Goal: Task Accomplishment & Management: Use online tool/utility

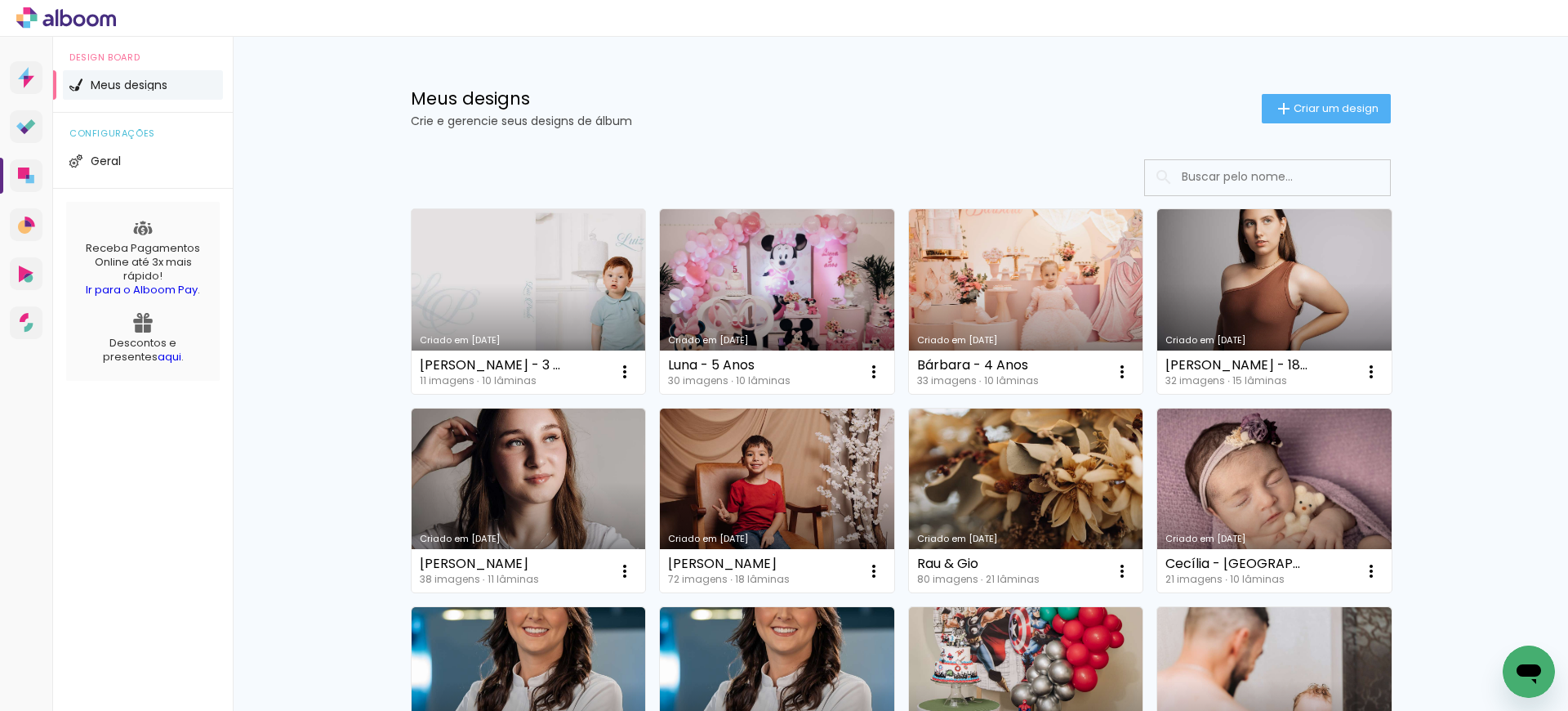
click at [495, 272] on link "Criado em [DATE]" at bounding box center [529, 301] width 235 height 185
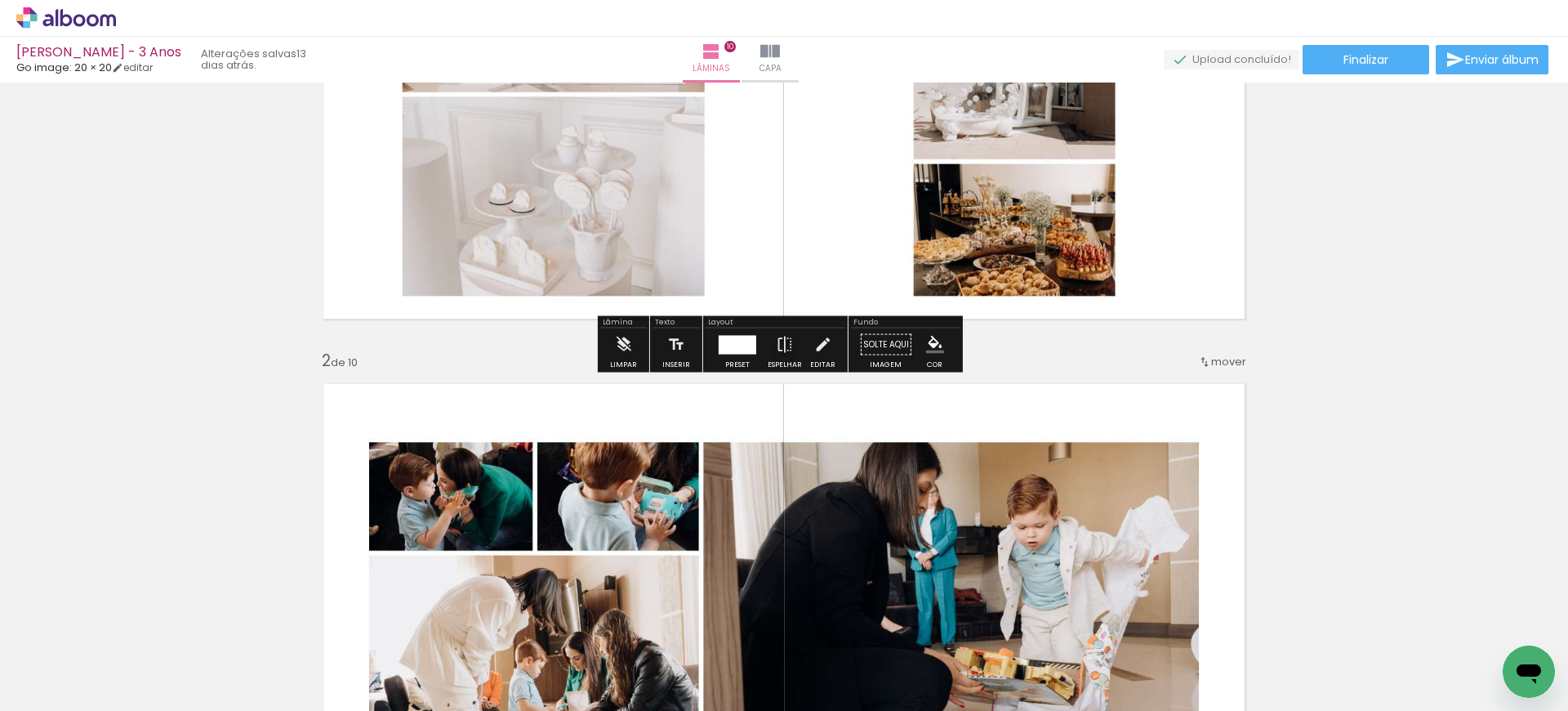
scroll to position [327, 0]
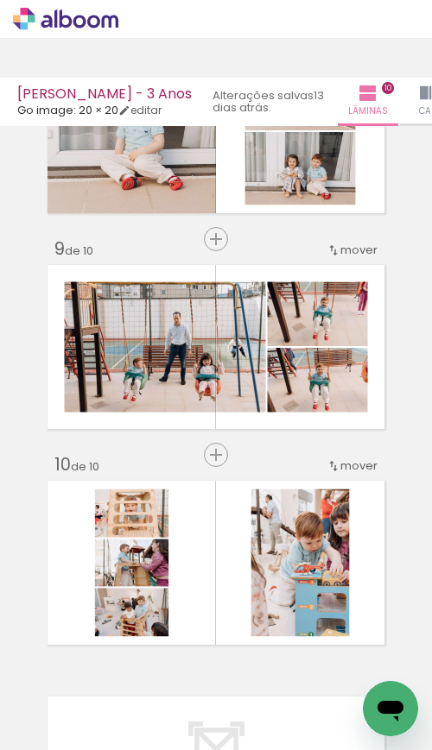
scroll to position [1648, 0]
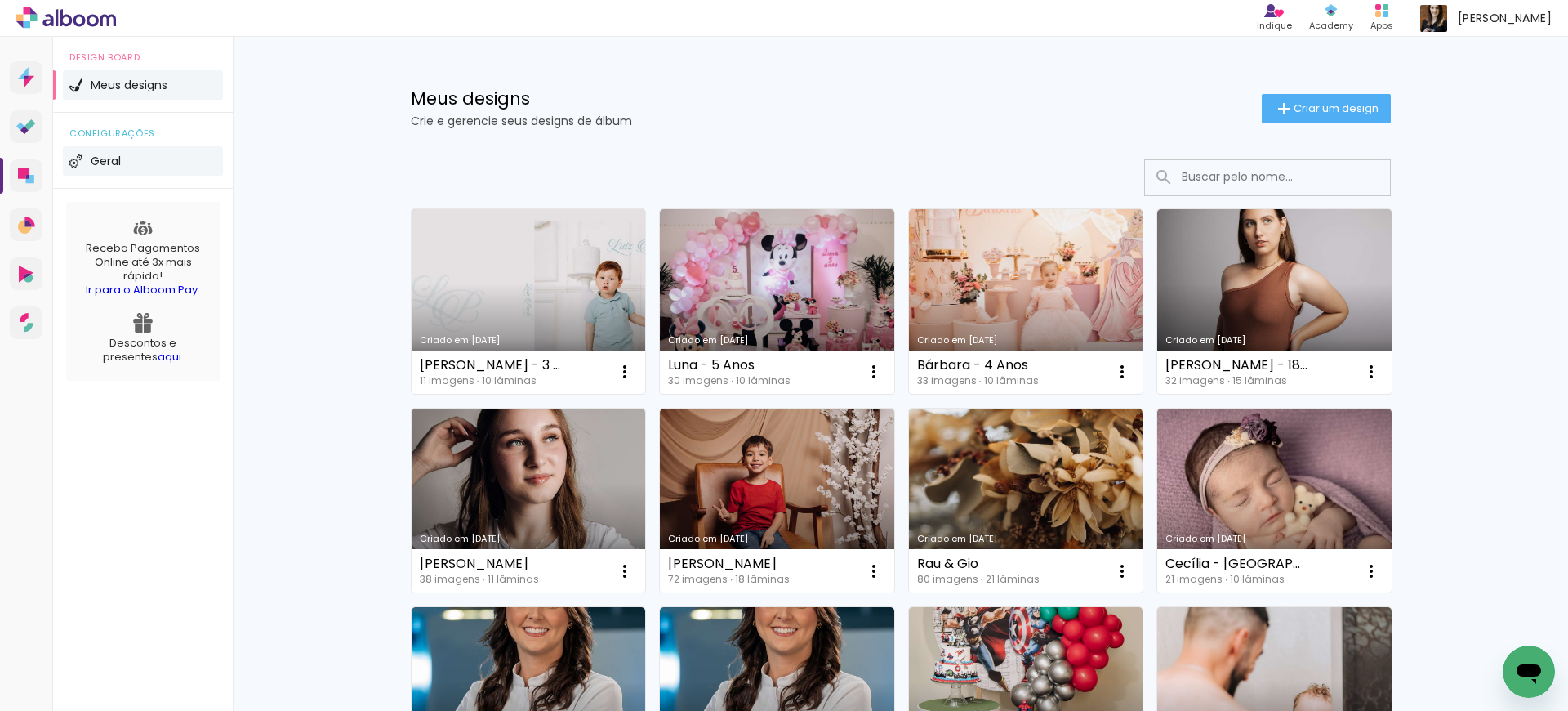
click at [161, 165] on li "Geral" at bounding box center [142, 160] width 160 height 29
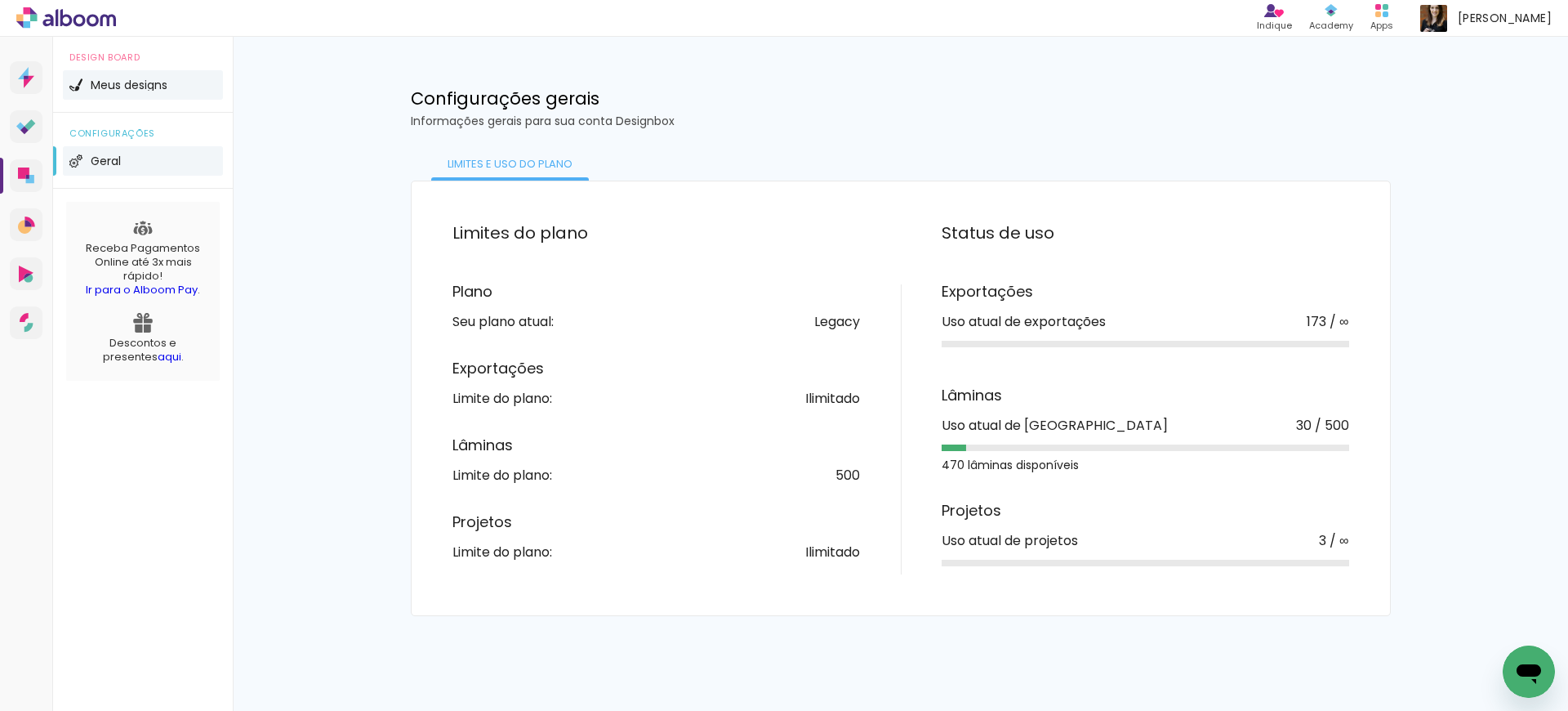
click at [162, 85] on span "Meus designs" at bounding box center [129, 85] width 77 height 11
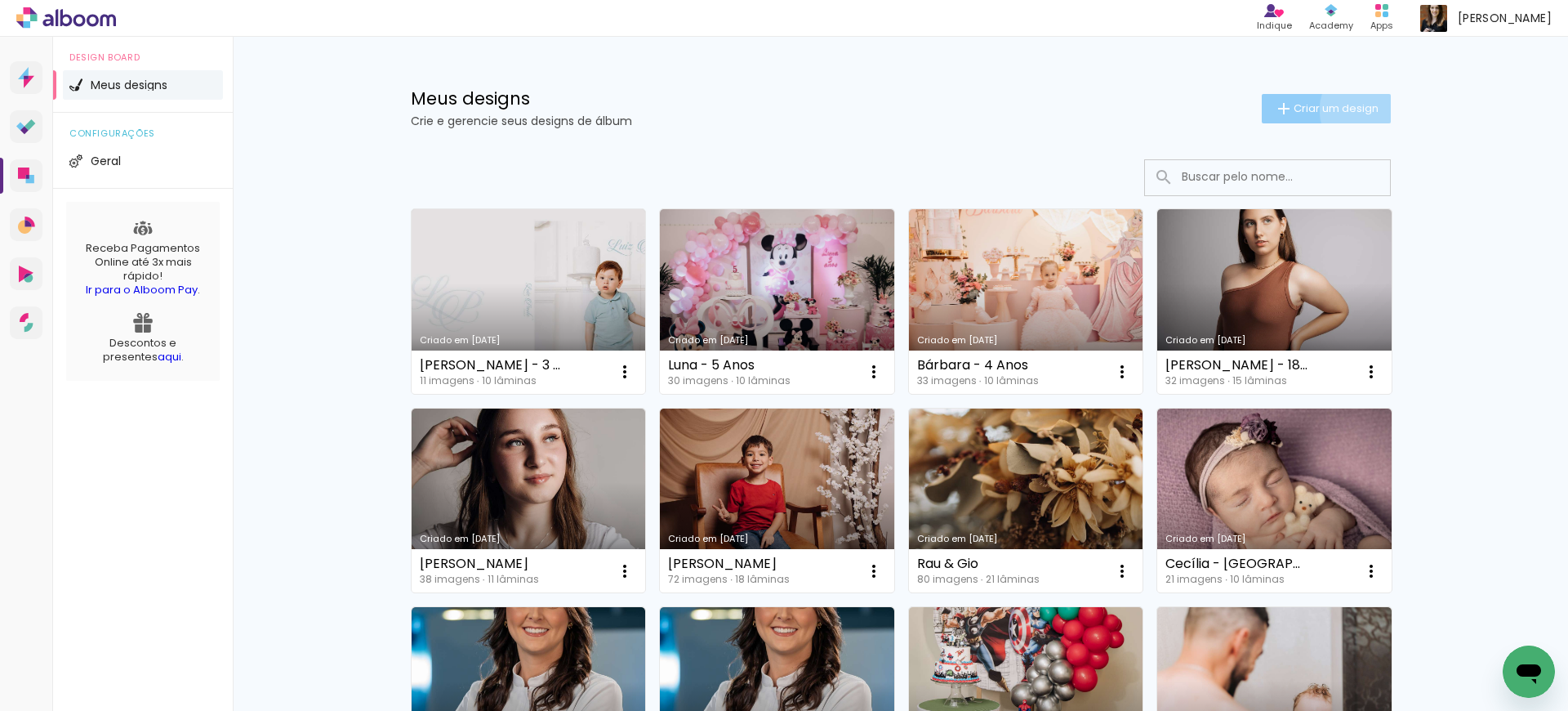
click at [1357, 110] on span "Criar um design" at bounding box center [1336, 108] width 85 height 10
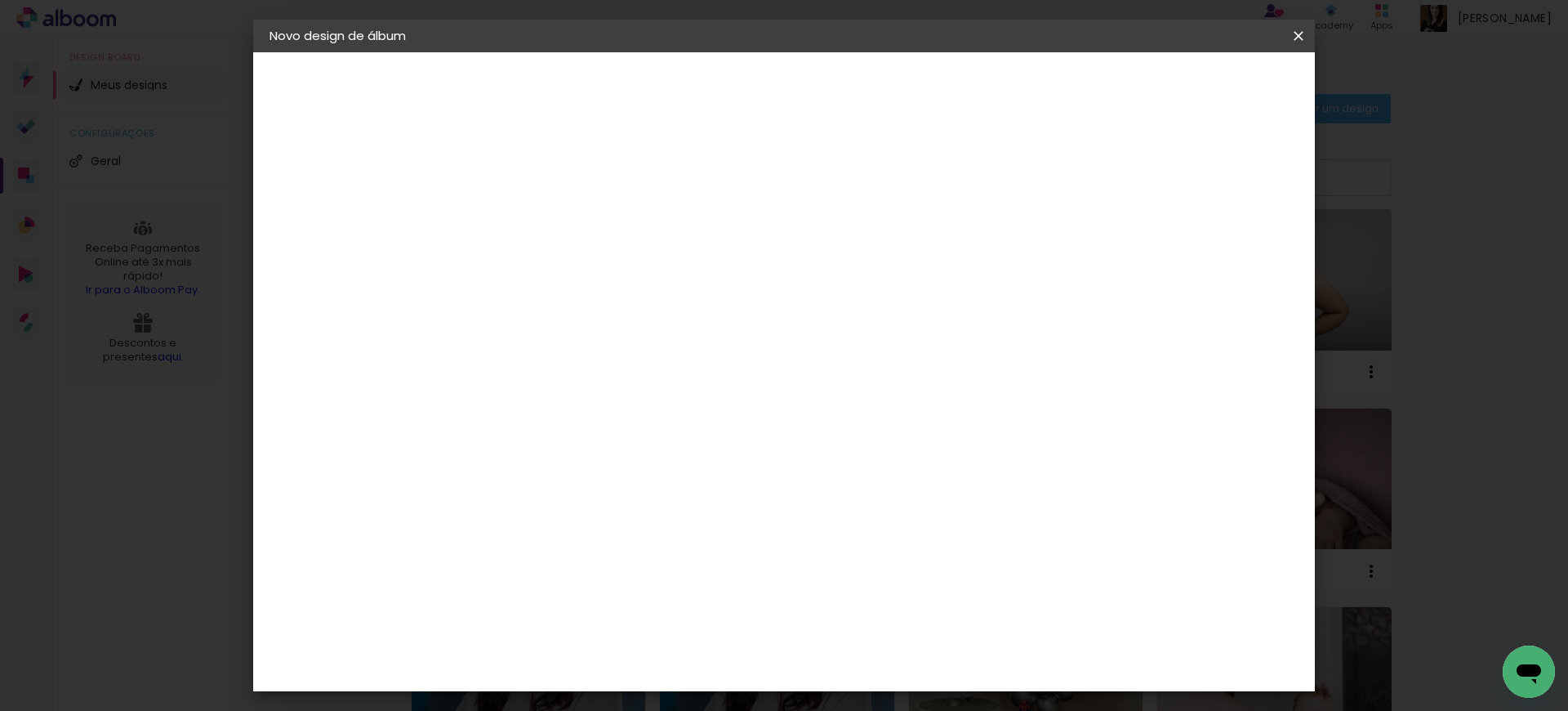
click at [542, 204] on paper-input-container "Título do álbum" at bounding box center [537, 221] width 11 height 42
type input "Luiz Paulo"
type paper-input "Luiz Paulo"
click at [608, 100] on header "Informações Dê um título ao seu álbum. Avançar" at bounding box center [537, 100] width 142 height 98
click at [0, 0] on slot "Avançar" at bounding box center [0, 0] width 0 height 0
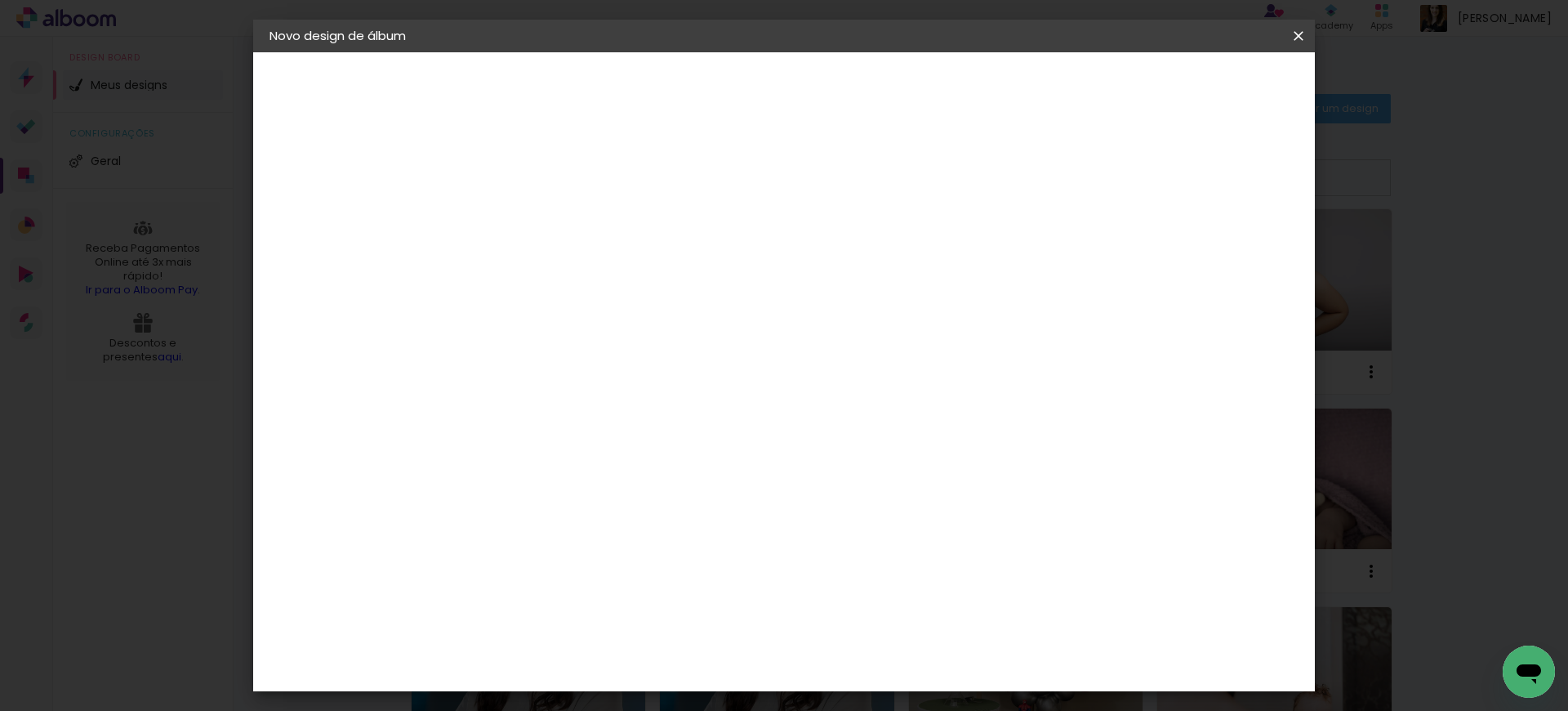
click at [631, 313] on input at bounding box center [578, 311] width 165 height 21
type input "o"
type input "go"
type paper-input "go"
click at [566, 375] on div "Go image" at bounding box center [546, 373] width 40 height 27
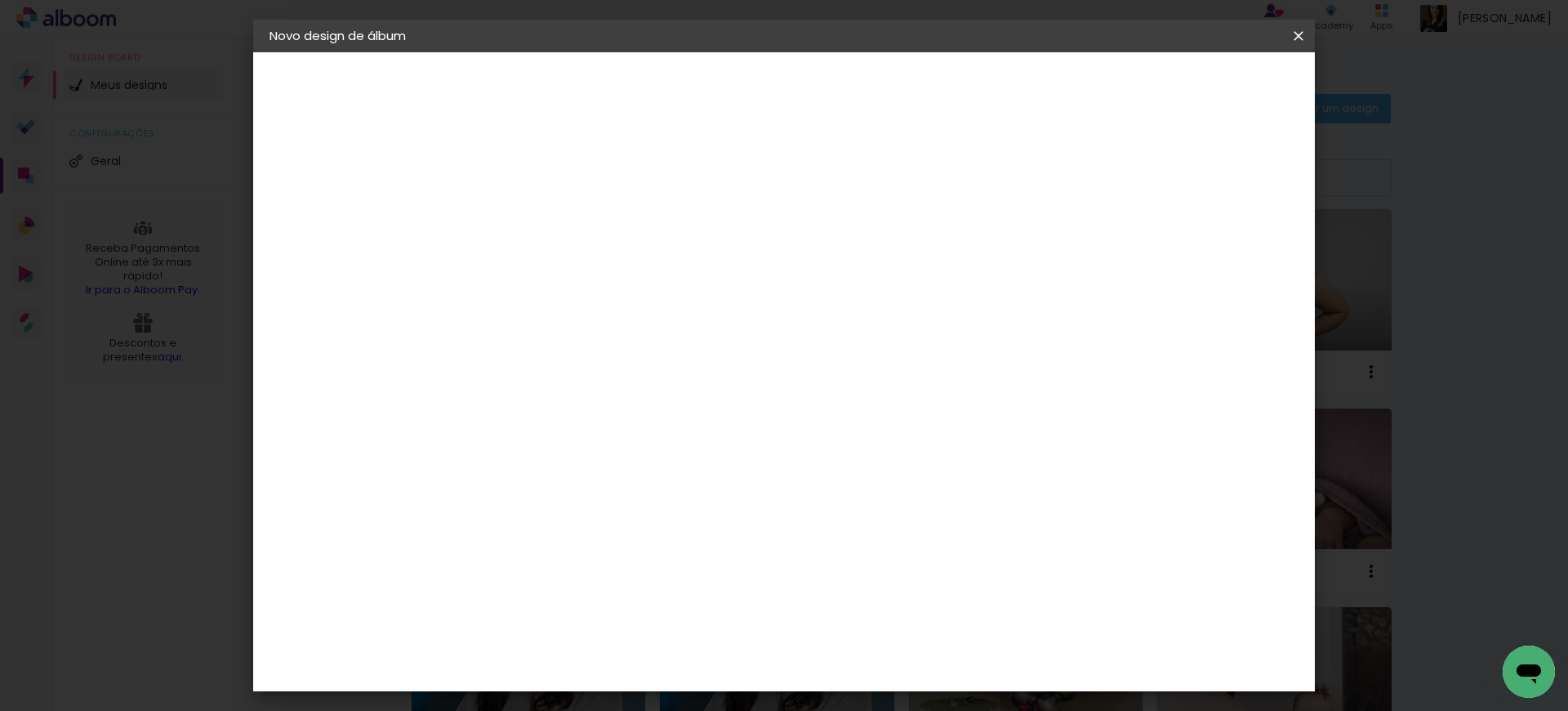
click at [0, 0] on slot "Avançar" at bounding box center [0, 0] width 0 height 0
click at [666, 293] on div "Opções disponíveis Acrílico Álbum Baby Time Fastbook Plus Fastbook 400g Fastboo…" at bounding box center [578, 311] width 176 height 306
click at [666, 291] on div "Opções disponíveis Acrílico Álbum Baby Time Fastbook Plus Fastbook 400g Fastboo…" at bounding box center [578, 311] width 176 height 306
click at [625, 283] on paper-input-container "Linha" at bounding box center [578, 286] width 95 height 42
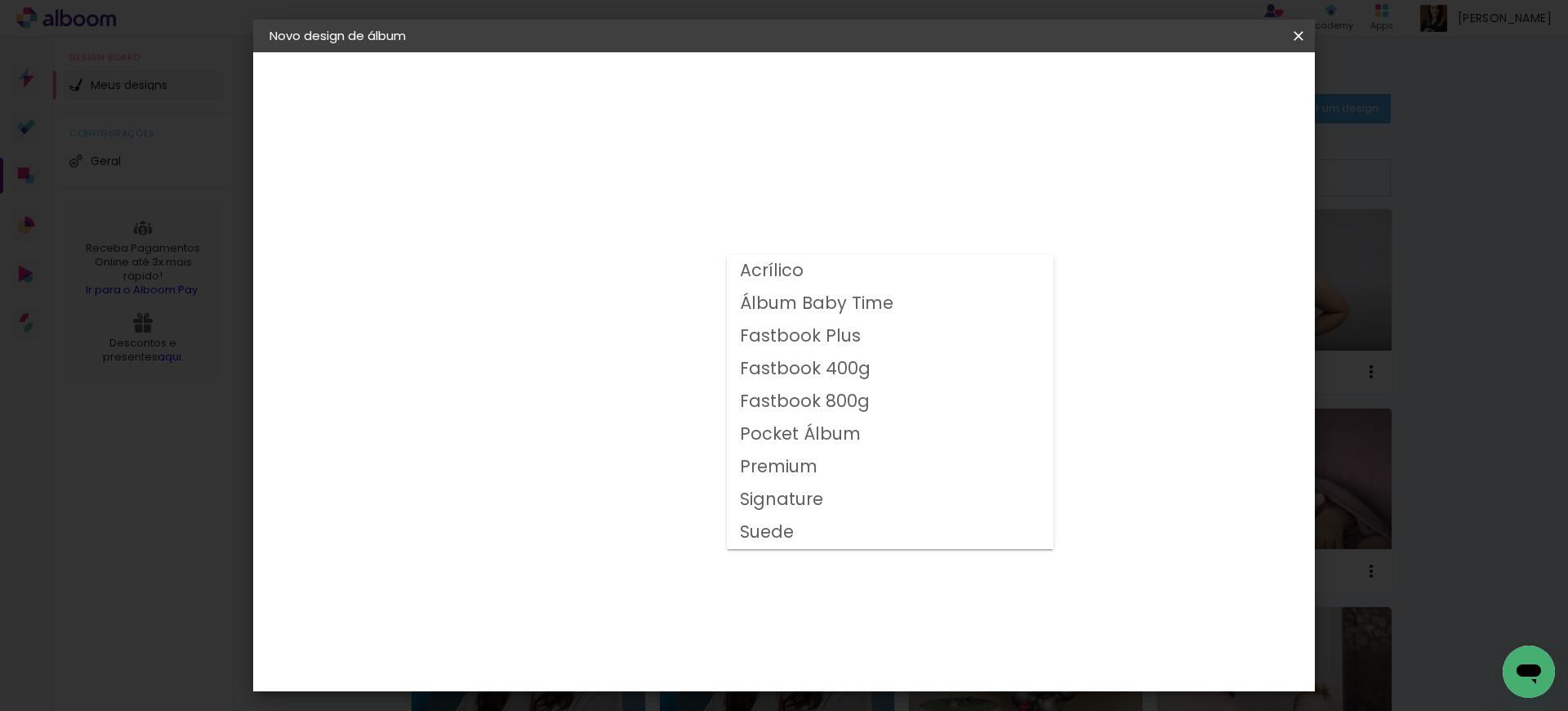
drag, startPoint x: 804, startPoint y: 405, endPoint x: 810, endPoint y: 394, distance: 12.5
click at [0, 0] on slot "Fastbook 800g" at bounding box center [0, 0] width 0 height 0
type input "Fastbook 800g"
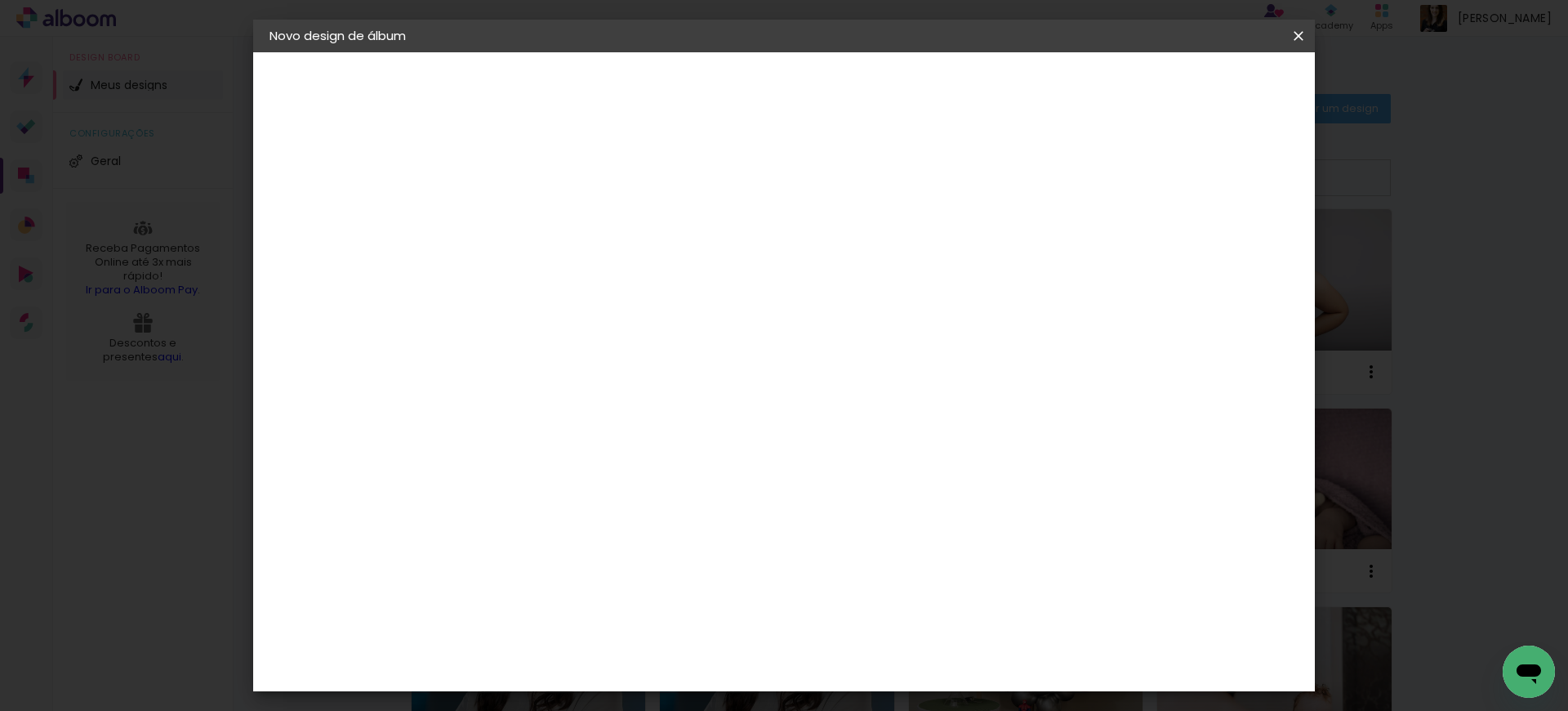
scroll to position [319, 0]
click at [647, 391] on span "20 × 20" at bounding box center [608, 418] width 76 height 53
click at [0, 0] on slot "Avançar" at bounding box center [0, 0] width 0 height 0
click at [1196, 86] on span "Iniciar design" at bounding box center [1159, 86] width 75 height 11
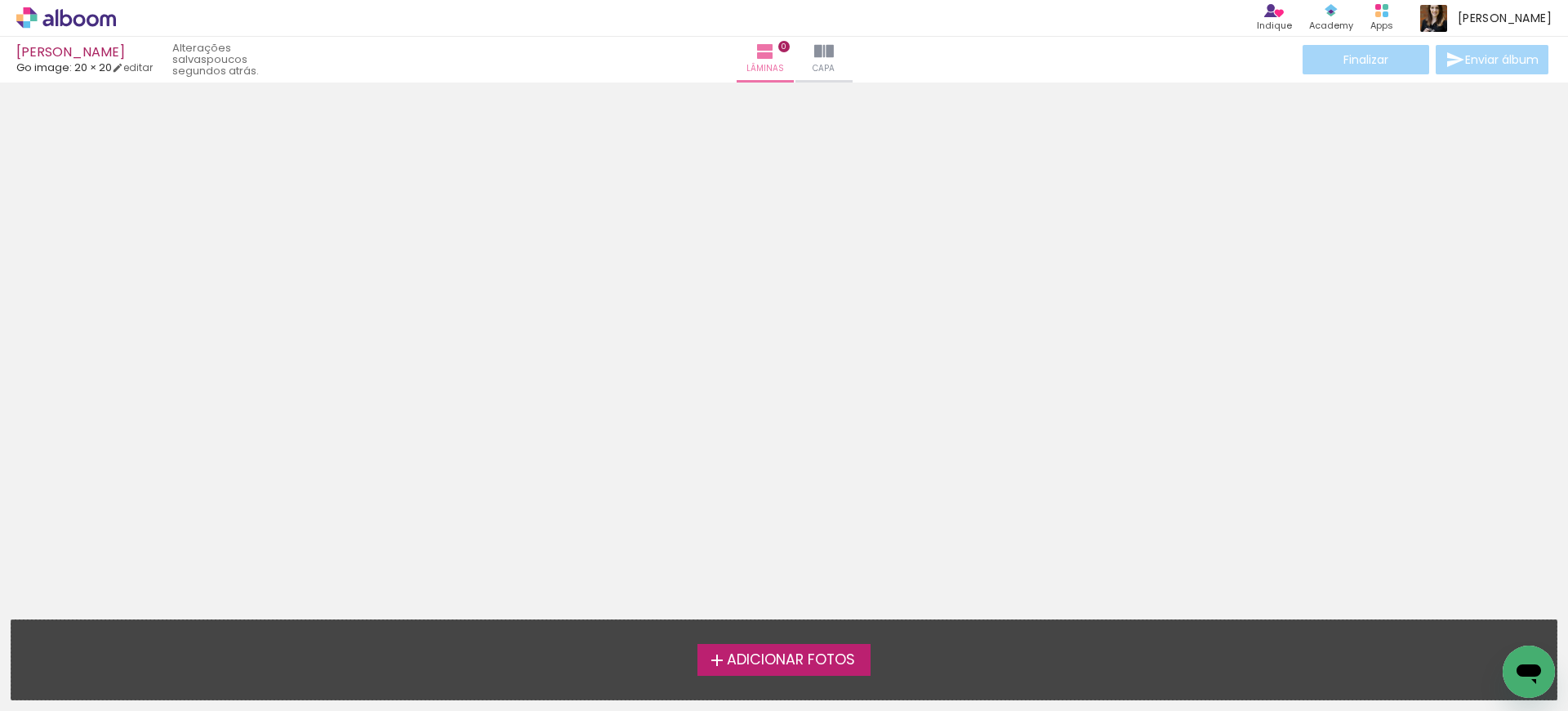
click at [736, 669] on label "Adicionar Fotos" at bounding box center [784, 659] width 174 height 31
click at [0, 0] on input "file" at bounding box center [0, 0] width 0 height 0
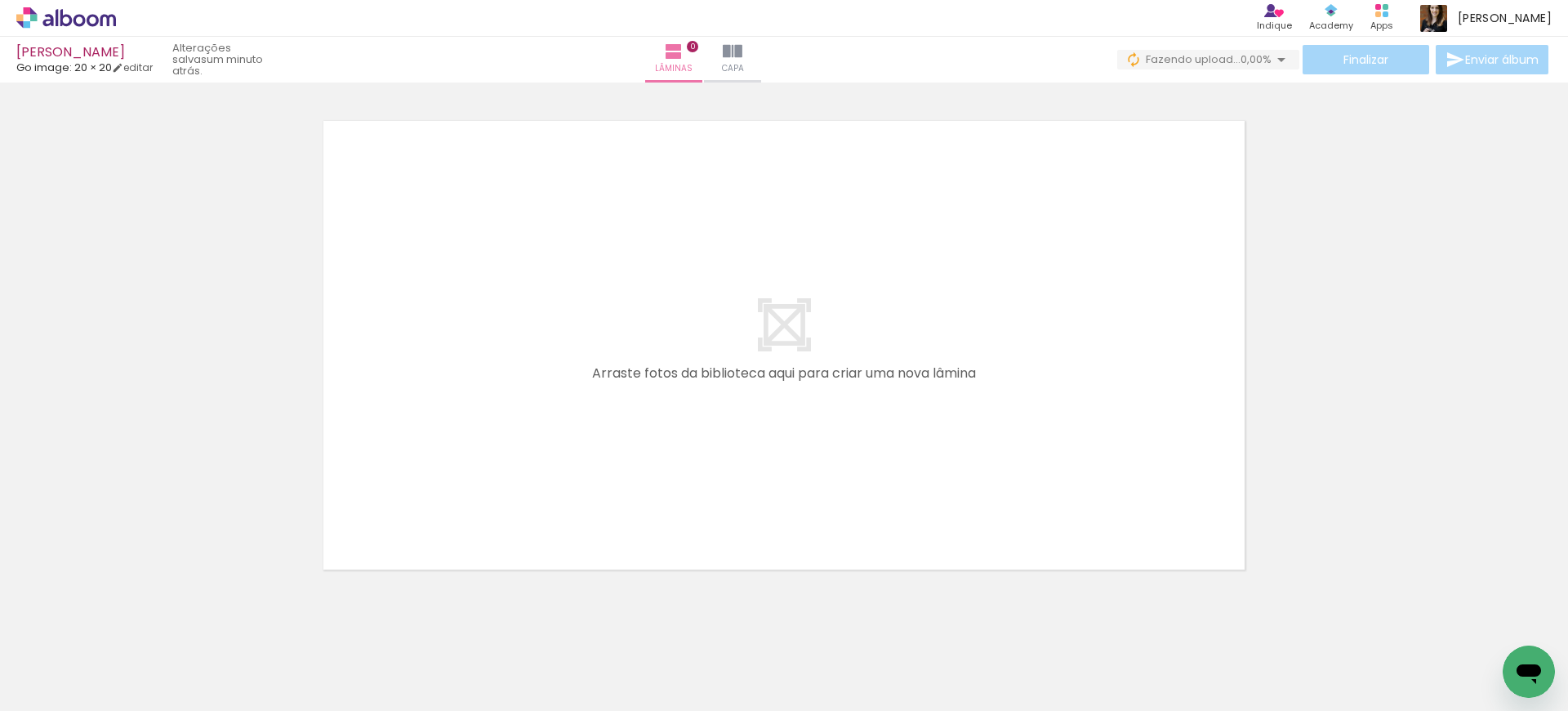
scroll to position [0, 1827]
click at [51, 692] on span "Adicionar Fotos" at bounding box center [58, 688] width 49 height 18
click at [0, 0] on input "file" at bounding box center [0, 0] width 0 height 0
click at [136, 628] on iron-icon at bounding box center [128, 623] width 17 height 17
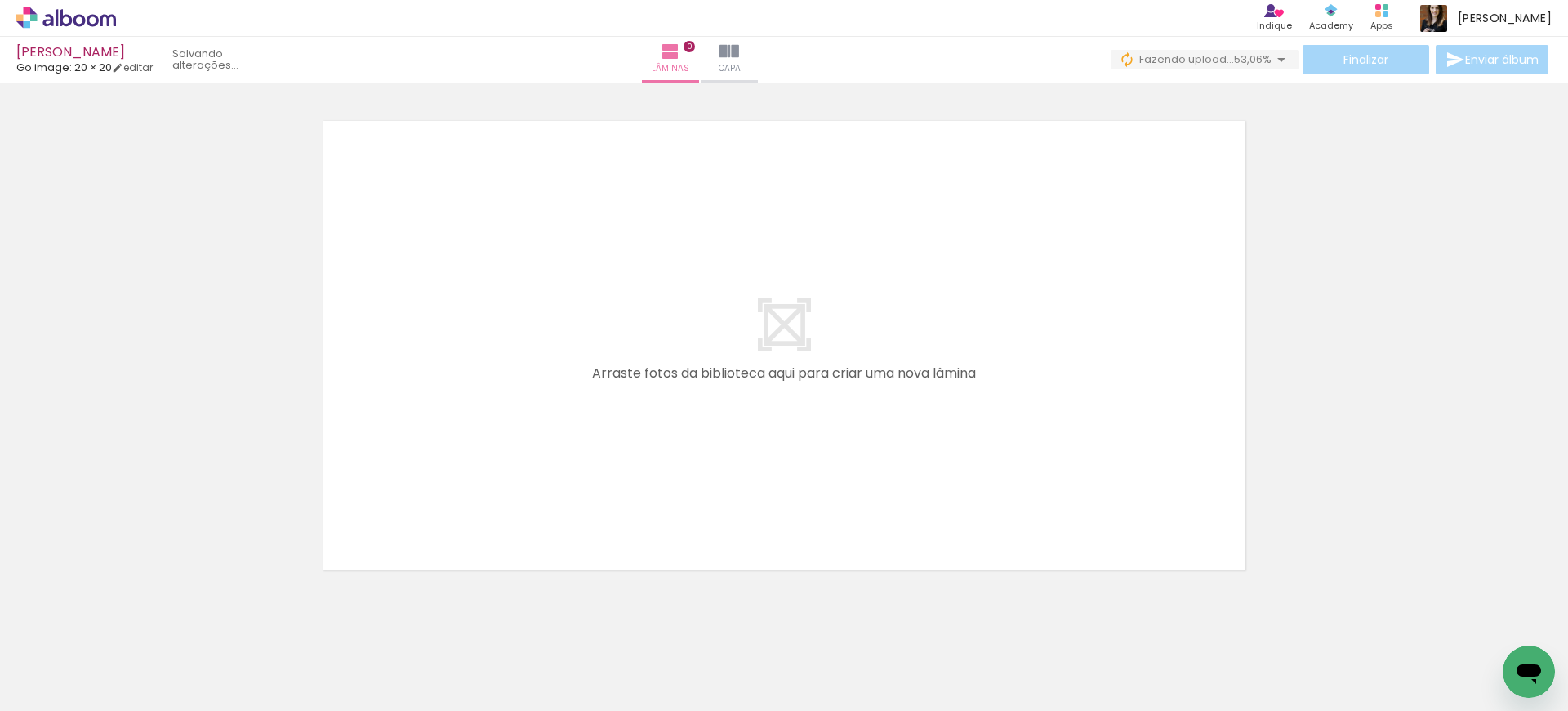
click at [136, 628] on iron-icon at bounding box center [128, 623] width 17 height 17
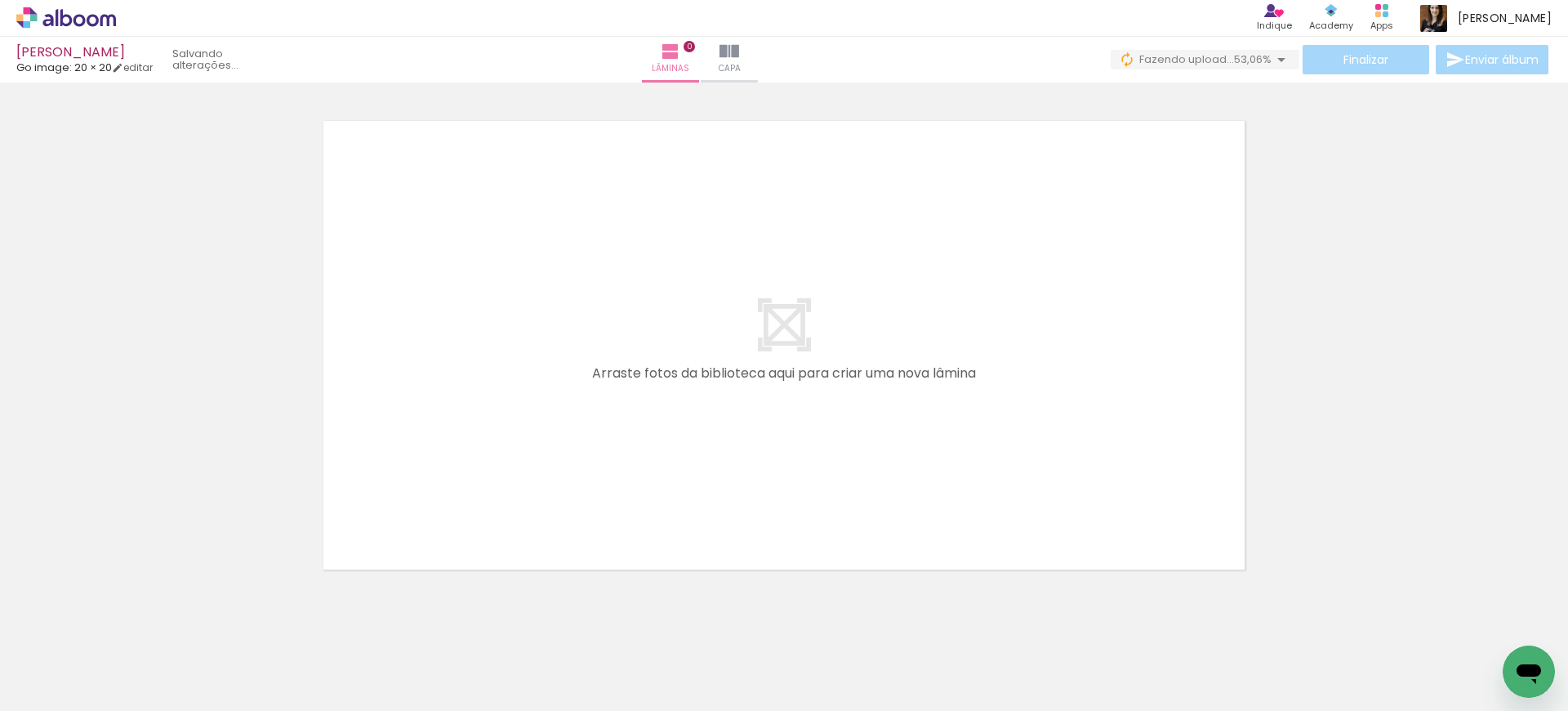
click at [136, 628] on iron-icon at bounding box center [128, 623] width 17 height 17
click at [139, 628] on quentale-thumb at bounding box center [163, 655] width 92 height 94
click at [136, 628] on iron-icon at bounding box center [128, 623] width 17 height 17
click at [139, 628] on quentale-thumb at bounding box center [163, 655] width 92 height 94
click at [136, 628] on iron-icon at bounding box center [128, 623] width 17 height 17
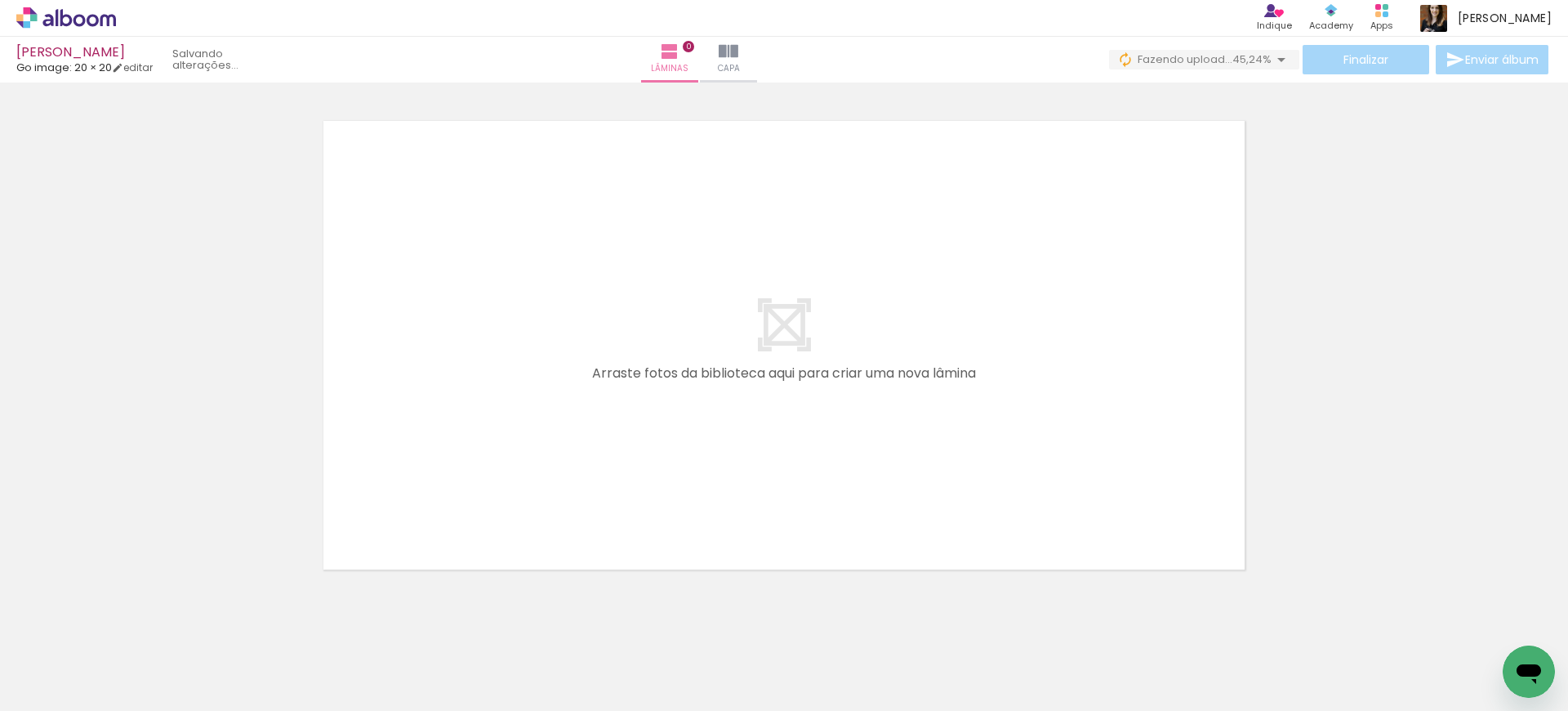
click at [136, 628] on iron-icon at bounding box center [128, 623] width 17 height 17
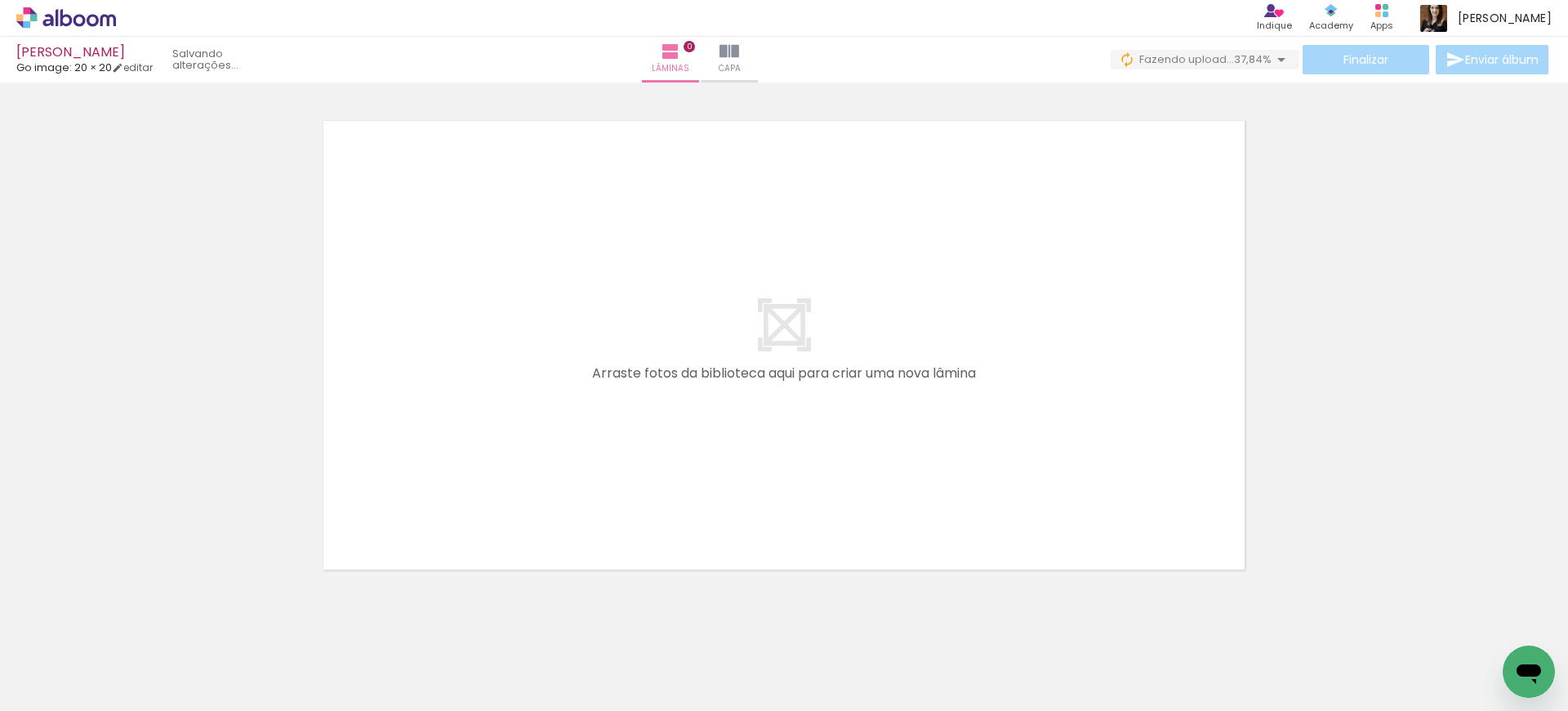
click at [136, 628] on iron-icon at bounding box center [128, 623] width 17 height 17
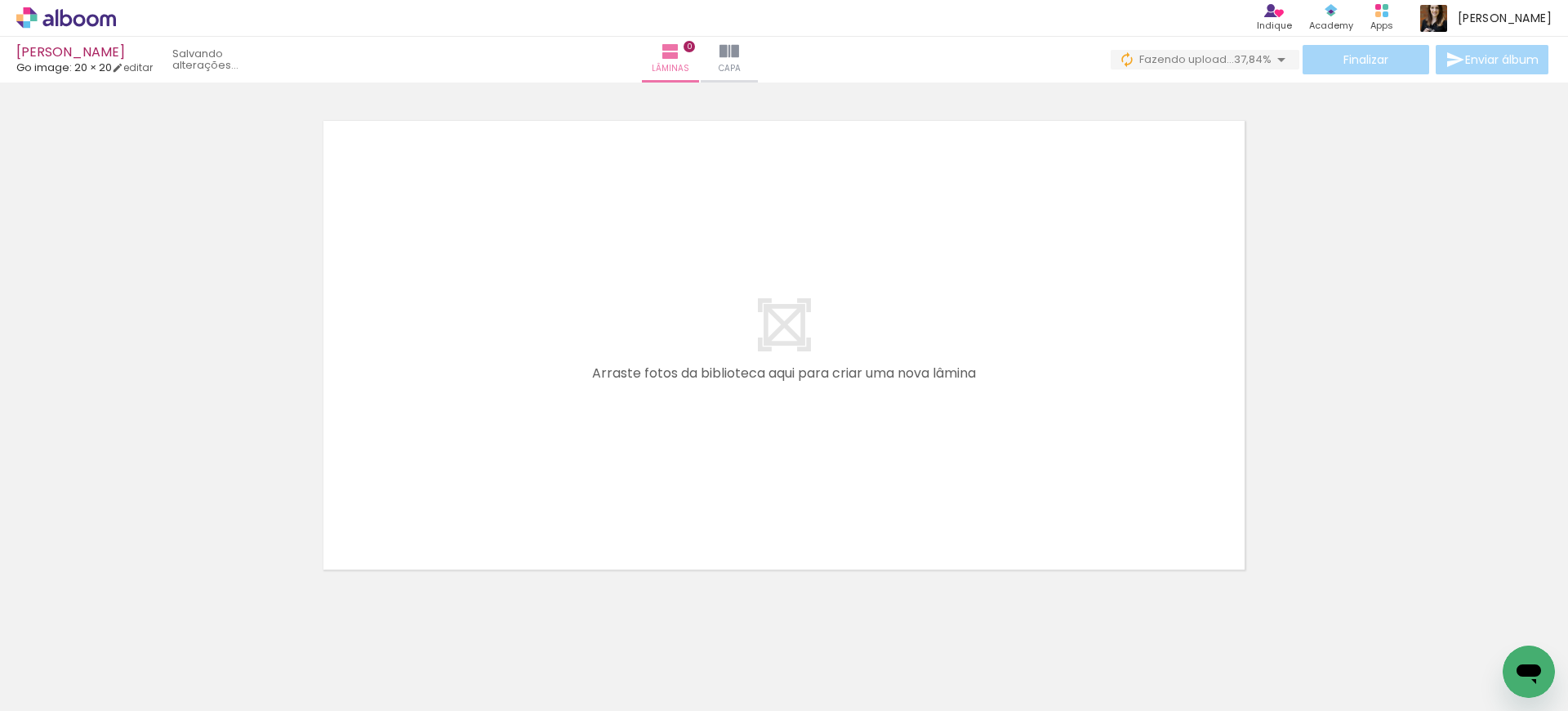
click at [136, 628] on iron-icon at bounding box center [128, 623] width 17 height 17
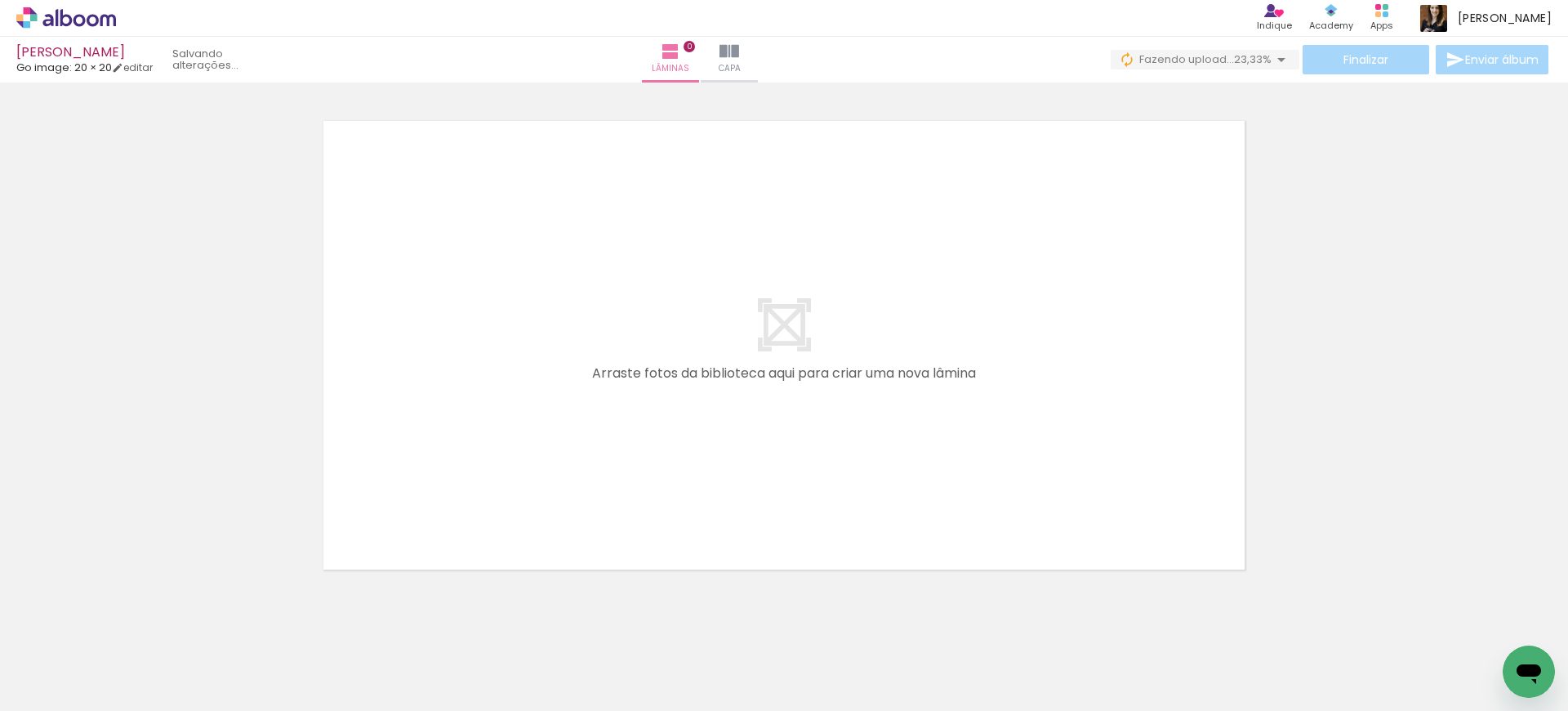
click at [136, 628] on iron-icon at bounding box center [128, 623] width 17 height 17
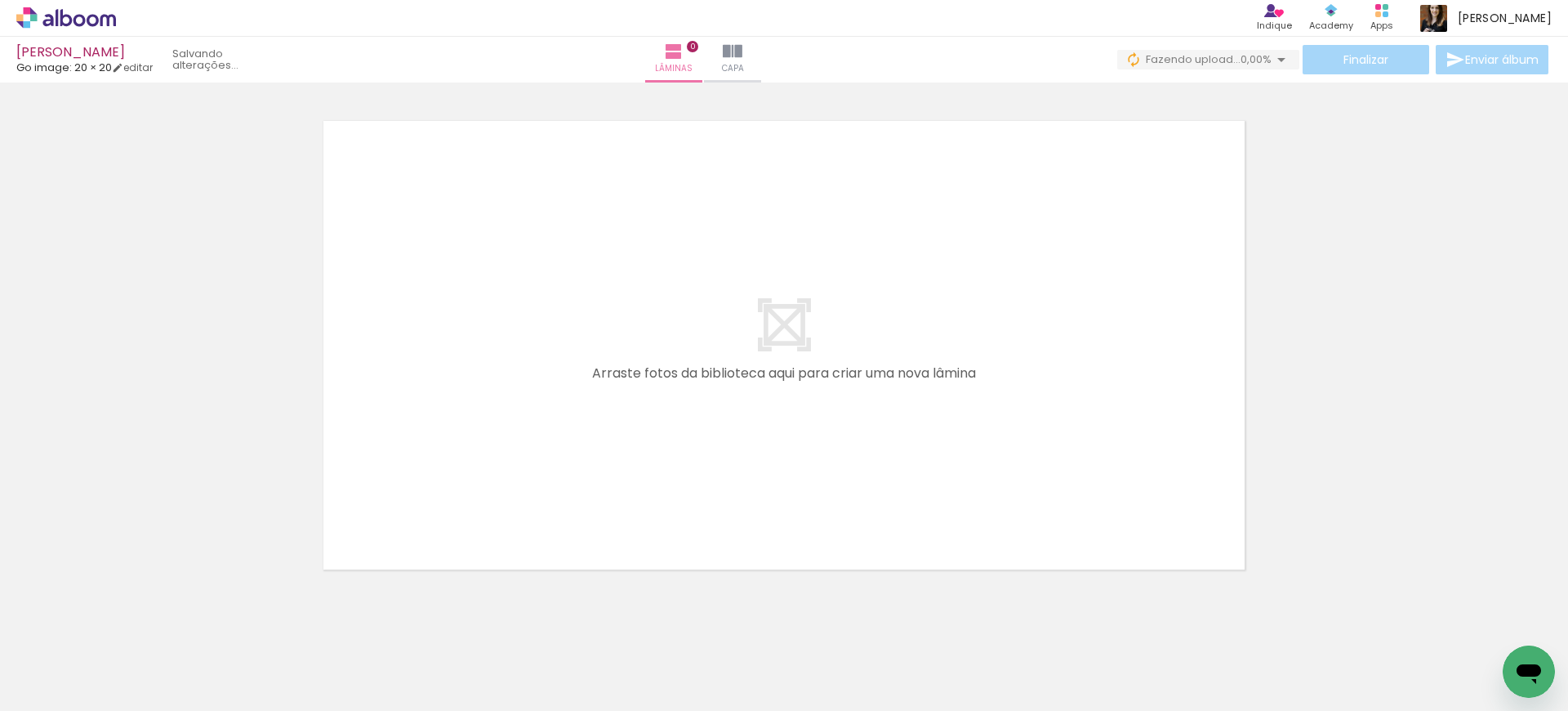
click at [136, 628] on iron-icon at bounding box center [128, 623] width 17 height 17
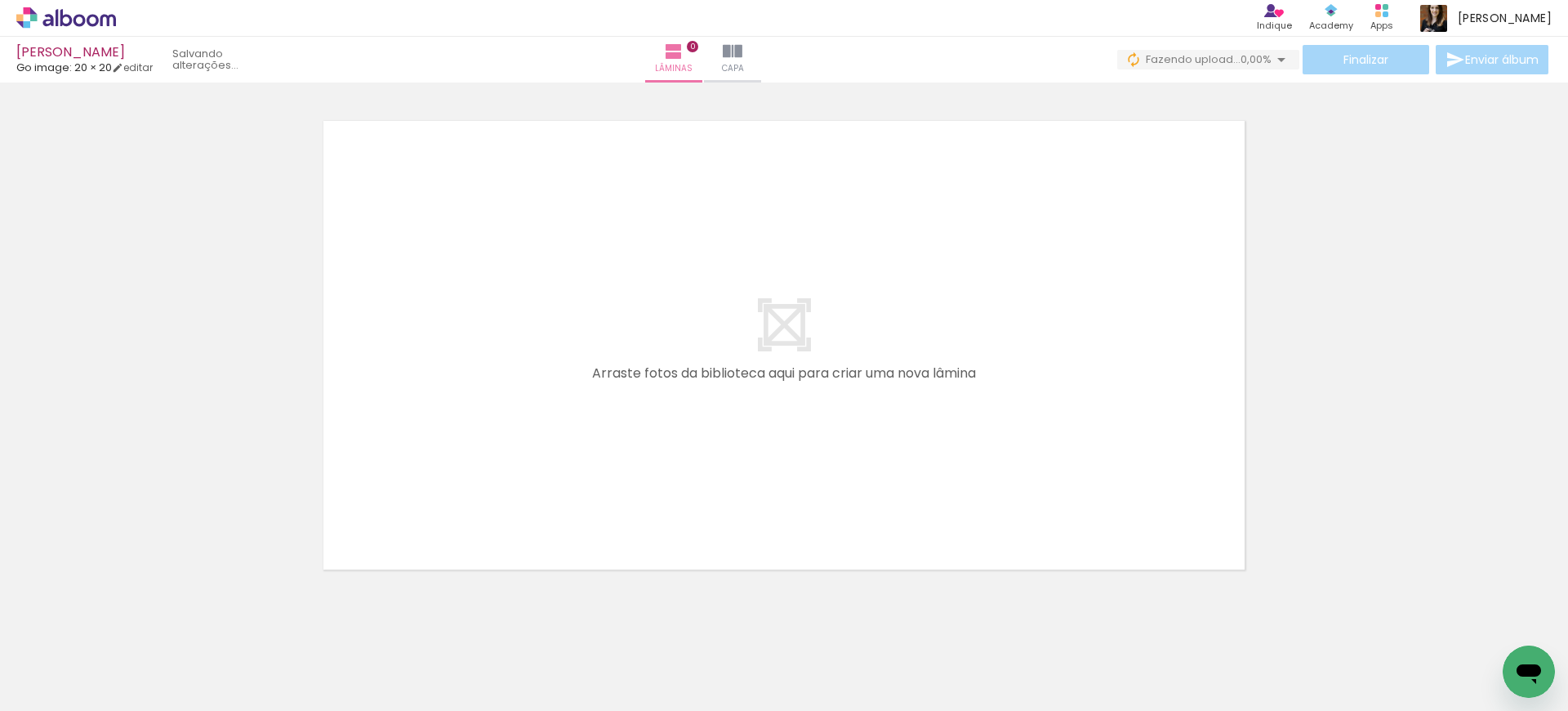
click at [136, 628] on iron-icon at bounding box center [128, 623] width 17 height 17
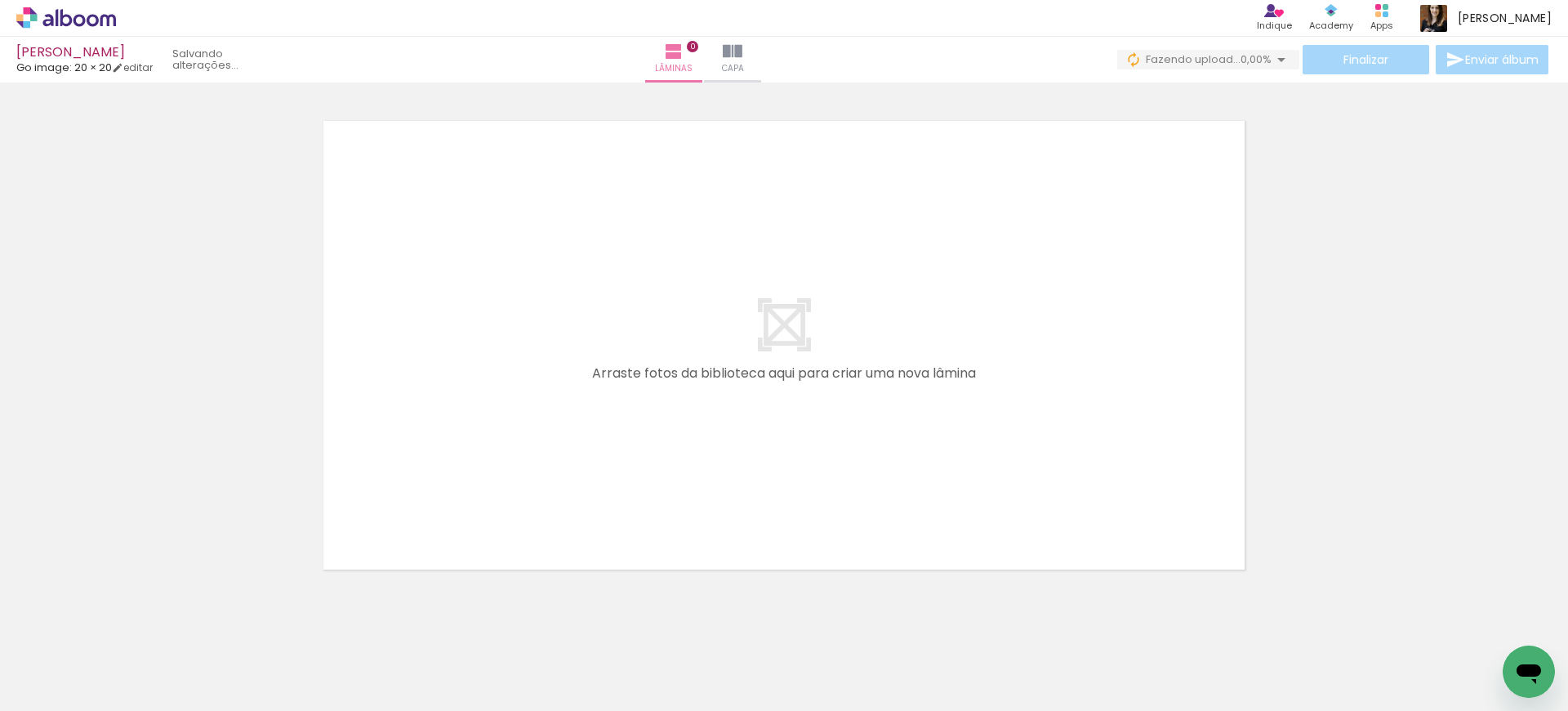
click at [136, 628] on iron-icon at bounding box center [128, 623] width 17 height 17
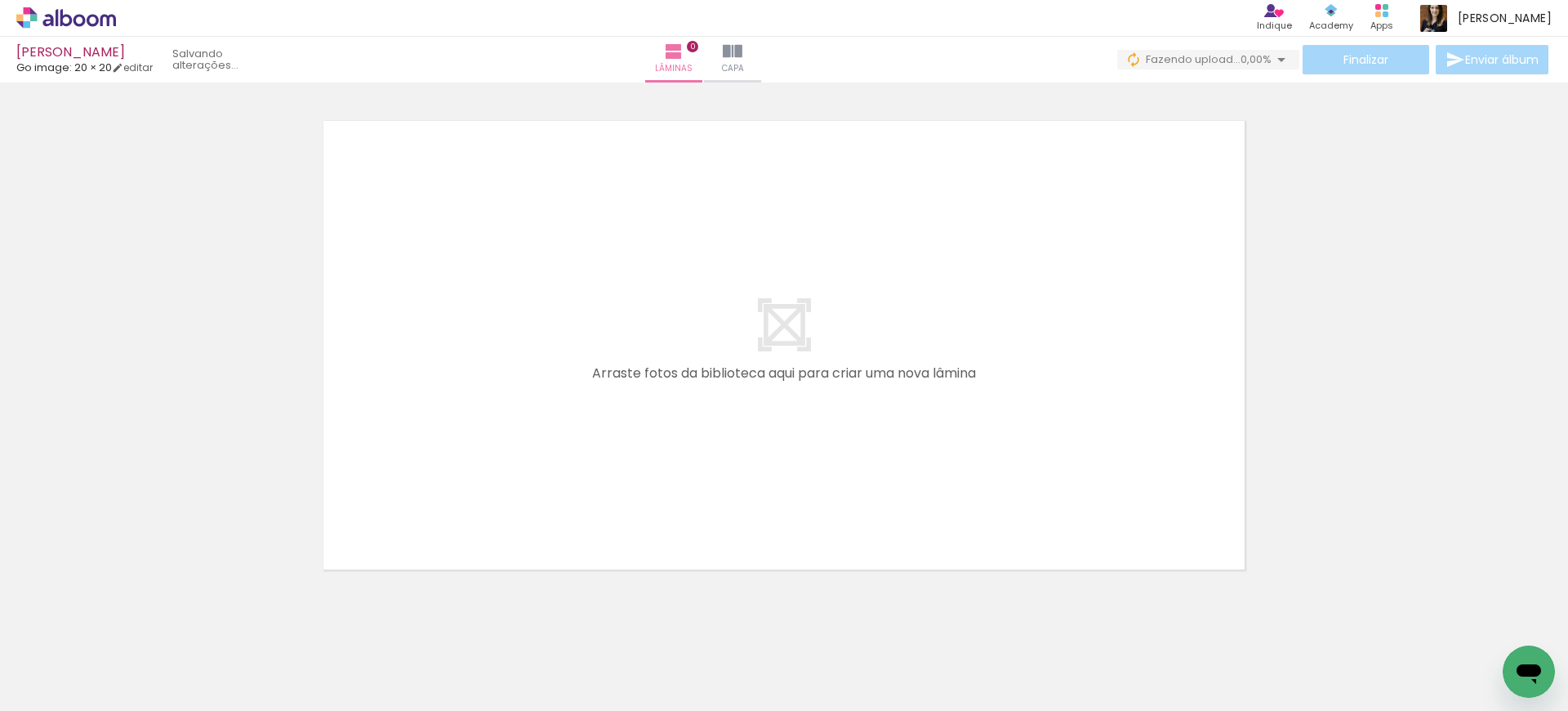
click at [136, 628] on iron-icon at bounding box center [128, 623] width 17 height 17
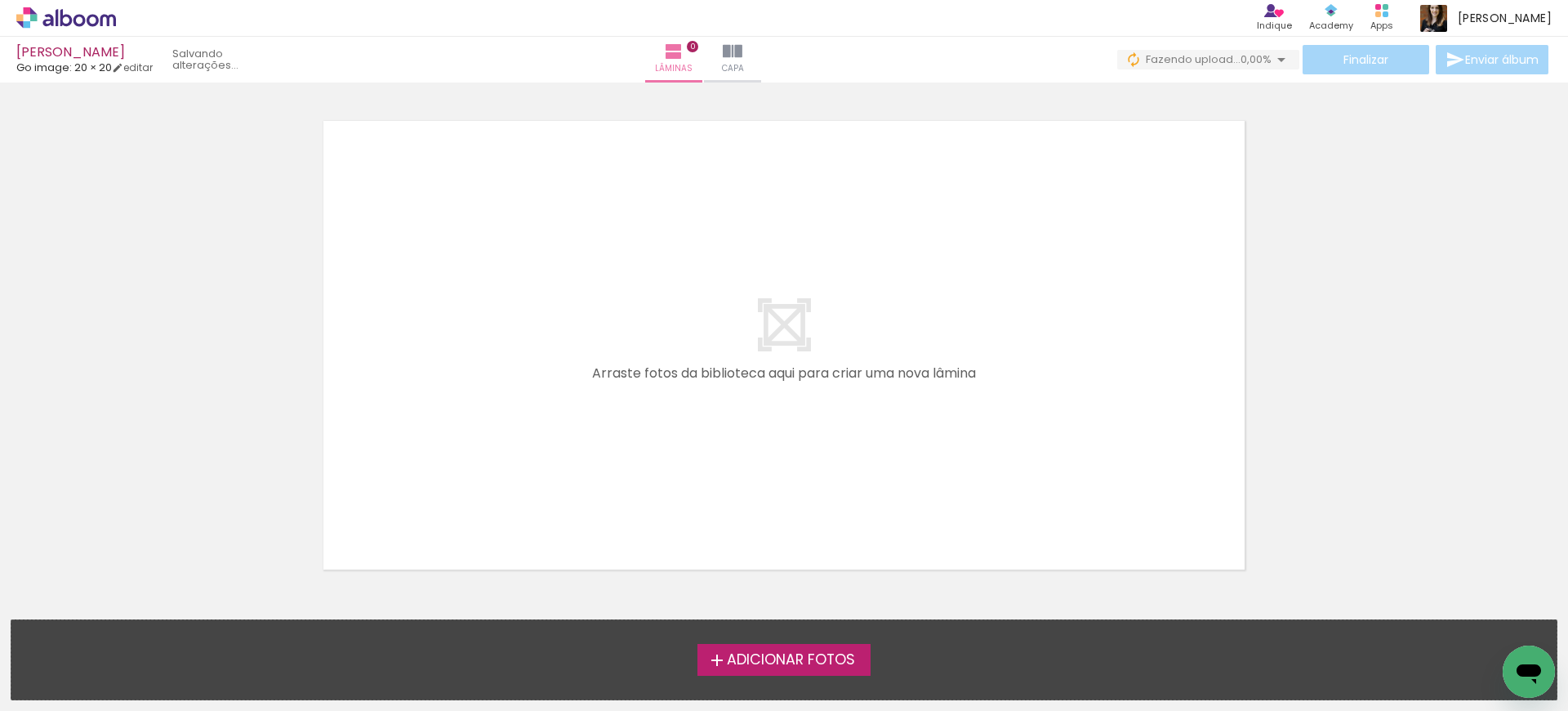
click at [139, 628] on div "Adicionar Fotos Solte suas fotos aqui..." at bounding box center [784, 660] width 1545 height 80
click at [746, 660] on span "Adicionar Fotos" at bounding box center [791, 661] width 129 height 15
click at [0, 0] on input "file" at bounding box center [0, 0] width 0 height 0
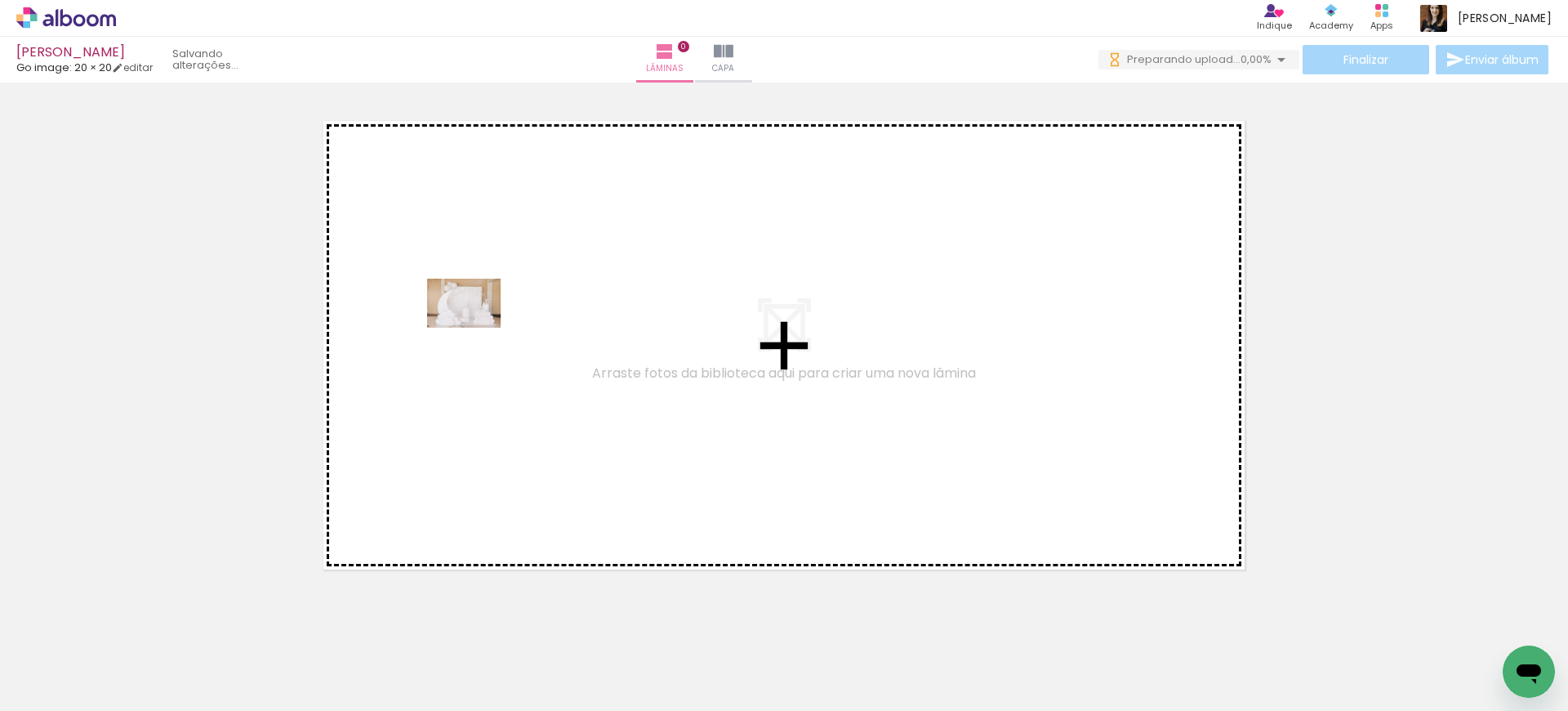
drag, startPoint x: 188, startPoint y: 671, endPoint x: 477, endPoint y: 326, distance: 450.1
click at [477, 326] on quentale-workspace at bounding box center [784, 355] width 1568 height 711
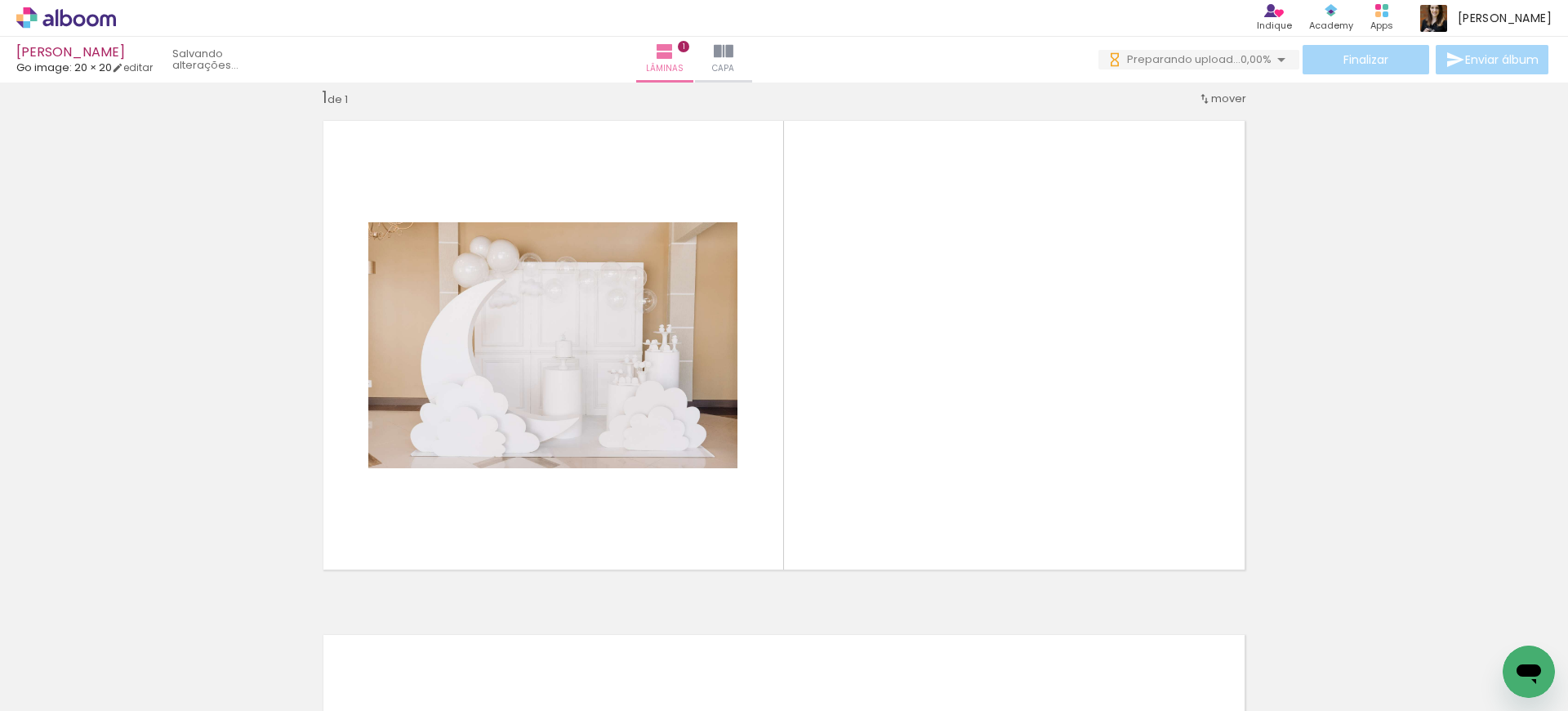
scroll to position [21, 0]
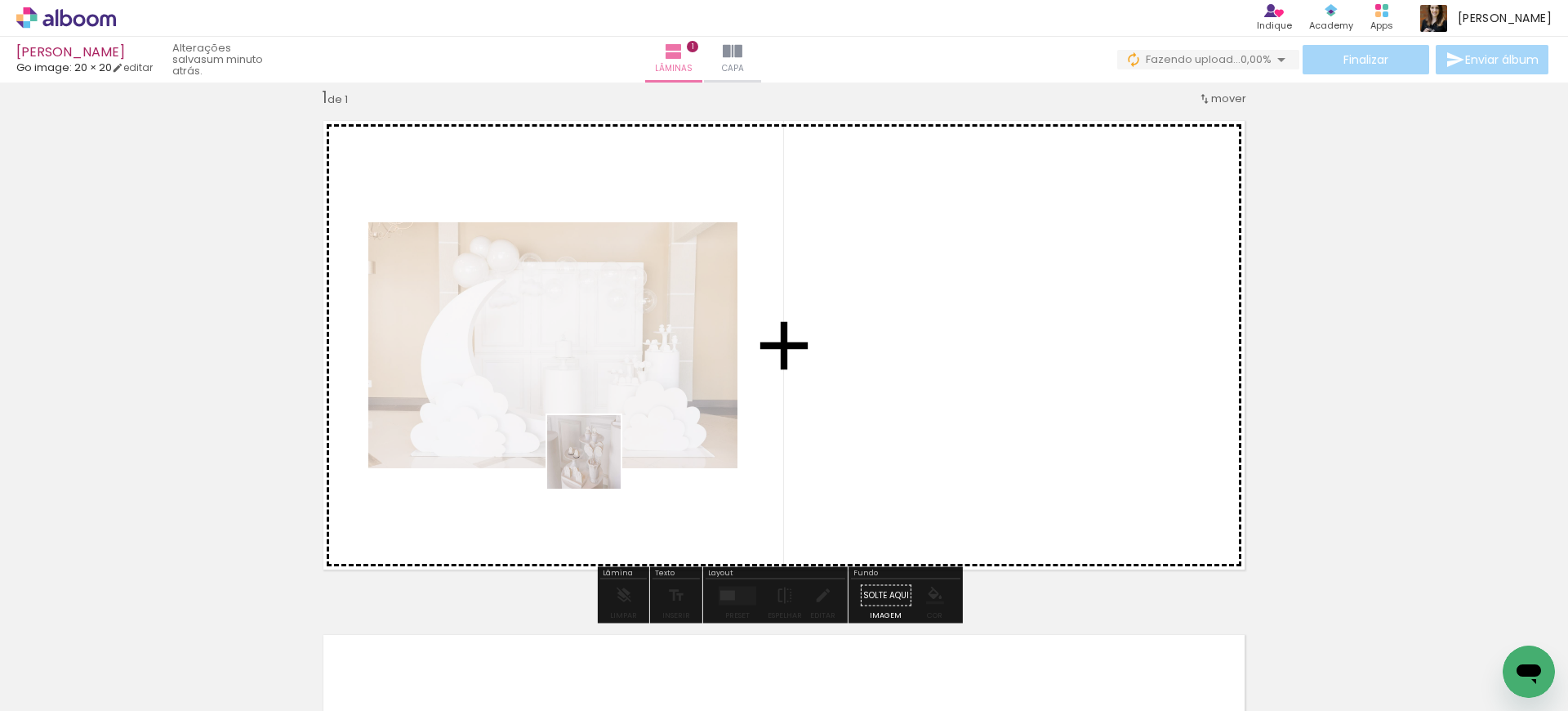
drag, startPoint x: 706, startPoint y: 668, endPoint x: 582, endPoint y: 438, distance: 261.3
click at [582, 438] on quentale-workspace at bounding box center [784, 355] width 1568 height 711
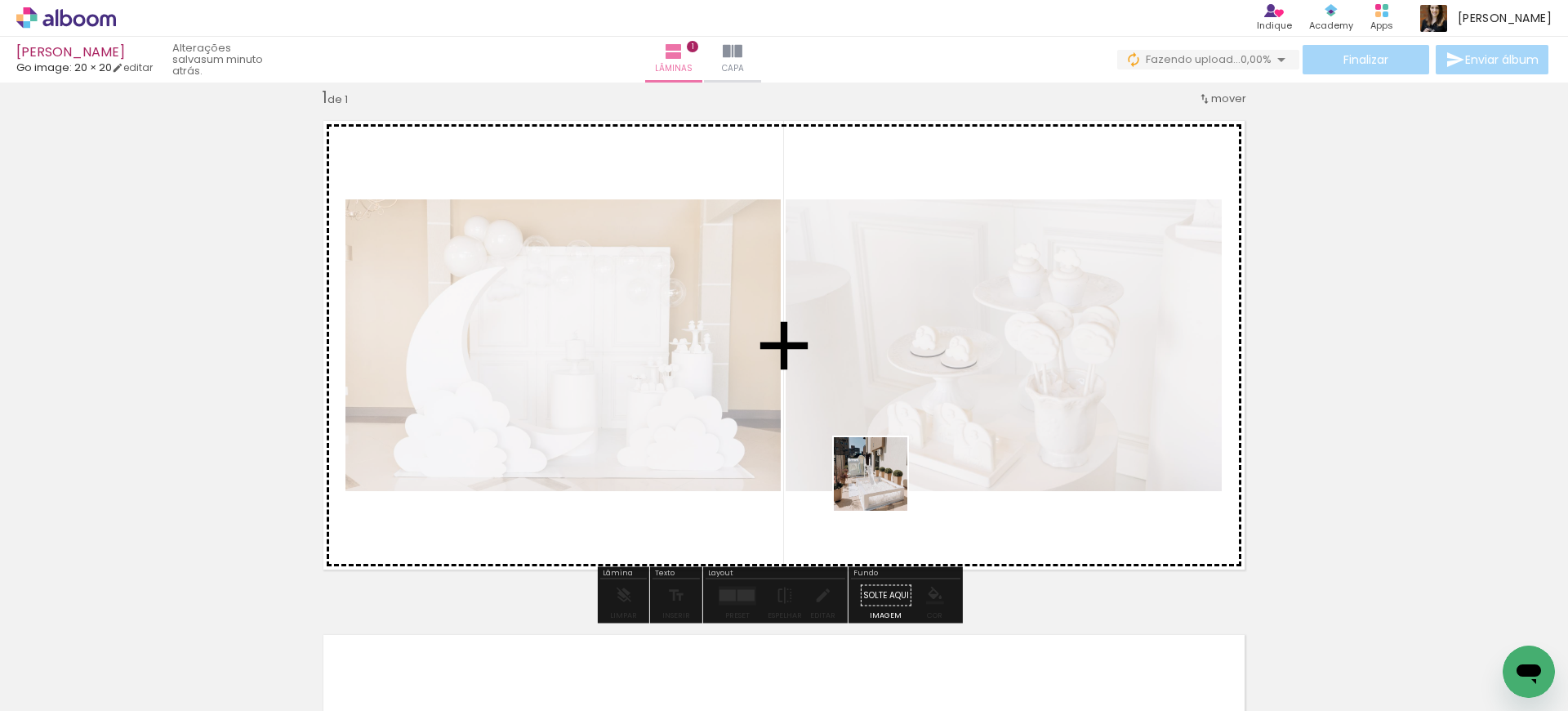
drag, startPoint x: 839, startPoint y: 615, endPoint x: 927, endPoint y: 579, distance: 95.1
click at [905, 453] on quentale-workspace at bounding box center [784, 355] width 1568 height 711
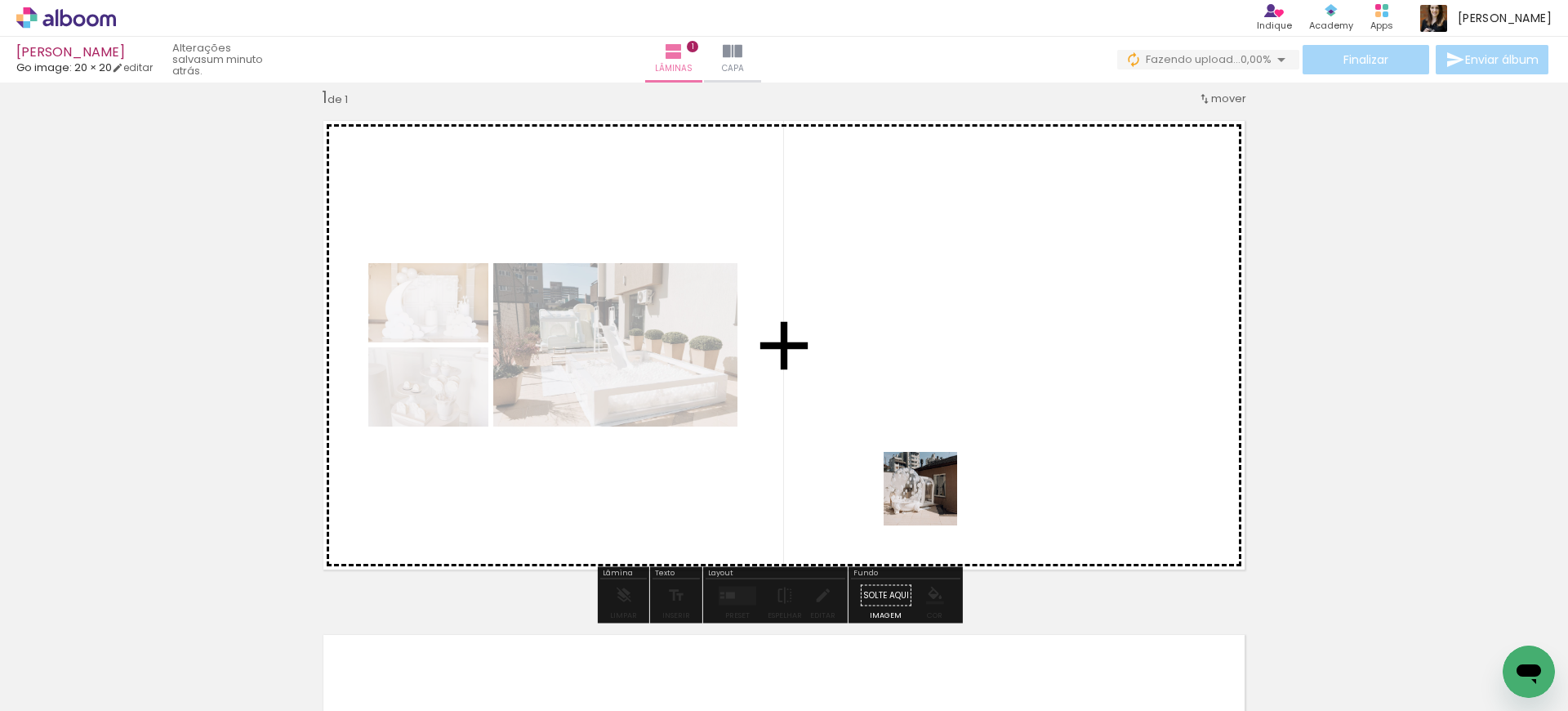
drag, startPoint x: 906, startPoint y: 636, endPoint x: 934, endPoint y: 492, distance: 146.7
click at [934, 492] on quentale-workspace at bounding box center [784, 355] width 1568 height 711
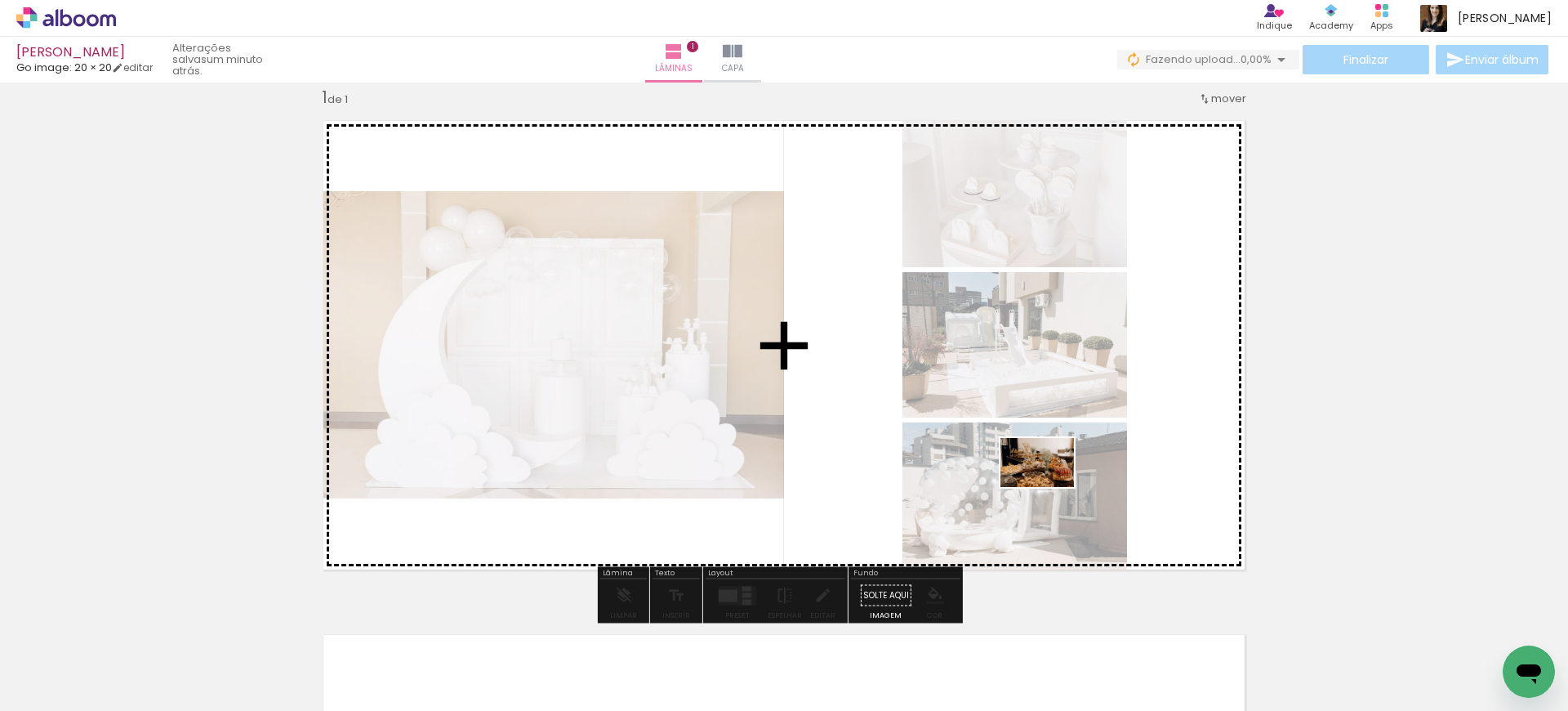
drag, startPoint x: 997, startPoint y: 662, endPoint x: 1049, endPoint y: 487, distance: 182.6
click at [1049, 487] on quentale-workspace at bounding box center [784, 355] width 1568 height 711
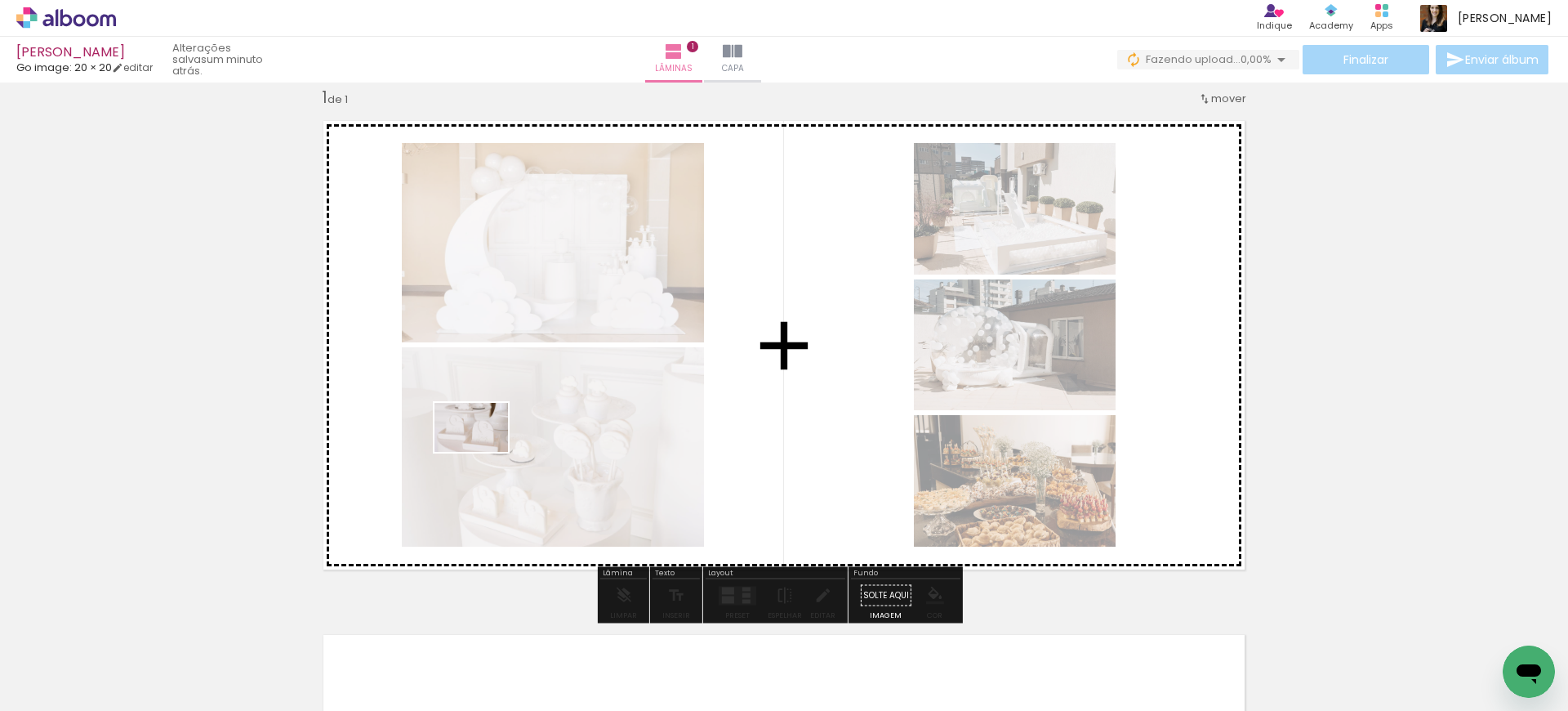
drag, startPoint x: 421, startPoint y: 655, endPoint x: 579, endPoint y: 615, distance: 163.0
click at [484, 449] on quentale-workspace at bounding box center [784, 355] width 1568 height 711
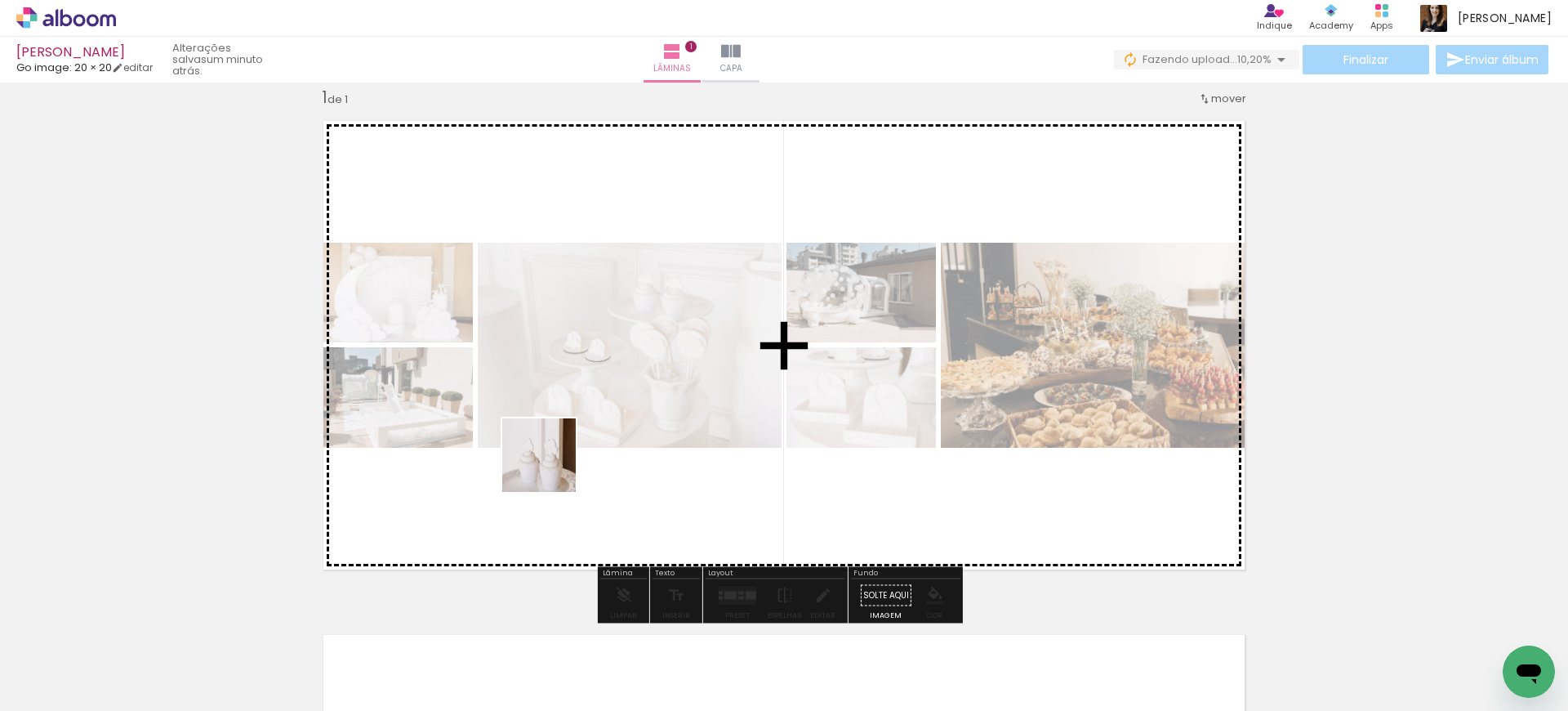
drag, startPoint x: 552, startPoint y: 570, endPoint x: 552, endPoint y: 467, distance: 103.0
click at [552, 467] on quentale-workspace at bounding box center [784, 355] width 1568 height 711
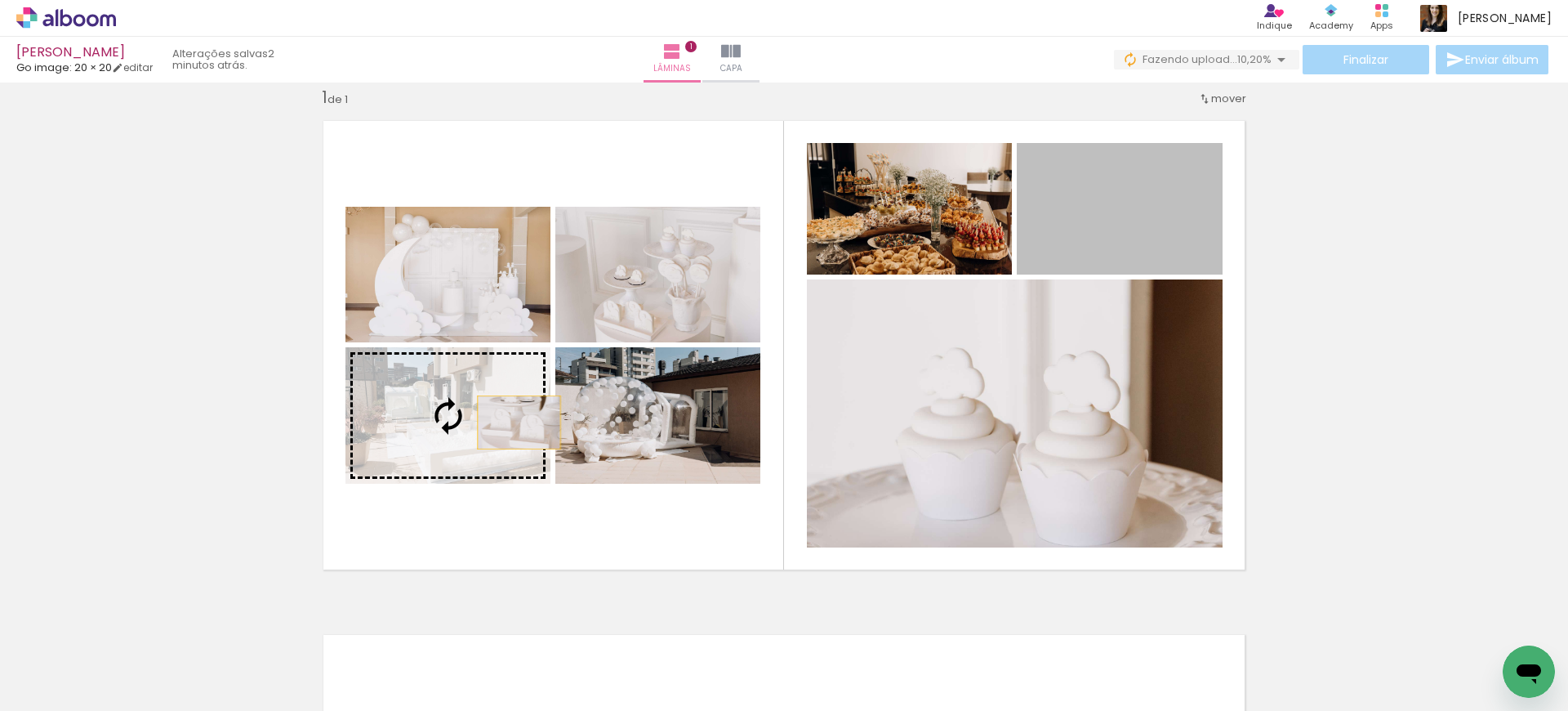
drag, startPoint x: 1102, startPoint y: 240, endPoint x: 513, endPoint y: 422, distance: 616.5
click at [0, 0] on slot at bounding box center [0, 0] width 0 height 0
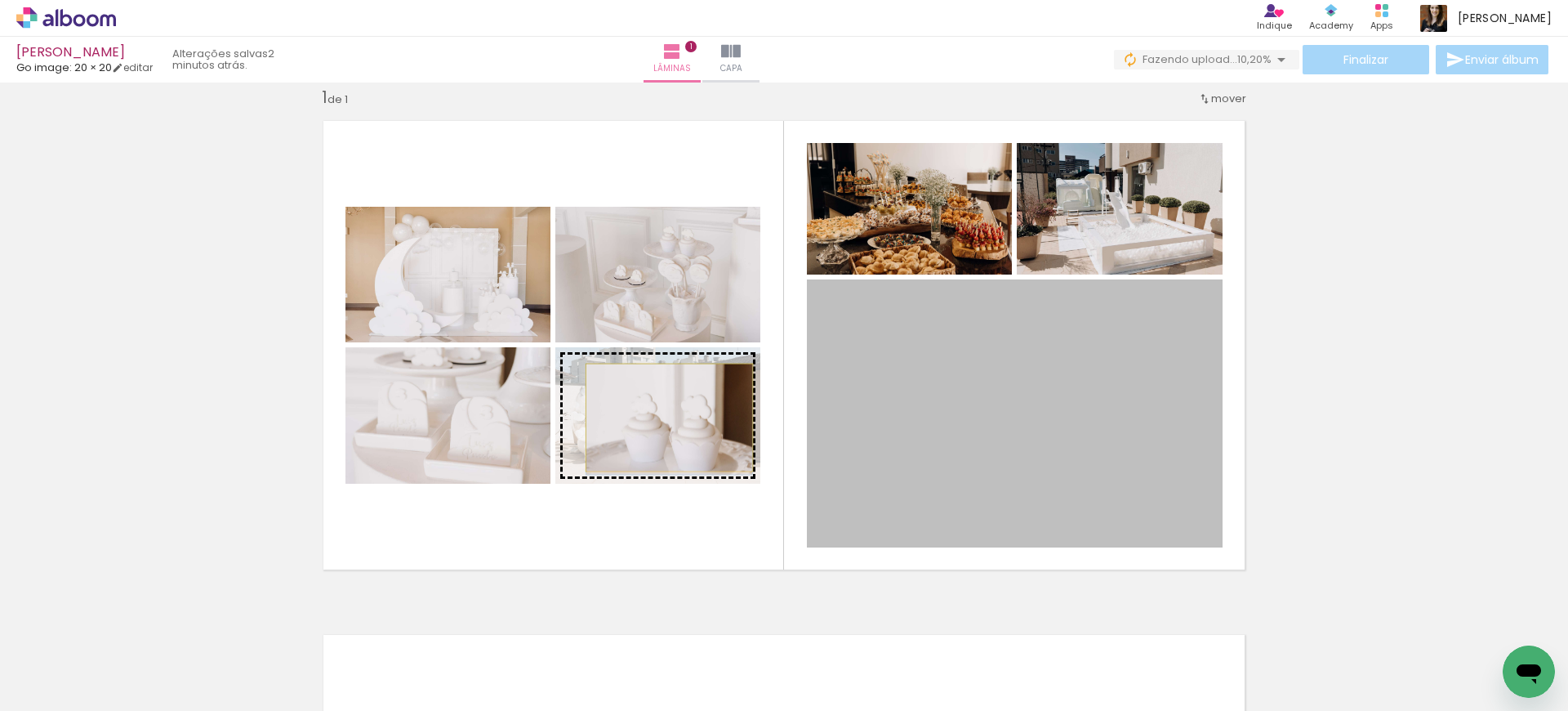
drag, startPoint x: 882, startPoint y: 407, endPoint x: 663, endPoint y: 418, distance: 219.3
click at [0, 0] on slot at bounding box center [0, 0] width 0 height 0
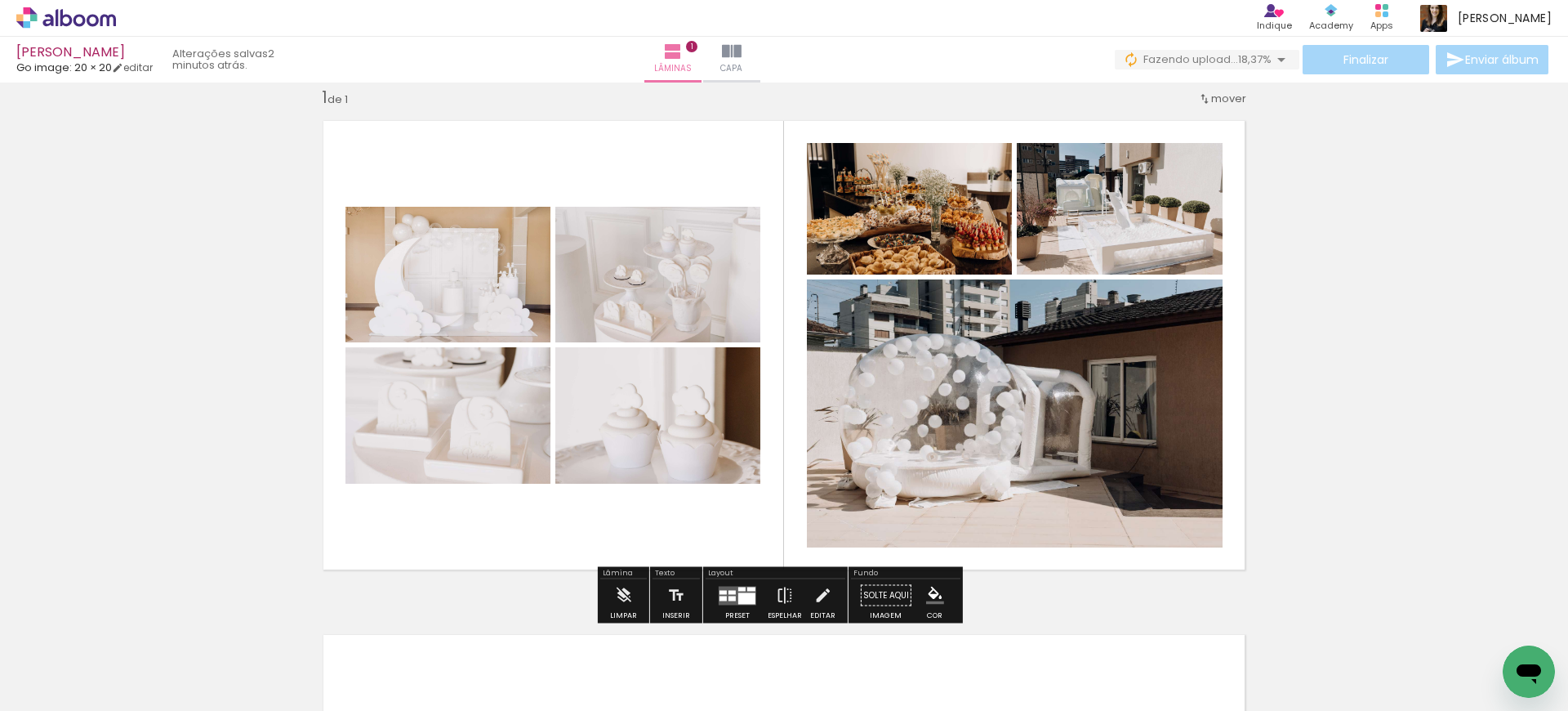
click at [1292, 361] on div "Inserir lâmina 1 de 1" at bounding box center [784, 581] width 1568 height 1029
click at [731, 596] on quentale-layouter at bounding box center [738, 595] width 38 height 19
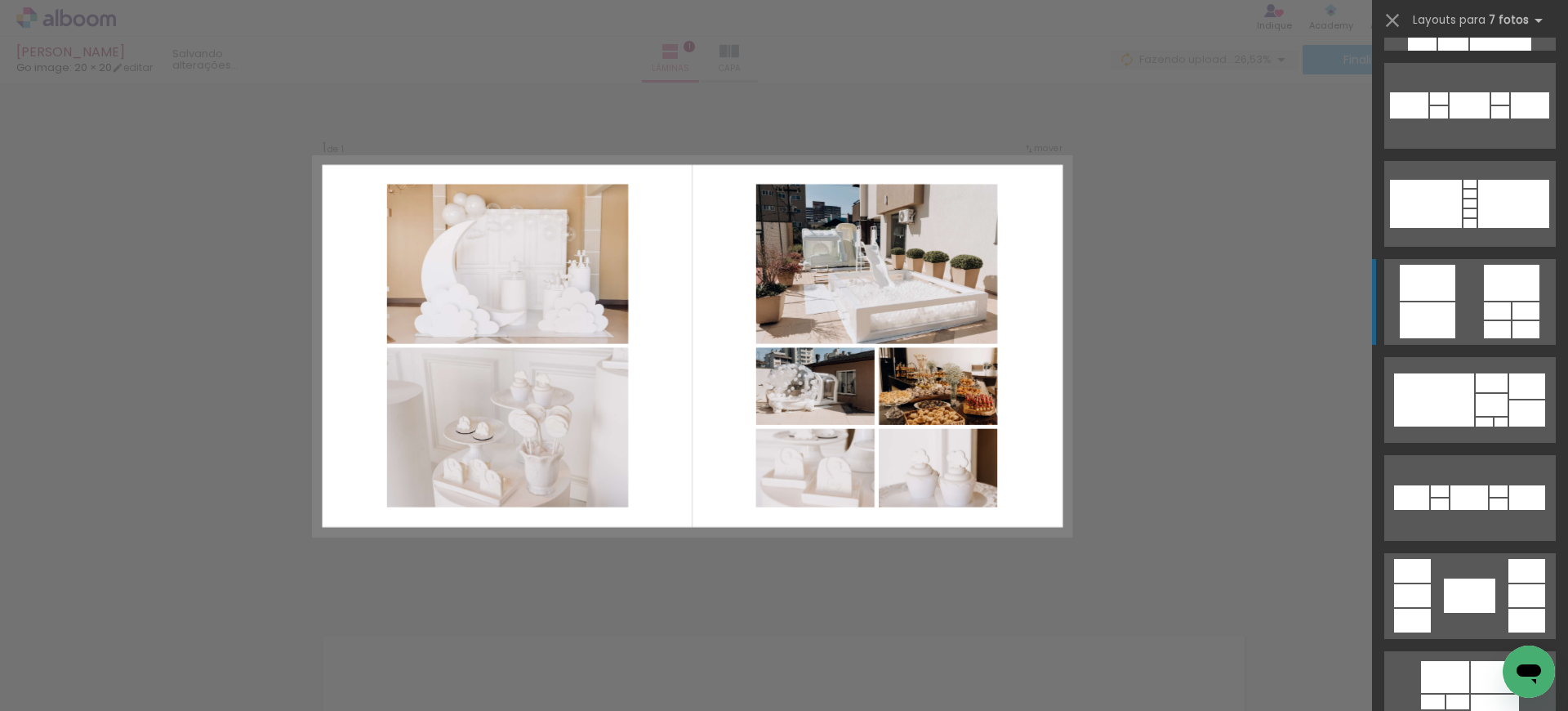
scroll to position [283, 0]
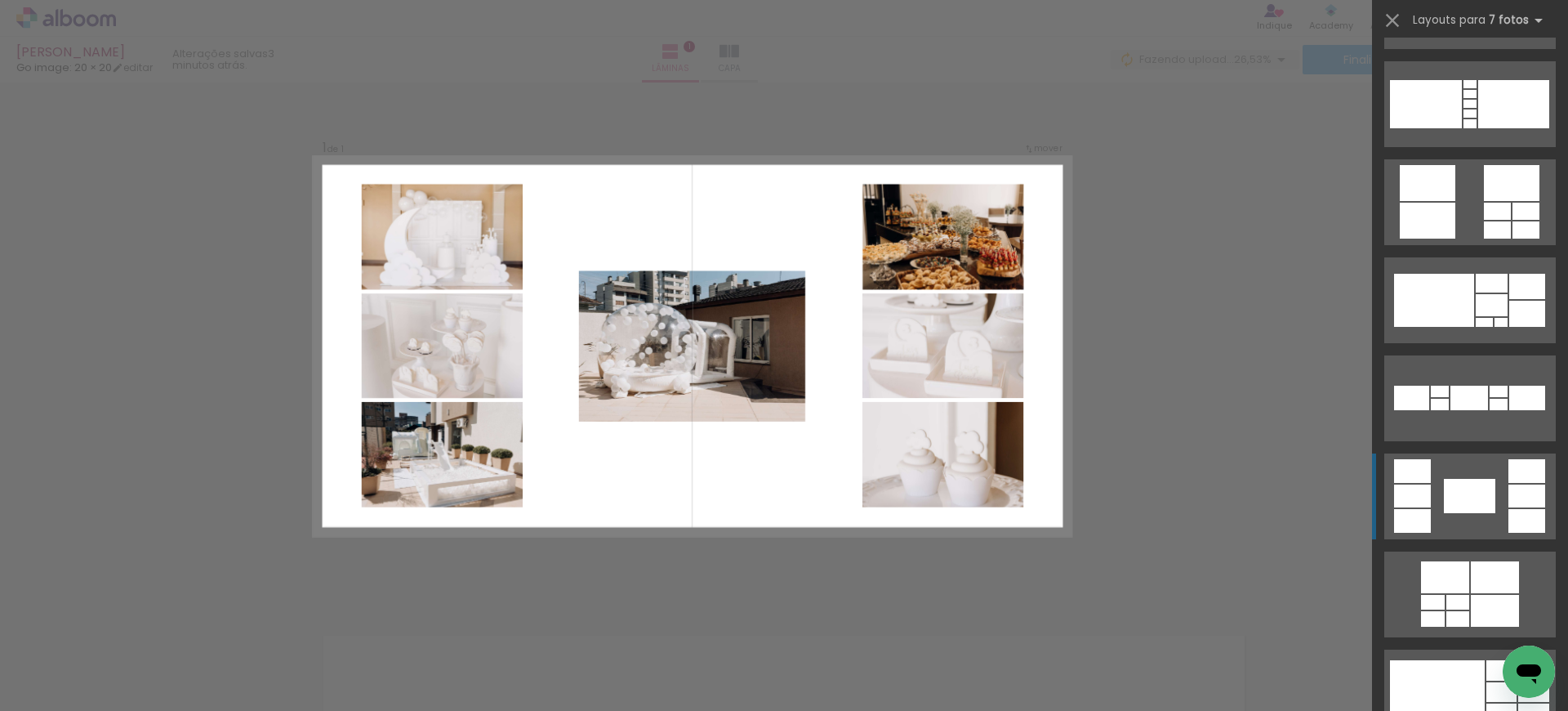
click at [1432, 495] on quentale-layouter at bounding box center [1470, 496] width 171 height 86
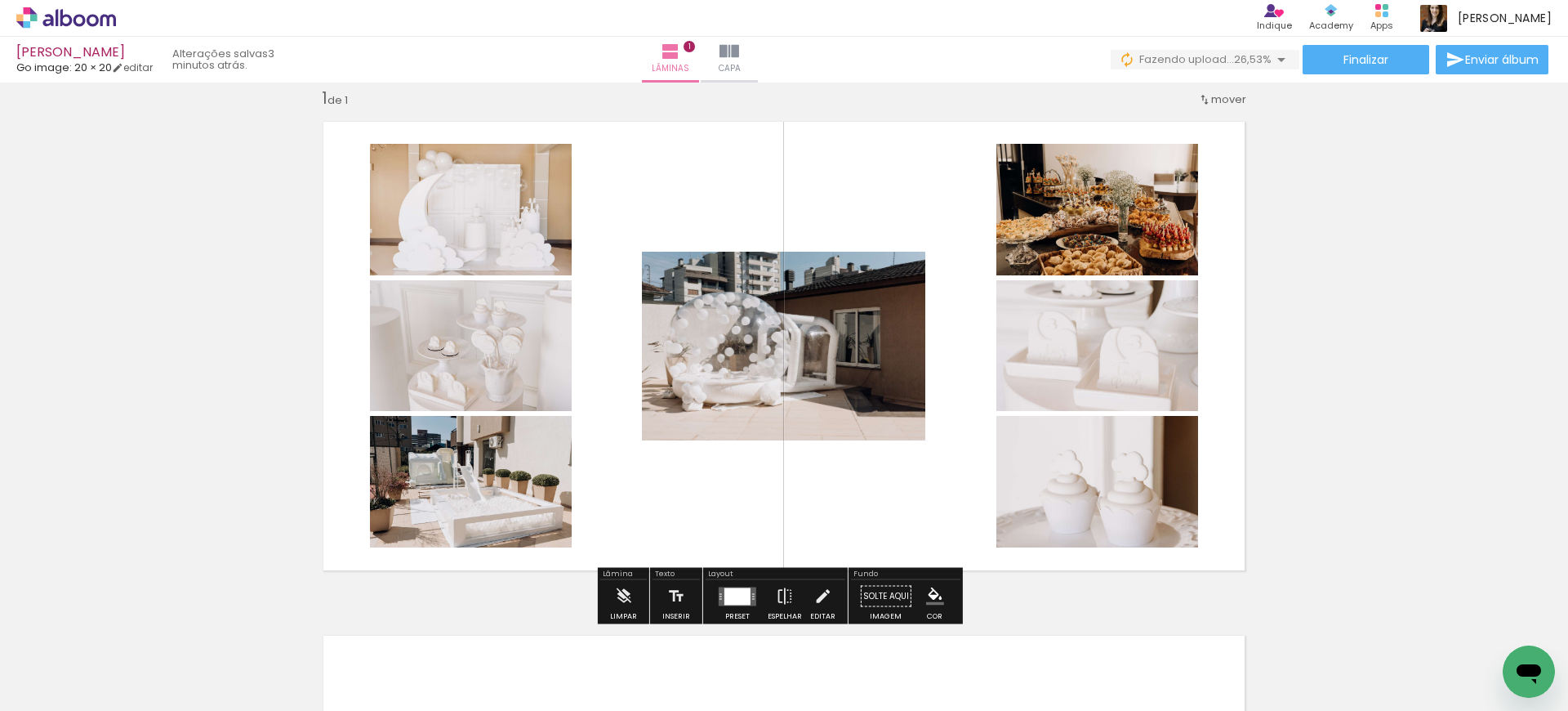
click at [731, 604] on div at bounding box center [738, 596] width 26 height 17
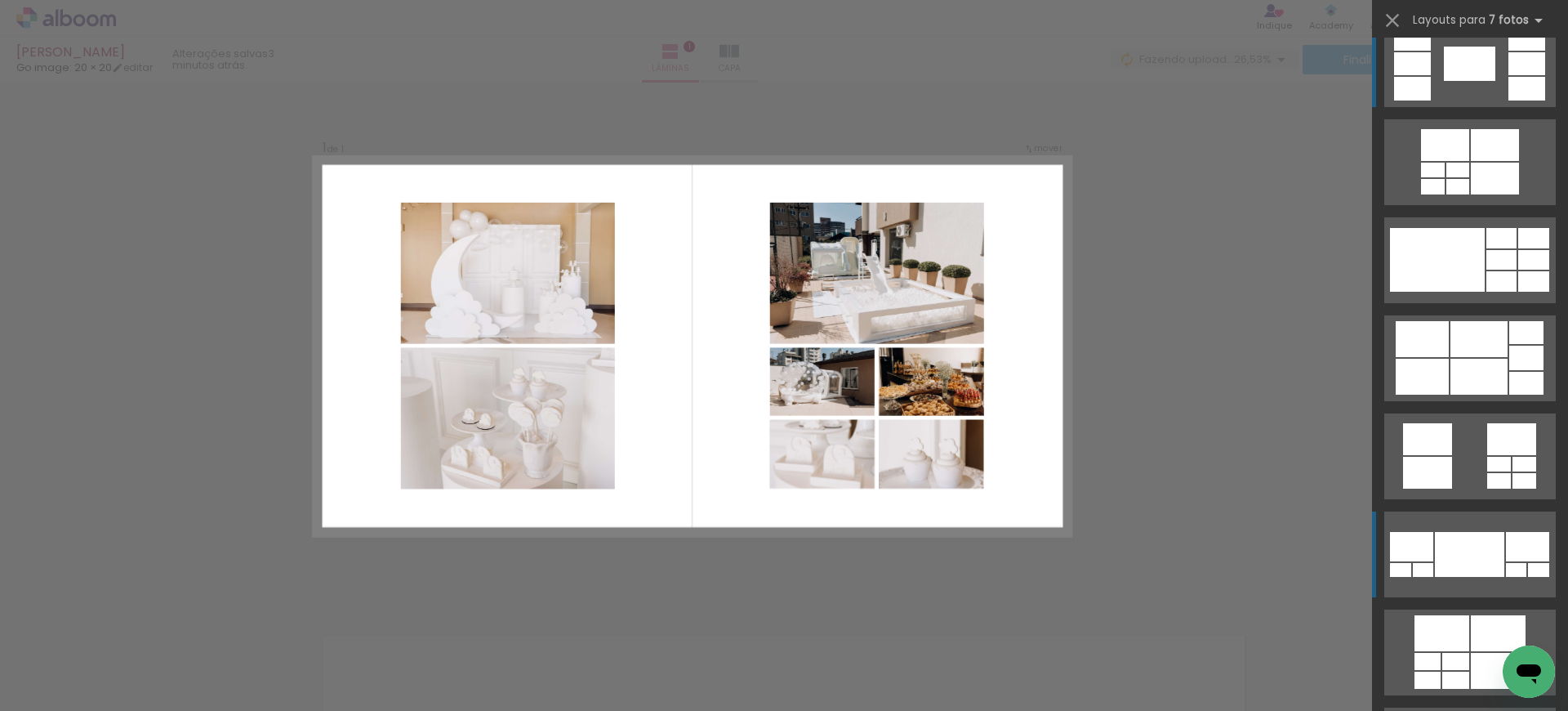
scroll to position [719, 0]
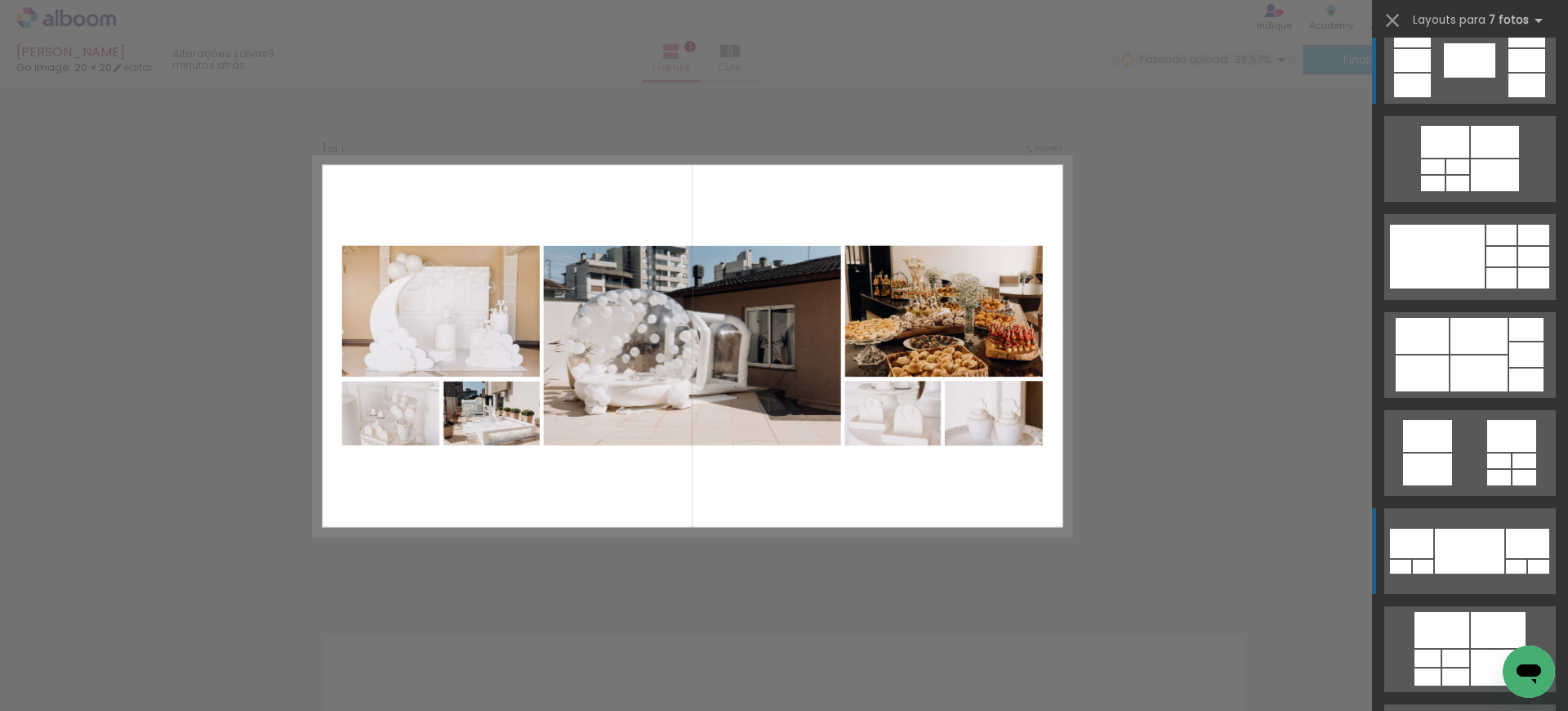
click at [1458, 547] on div at bounding box center [1469, 550] width 69 height 44
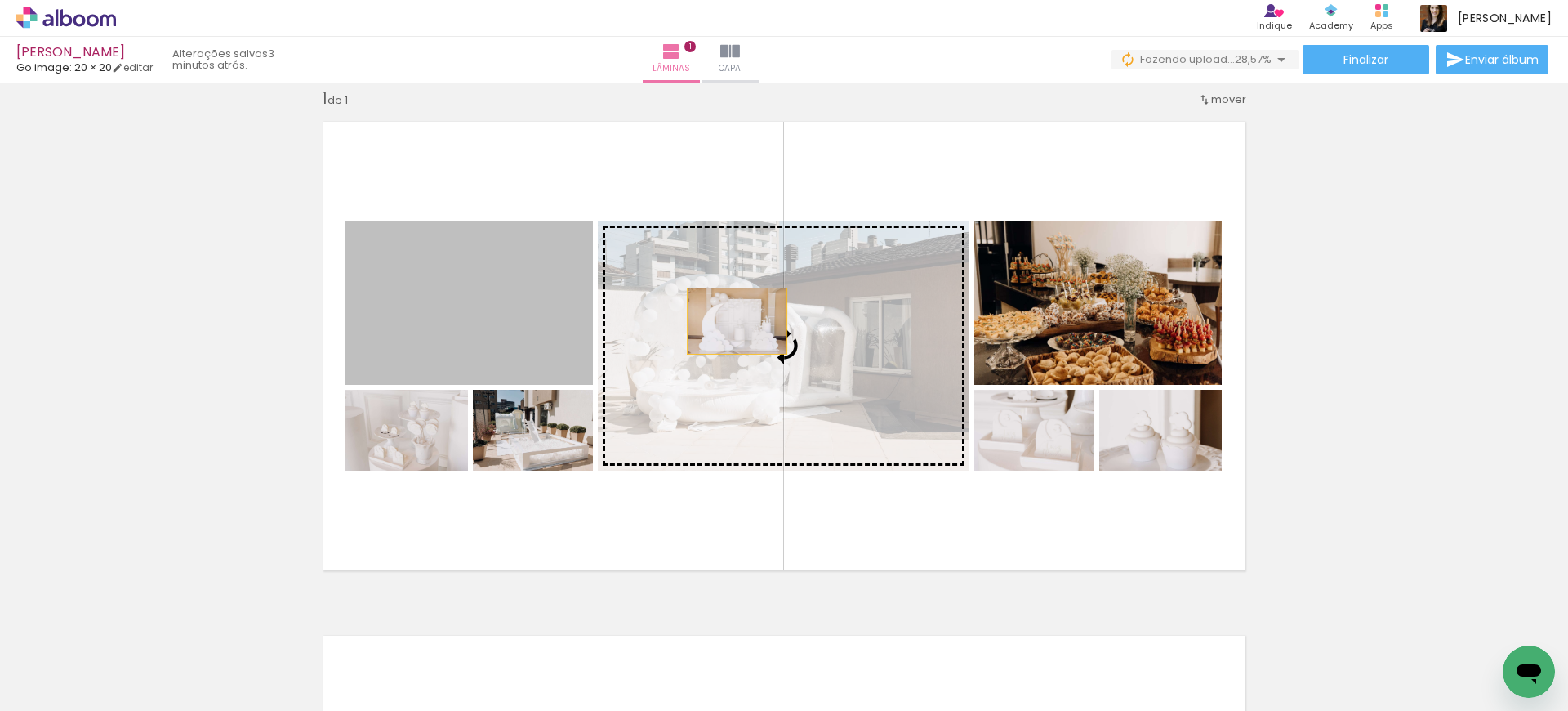
drag, startPoint x: 531, startPoint y: 305, endPoint x: 731, endPoint y: 321, distance: 200.6
click at [0, 0] on slot at bounding box center [0, 0] width 0 height 0
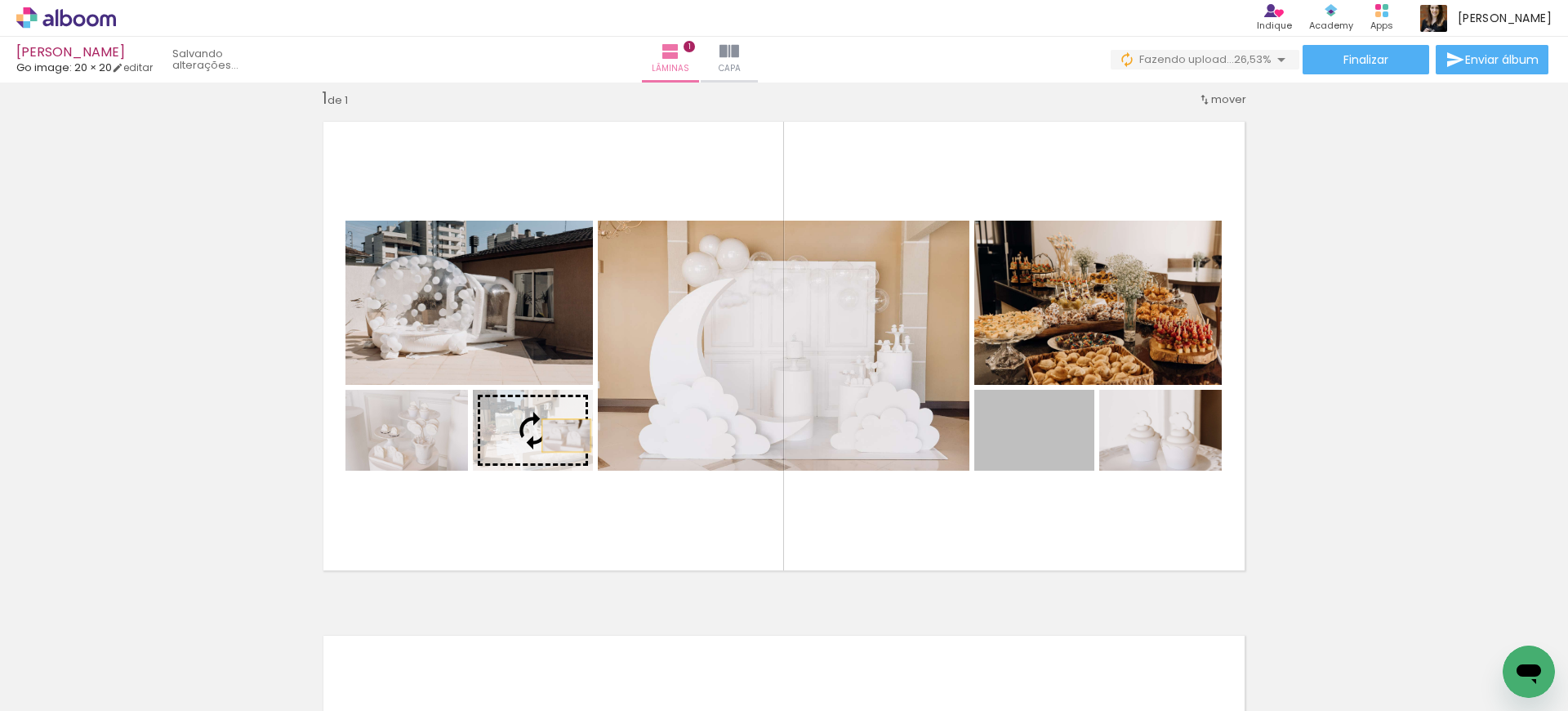
drag, startPoint x: 1008, startPoint y: 469, endPoint x: 556, endPoint y: 435, distance: 453.3
click at [0, 0] on slot at bounding box center [0, 0] width 0 height 0
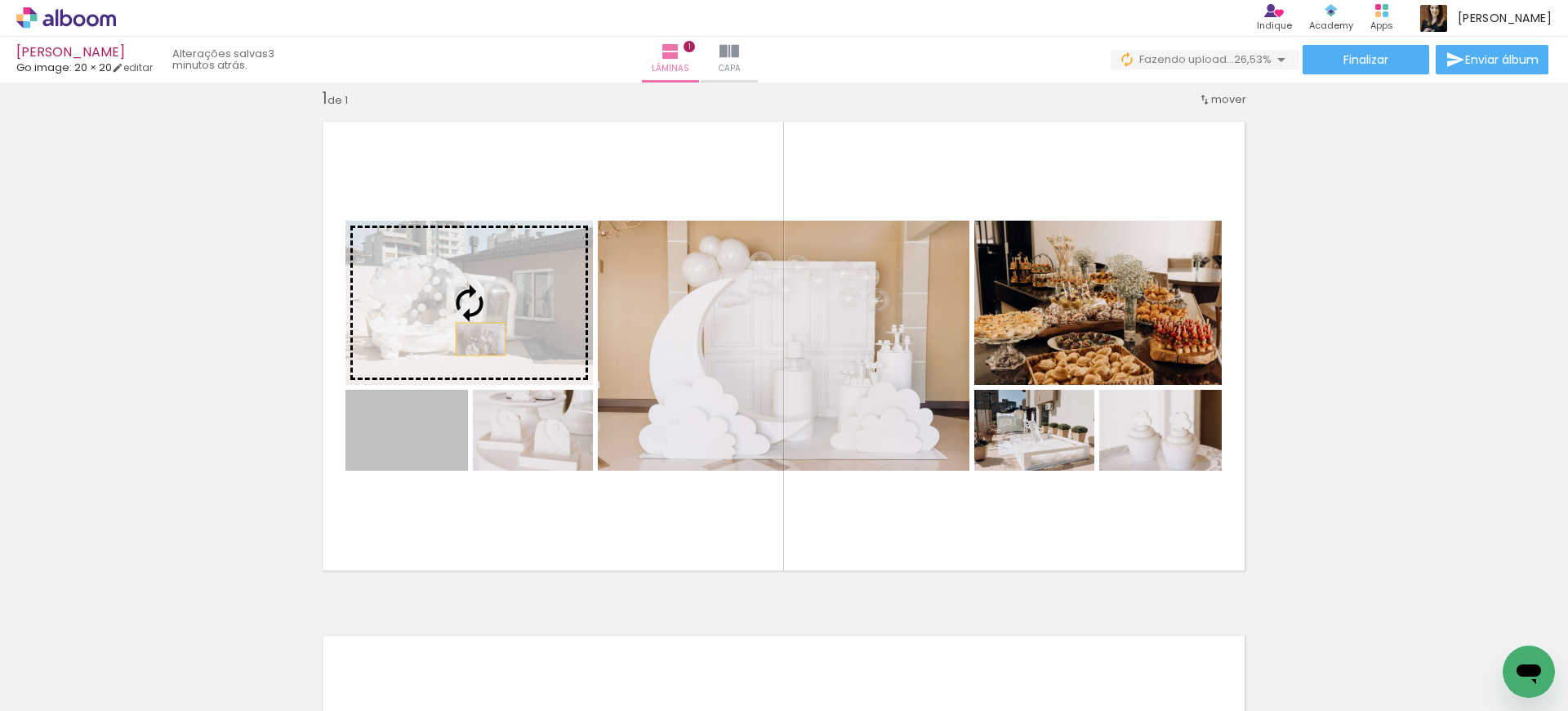
drag, startPoint x: 445, startPoint y: 463, endPoint x: 474, endPoint y: 339, distance: 127.3
click at [0, 0] on slot at bounding box center [0, 0] width 0 height 0
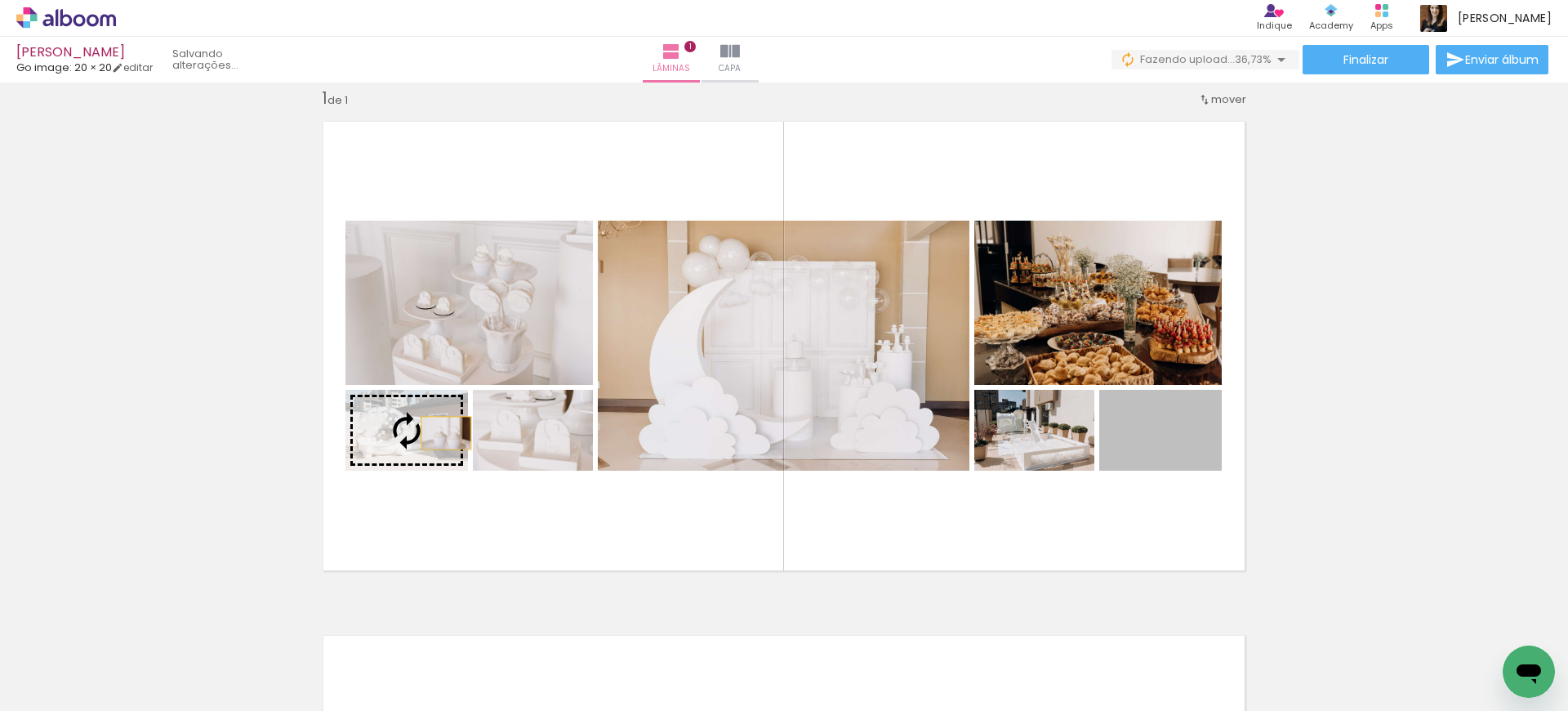
drag, startPoint x: 1158, startPoint y: 448, endPoint x: 440, endPoint y: 433, distance: 718.2
click at [0, 0] on slot at bounding box center [0, 0] width 0 height 0
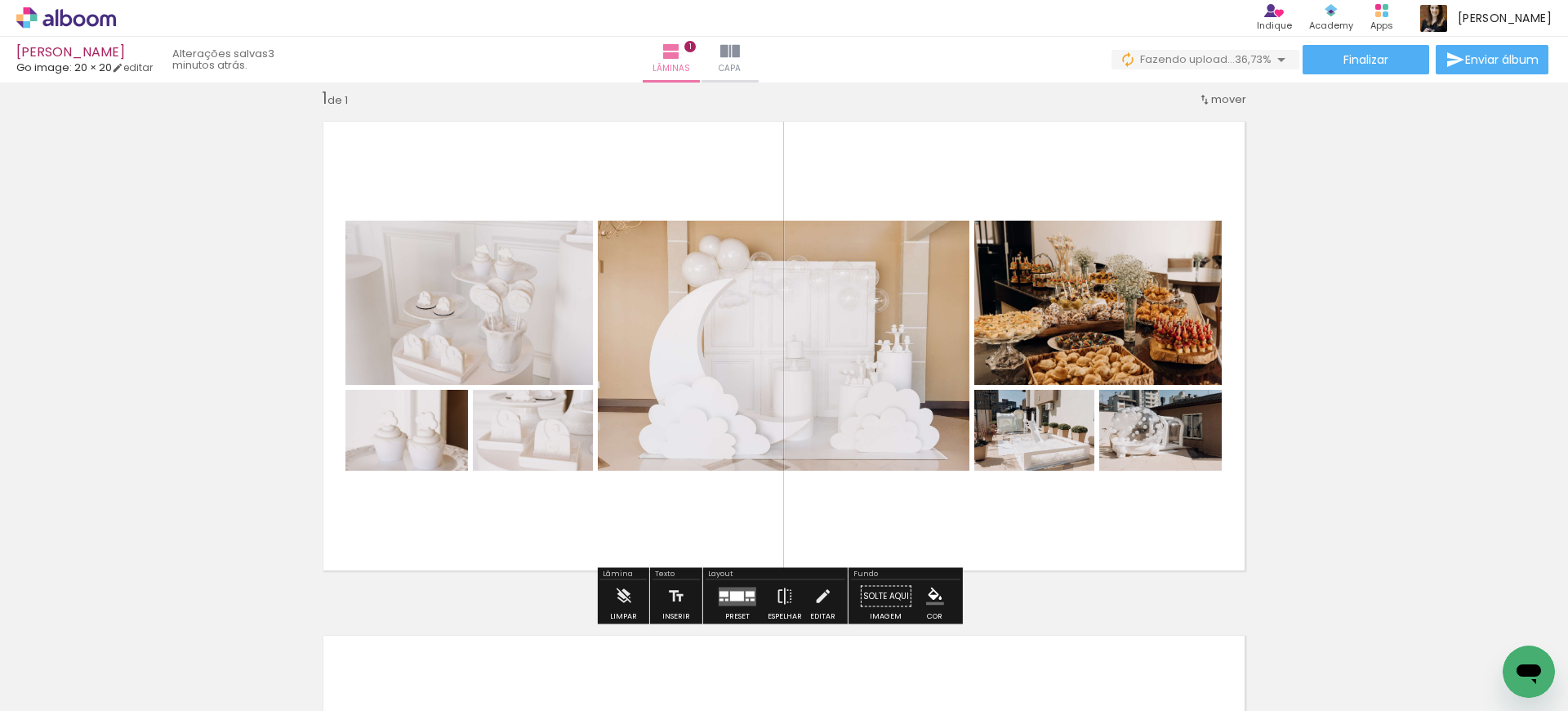
click at [746, 598] on div at bounding box center [747, 599] width 3 height 3
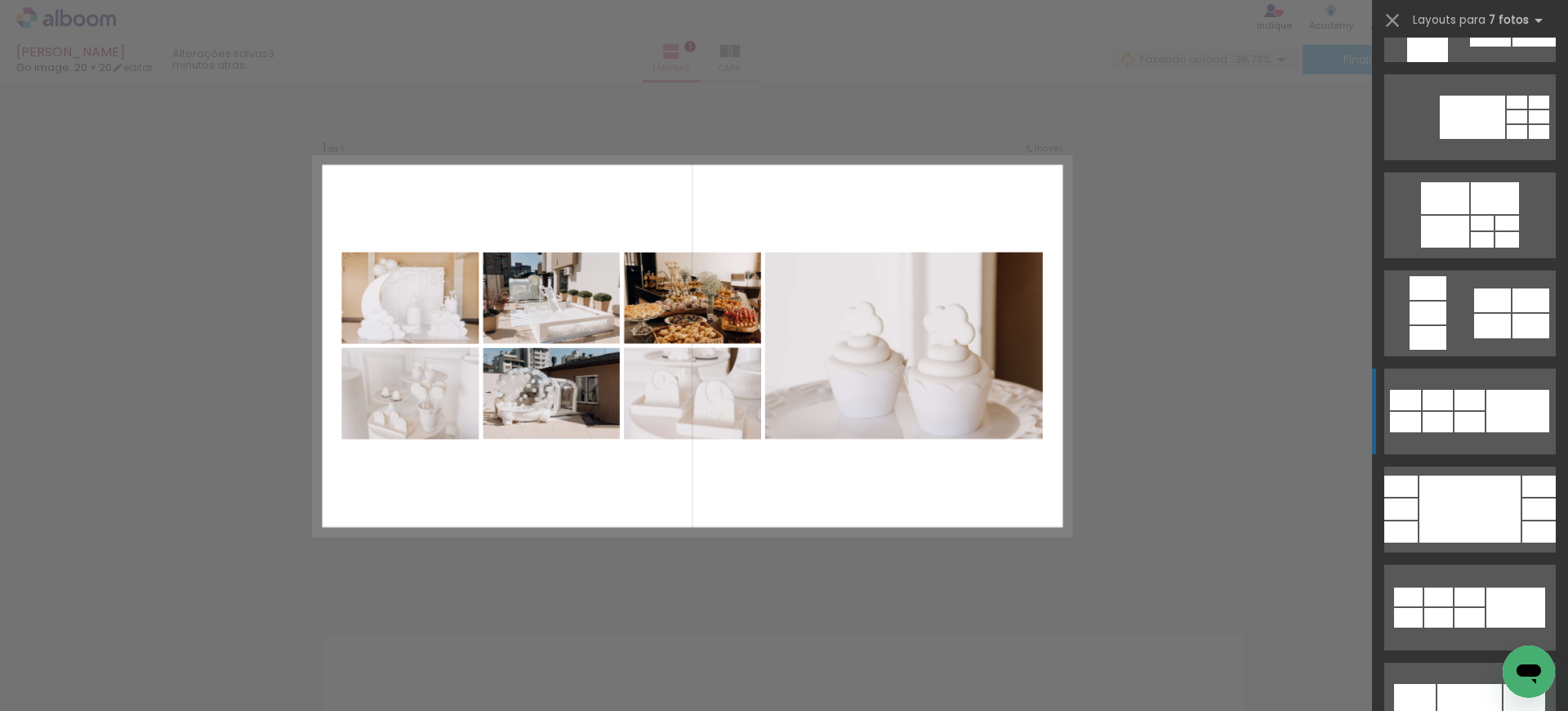
scroll to position [3285, 0]
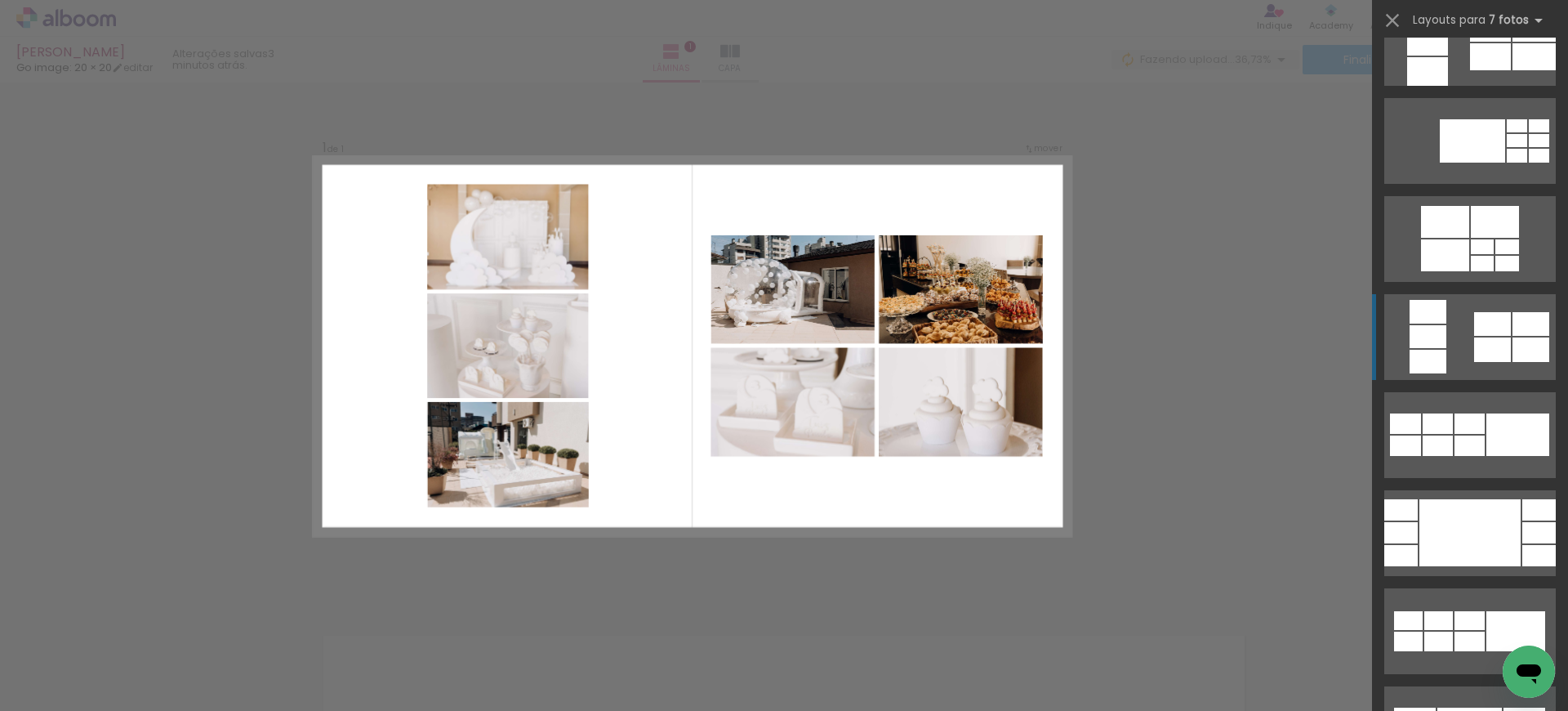
click at [1457, 342] on quentale-layouter at bounding box center [1470, 337] width 171 height 86
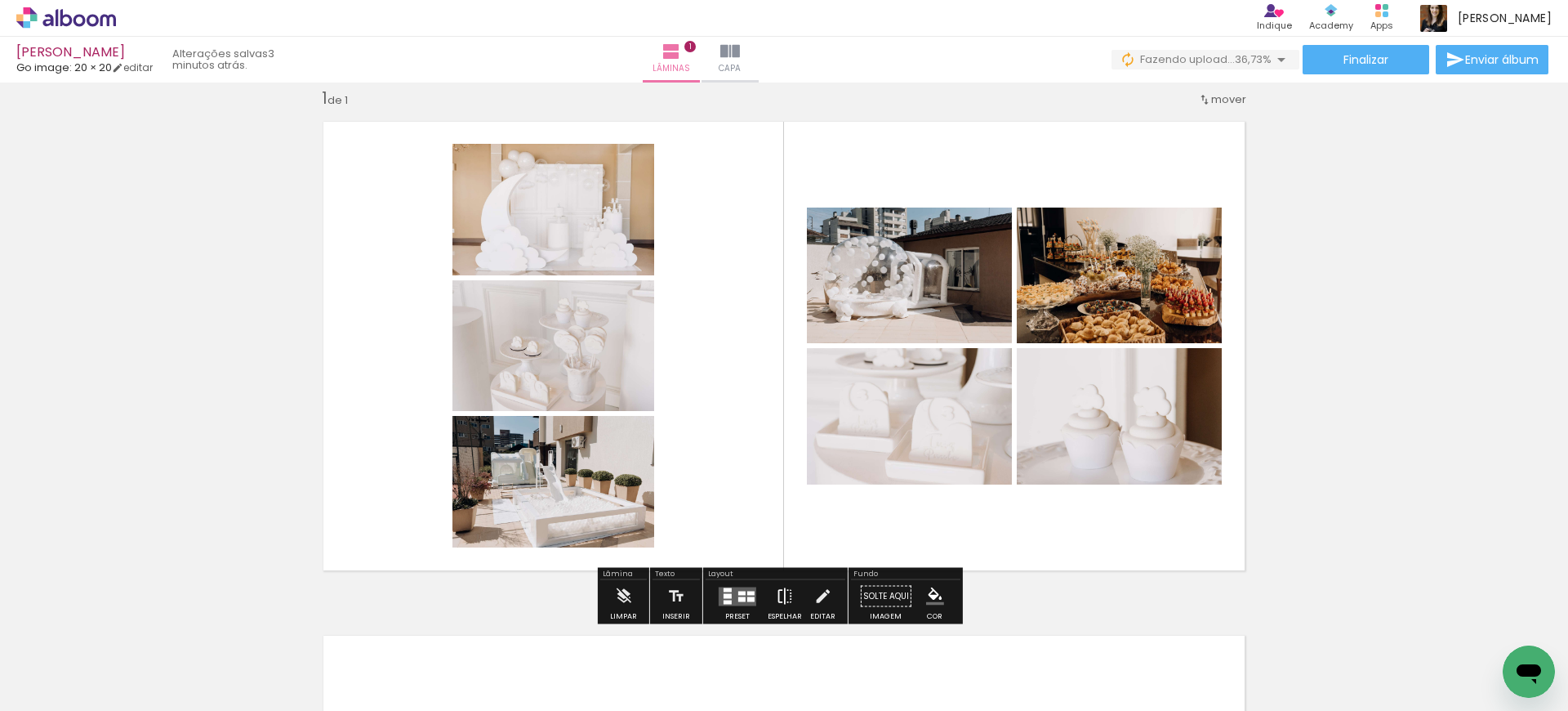
click at [784, 595] on iron-icon at bounding box center [784, 596] width 18 height 33
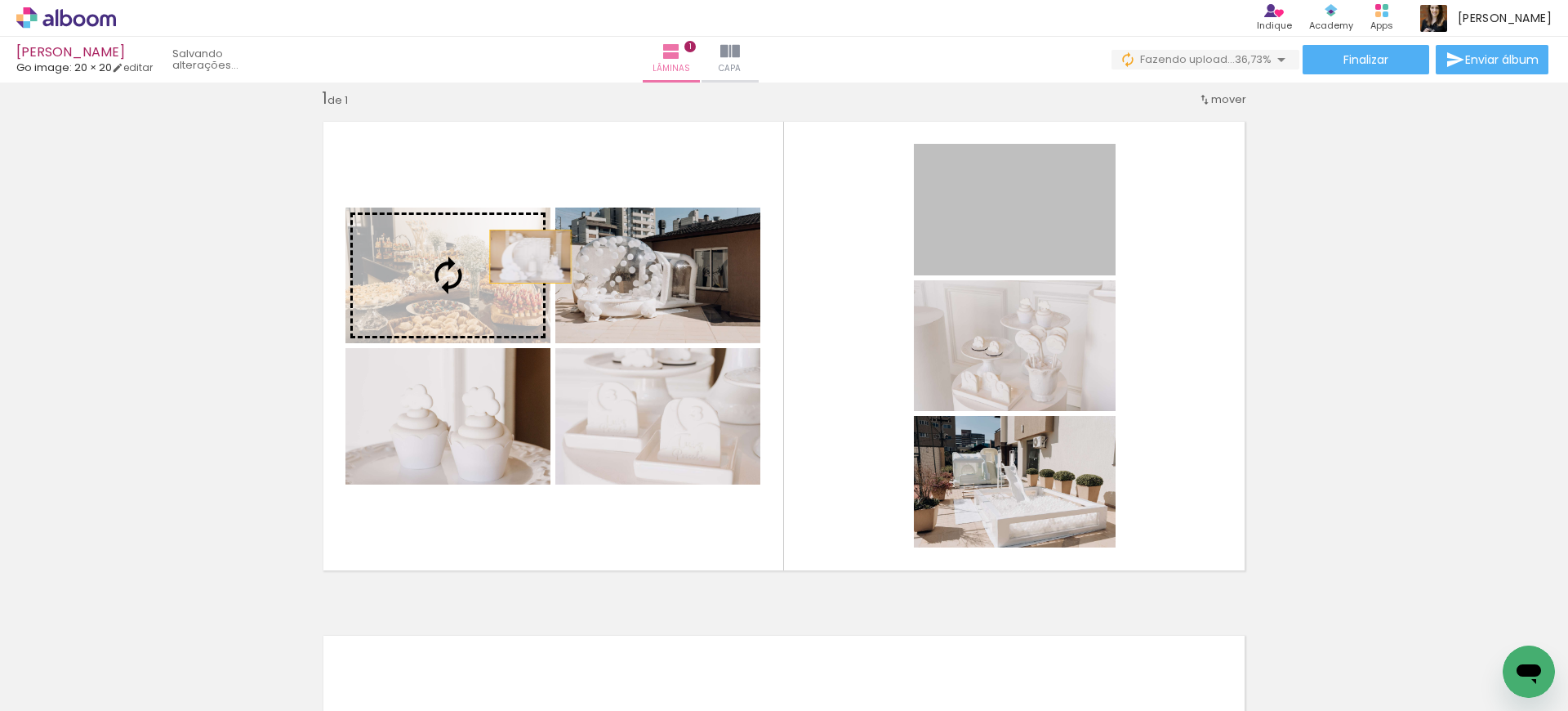
drag, startPoint x: 990, startPoint y: 250, endPoint x: 524, endPoint y: 257, distance: 466.1
click at [0, 0] on slot at bounding box center [0, 0] width 0 height 0
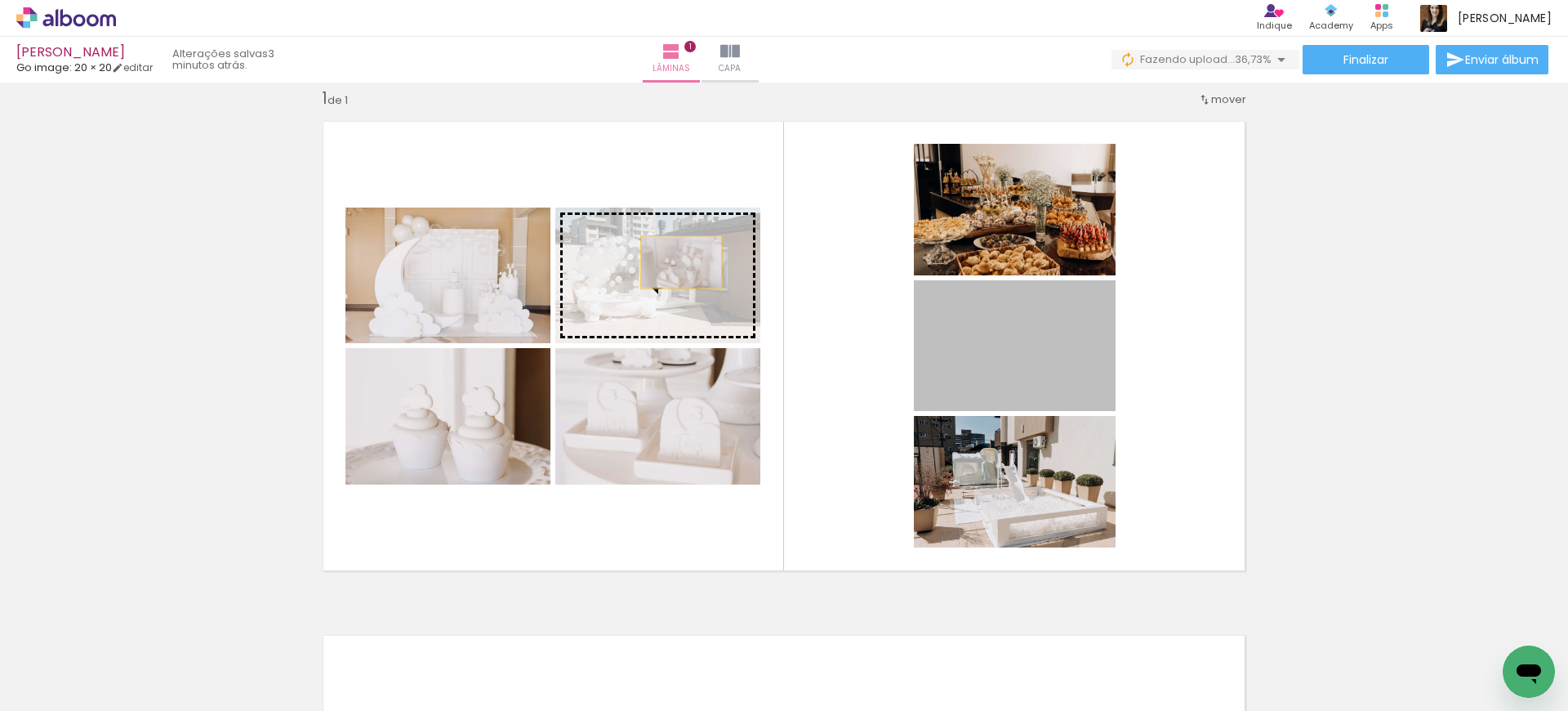
drag, startPoint x: 961, startPoint y: 355, endPoint x: 674, endPoint y: 261, distance: 302.0
click at [0, 0] on slot at bounding box center [0, 0] width 0 height 0
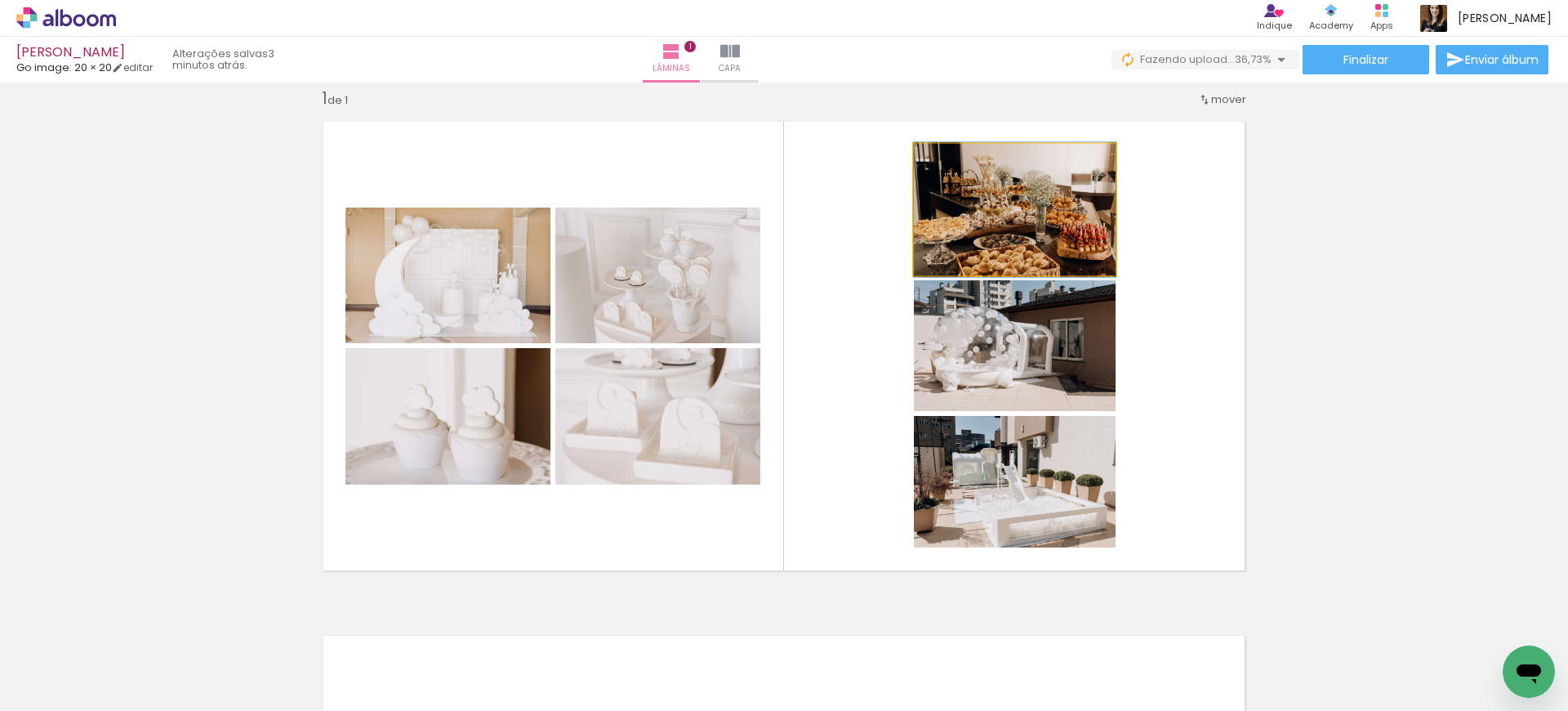
click at [1041, 225] on quentale-photo at bounding box center [1014, 209] width 202 height 132
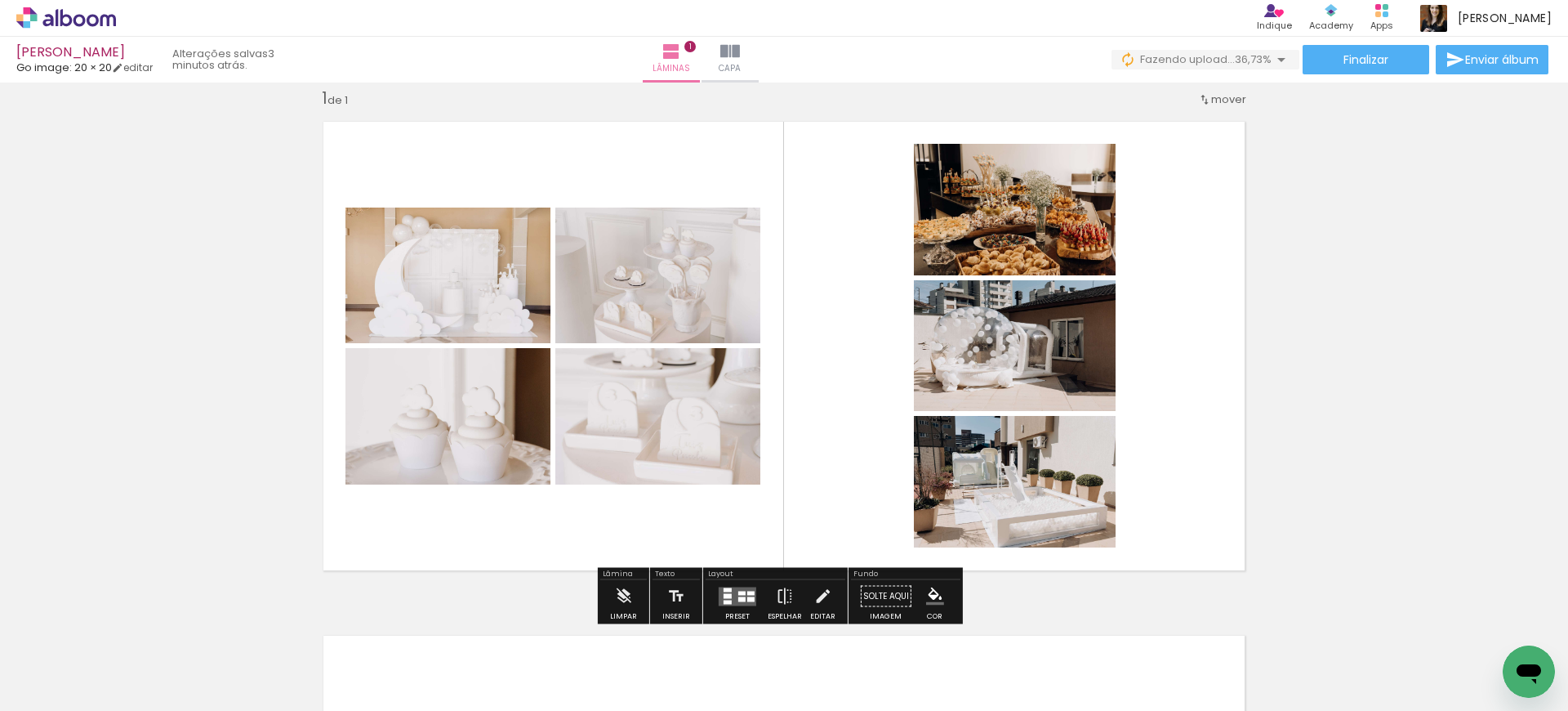
click at [1380, 224] on div "Inserir lâmina 1 de 1" at bounding box center [784, 582] width 1568 height 1029
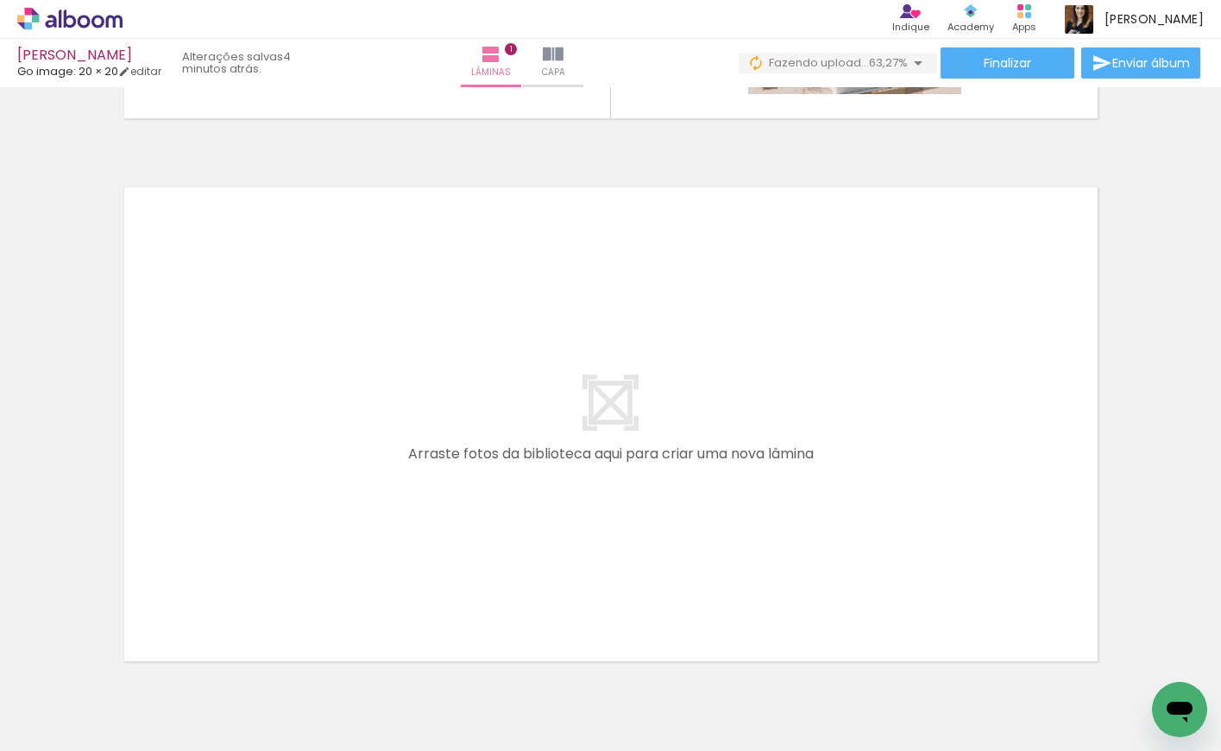
scroll to position [0, 784]
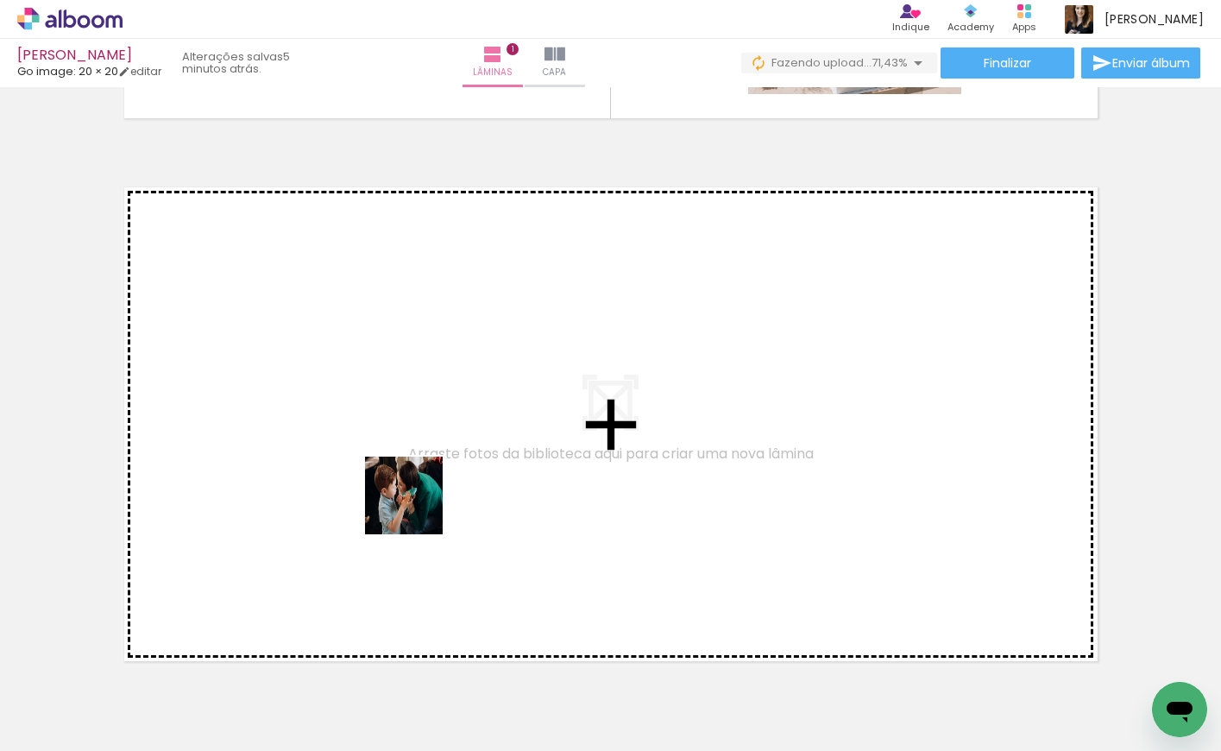
drag, startPoint x: 446, startPoint y: 696, endPoint x: 415, endPoint y: 507, distance: 190.7
click at [415, 507] on quentale-workspace at bounding box center [610, 375] width 1221 height 751
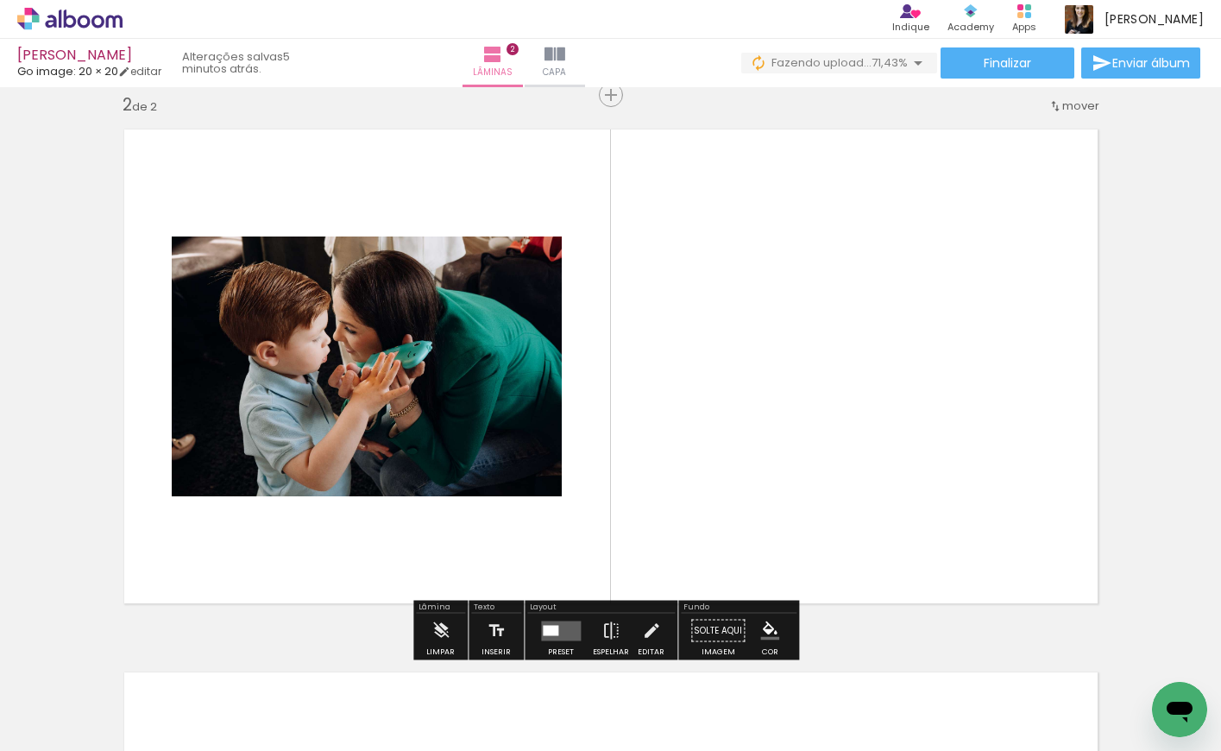
scroll to position [565, 0]
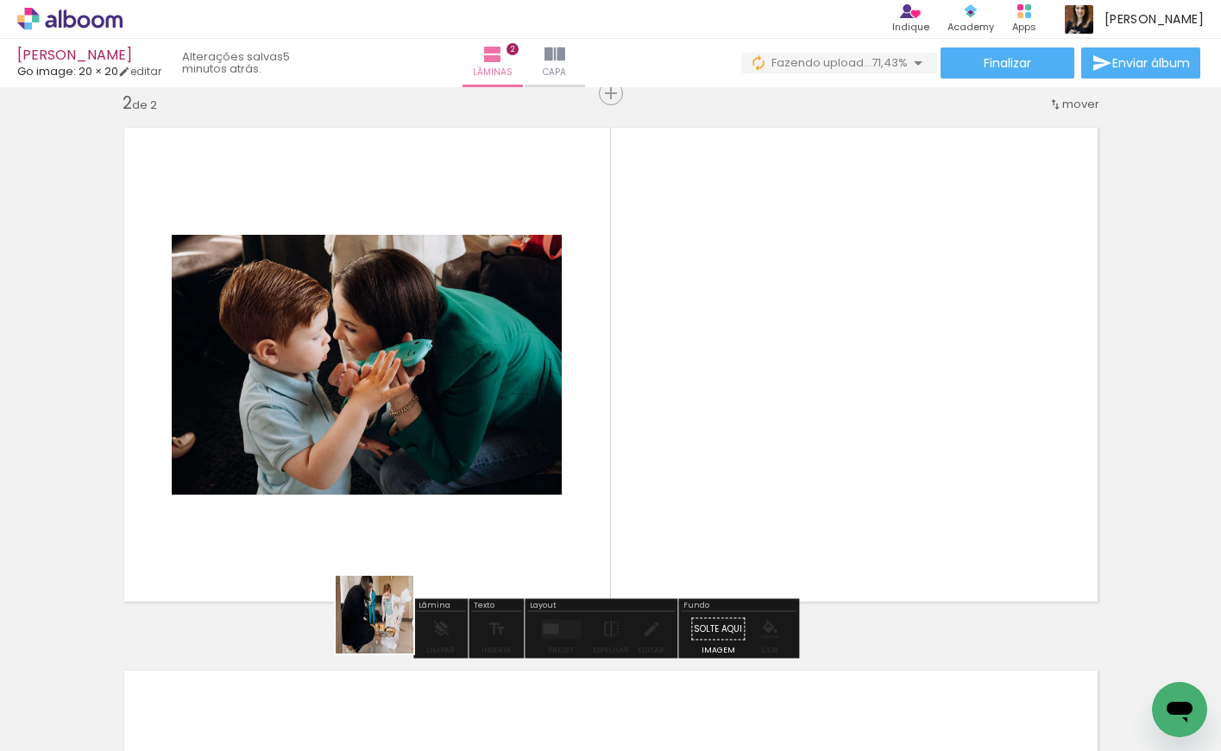
drag, startPoint x: 370, startPoint y: 690, endPoint x: 458, endPoint y: 705, distance: 89.4
click at [403, 592] on quentale-workspace at bounding box center [610, 375] width 1221 height 751
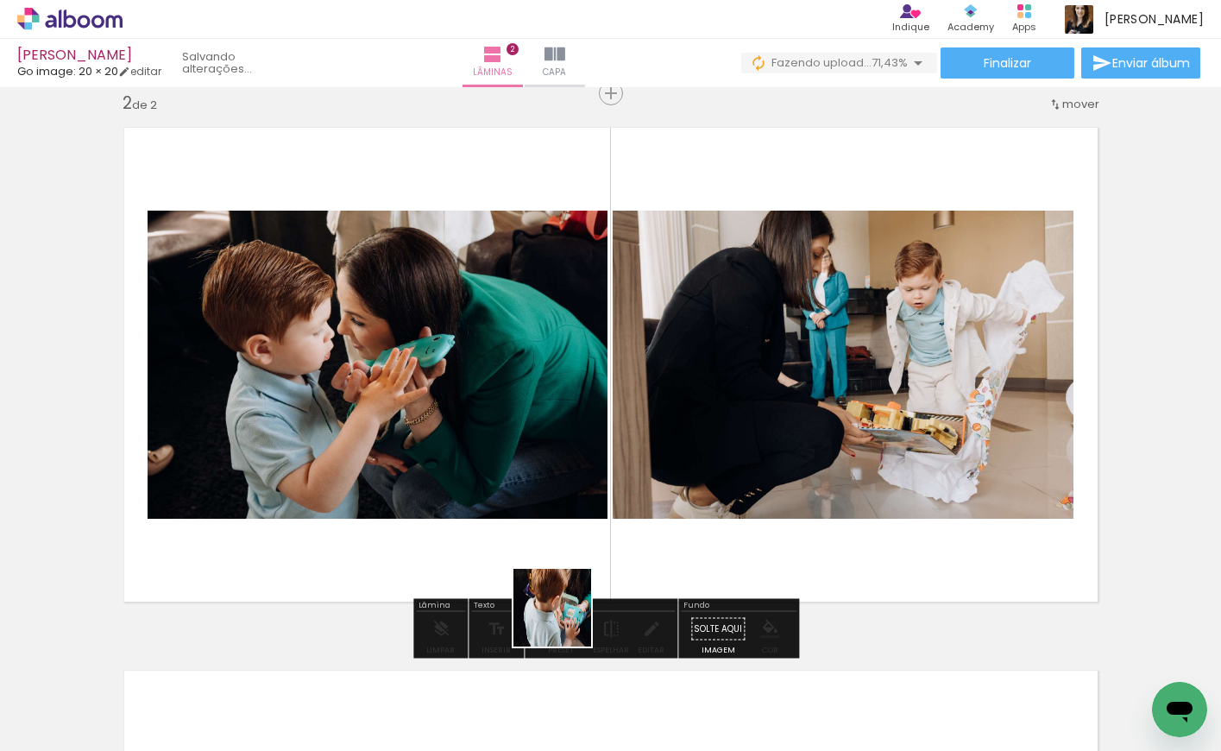
drag, startPoint x: 571, startPoint y: 697, endPoint x: 567, endPoint y: 443, distance: 254.6
click at [552, 426] on quentale-workspace at bounding box center [610, 375] width 1221 height 751
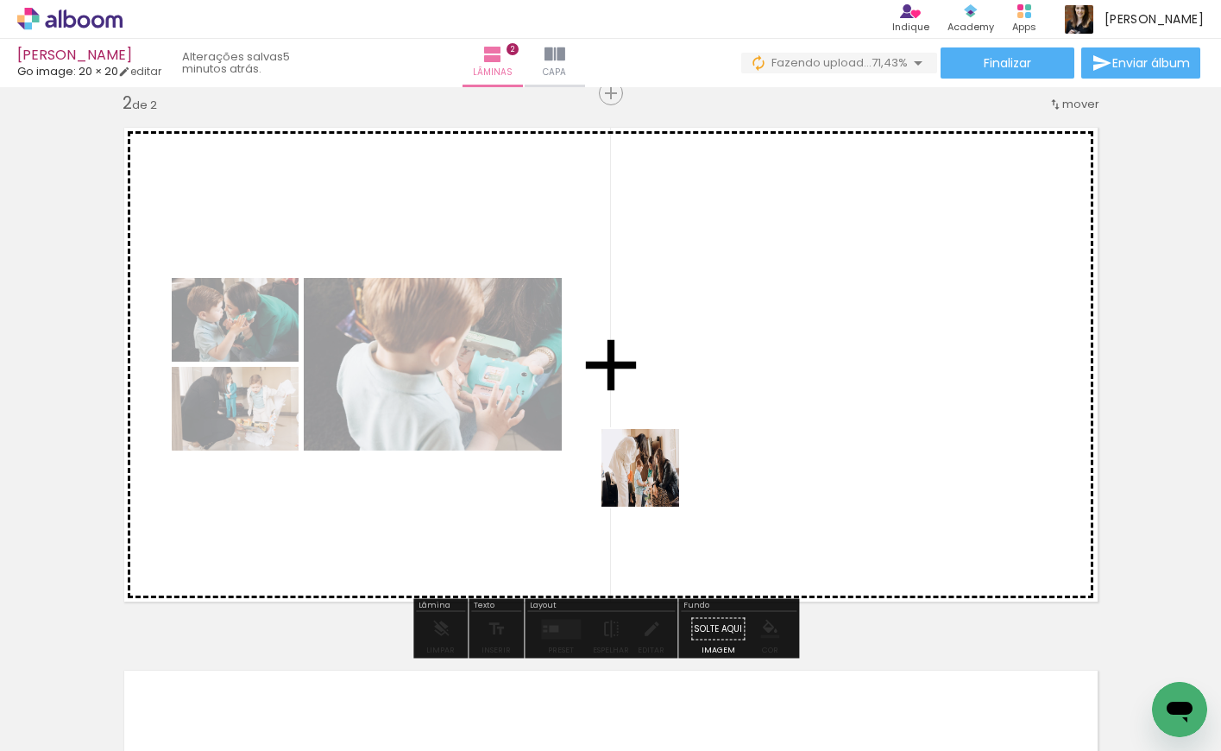
drag, startPoint x: 664, startPoint y: 678, endPoint x: 673, endPoint y: 525, distance: 153.9
click at [653, 377] on quentale-workspace at bounding box center [610, 375] width 1221 height 751
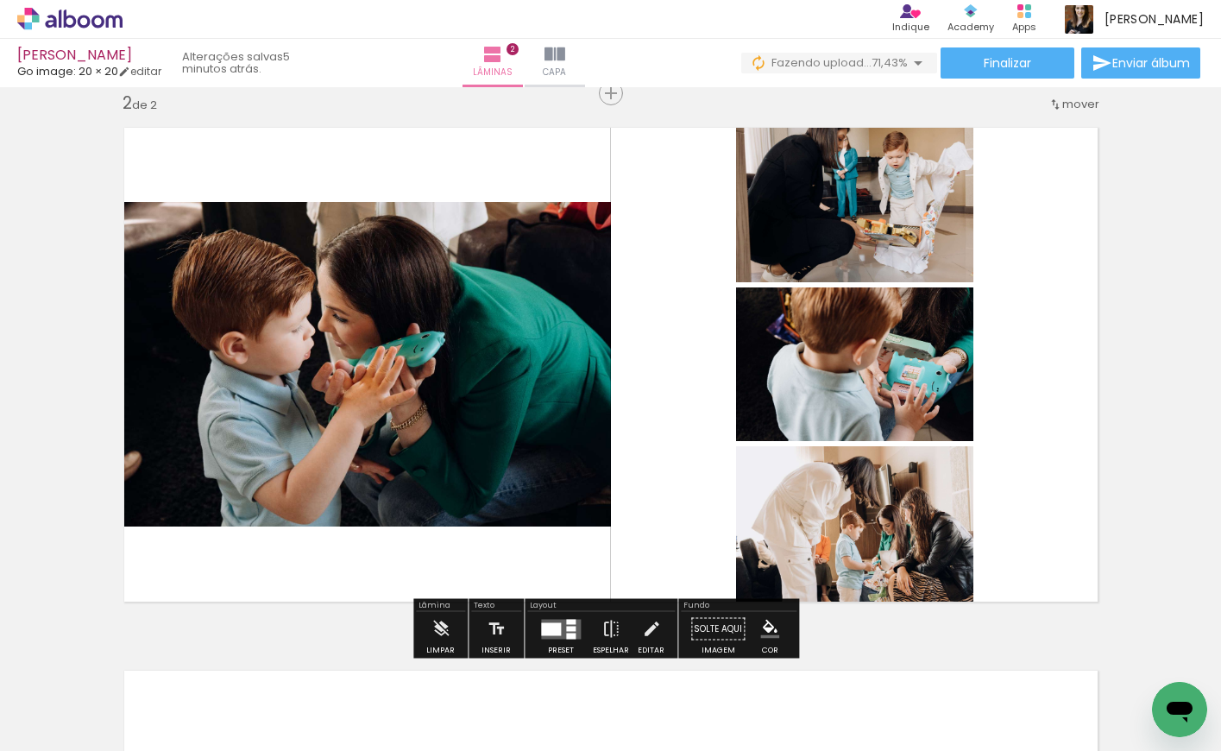
scroll to position [0, 3636]
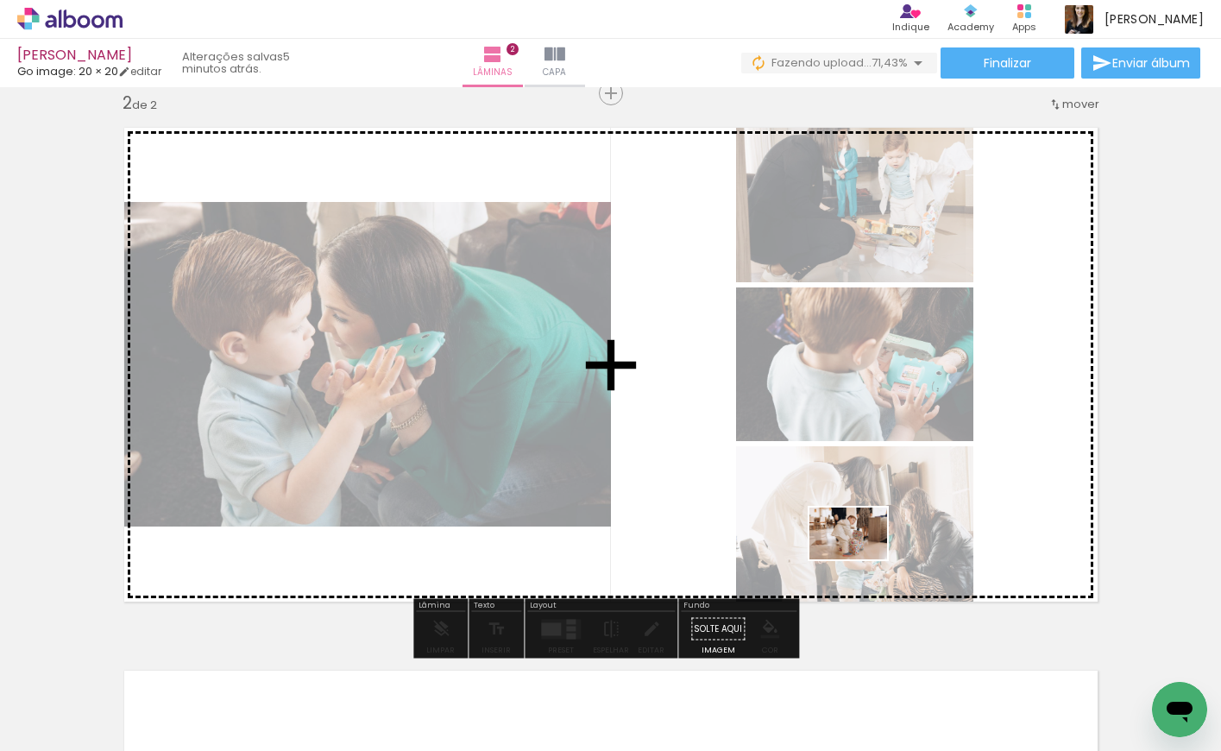
drag, startPoint x: 892, startPoint y: 708, endPoint x: 861, endPoint y: 558, distance: 152.3
click at [861, 558] on quentale-workspace at bounding box center [610, 375] width 1221 height 751
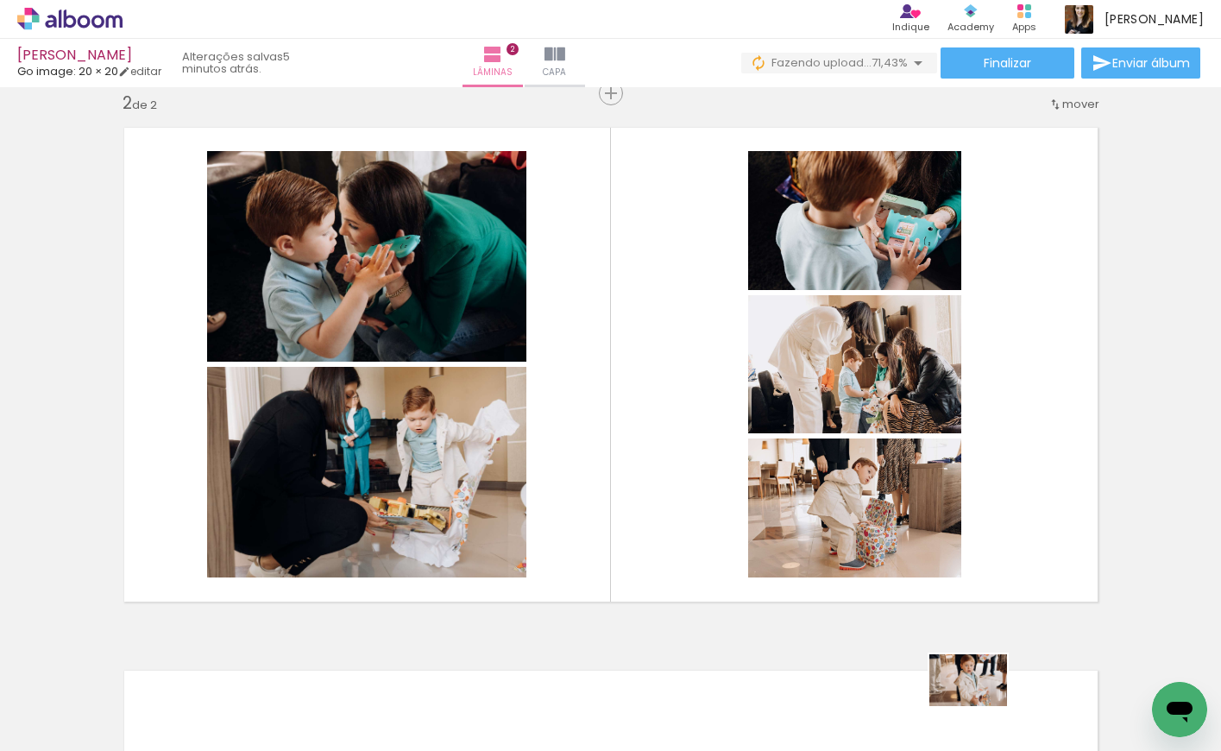
click at [981, 706] on div at bounding box center [983, 693] width 85 height 57
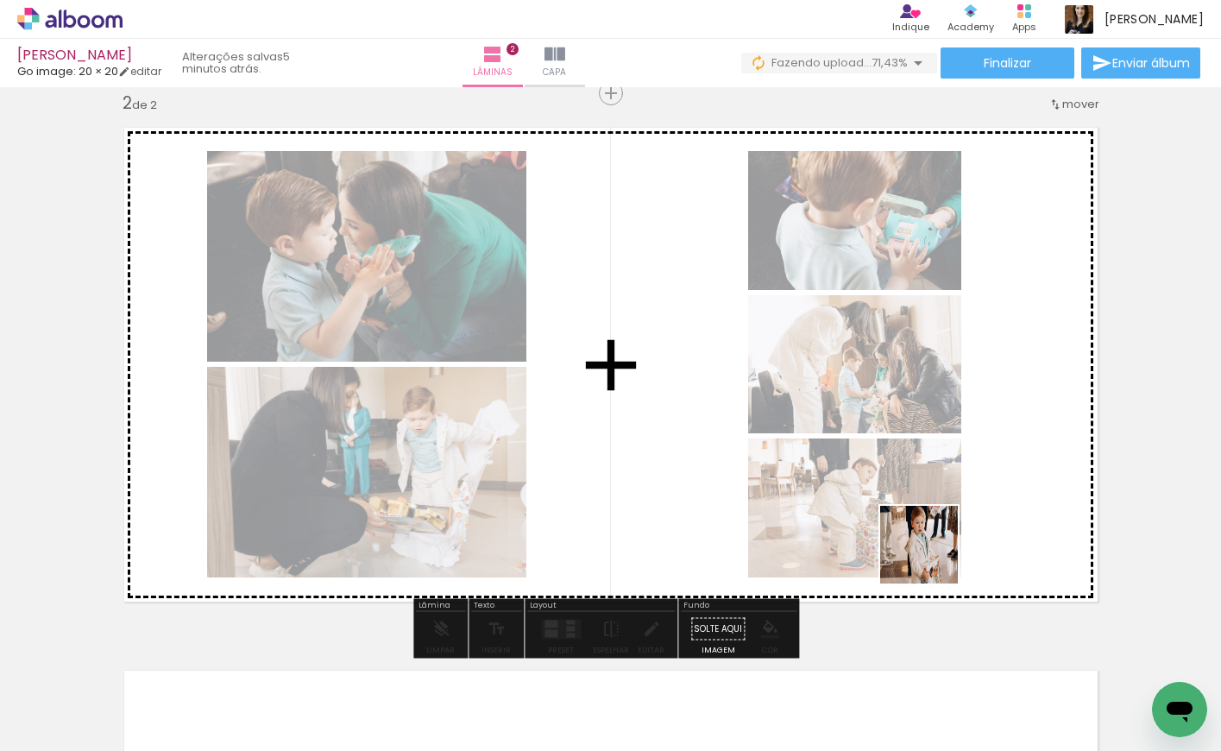
drag, startPoint x: 990, startPoint y: 690, endPoint x: 931, endPoint y: 556, distance: 146.9
click at [931, 556] on quentale-workspace at bounding box center [610, 375] width 1221 height 751
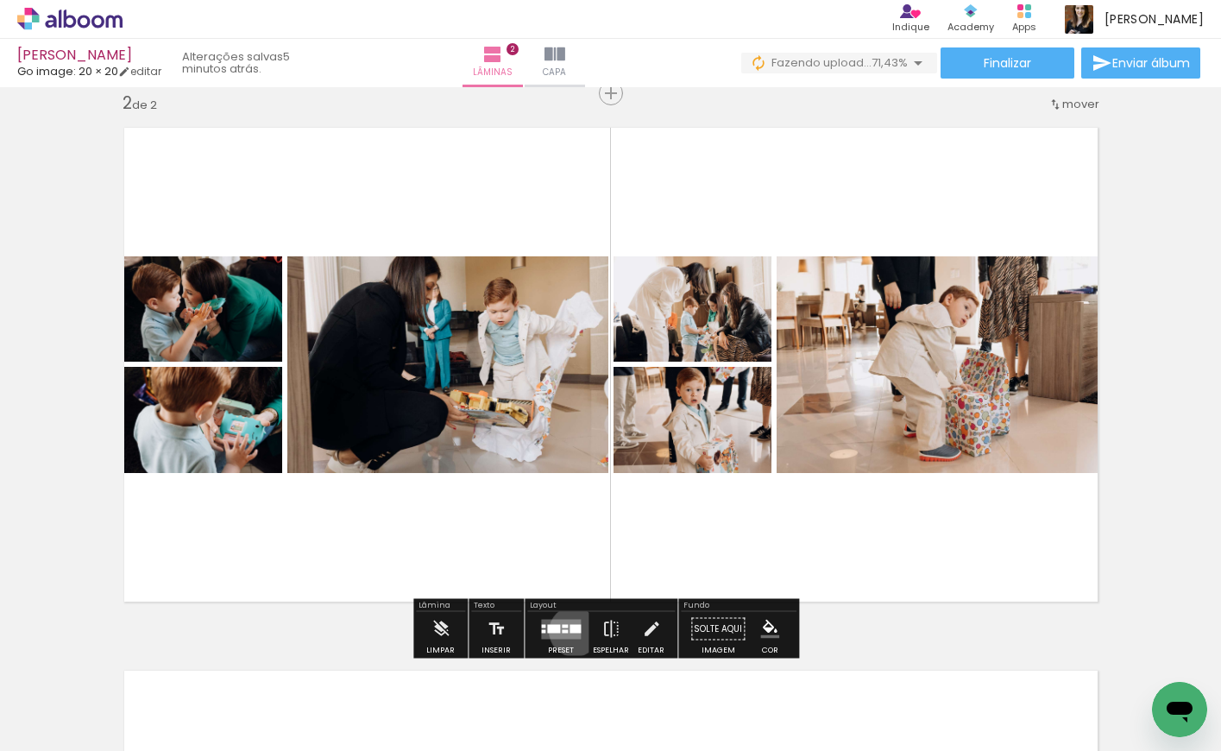
click at [571, 631] on div at bounding box center [575, 628] width 11 height 9
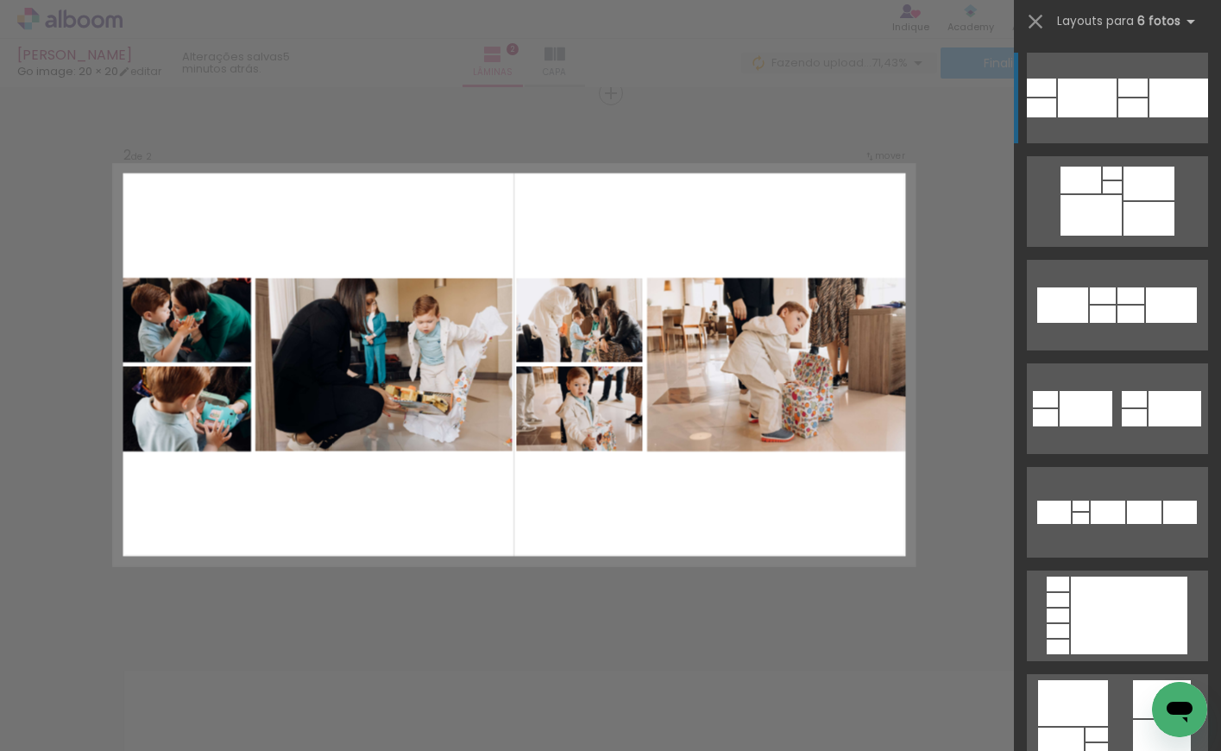
click at [949, 529] on div "Confirmar Cancelar" at bounding box center [610, 357] width 1221 height 1670
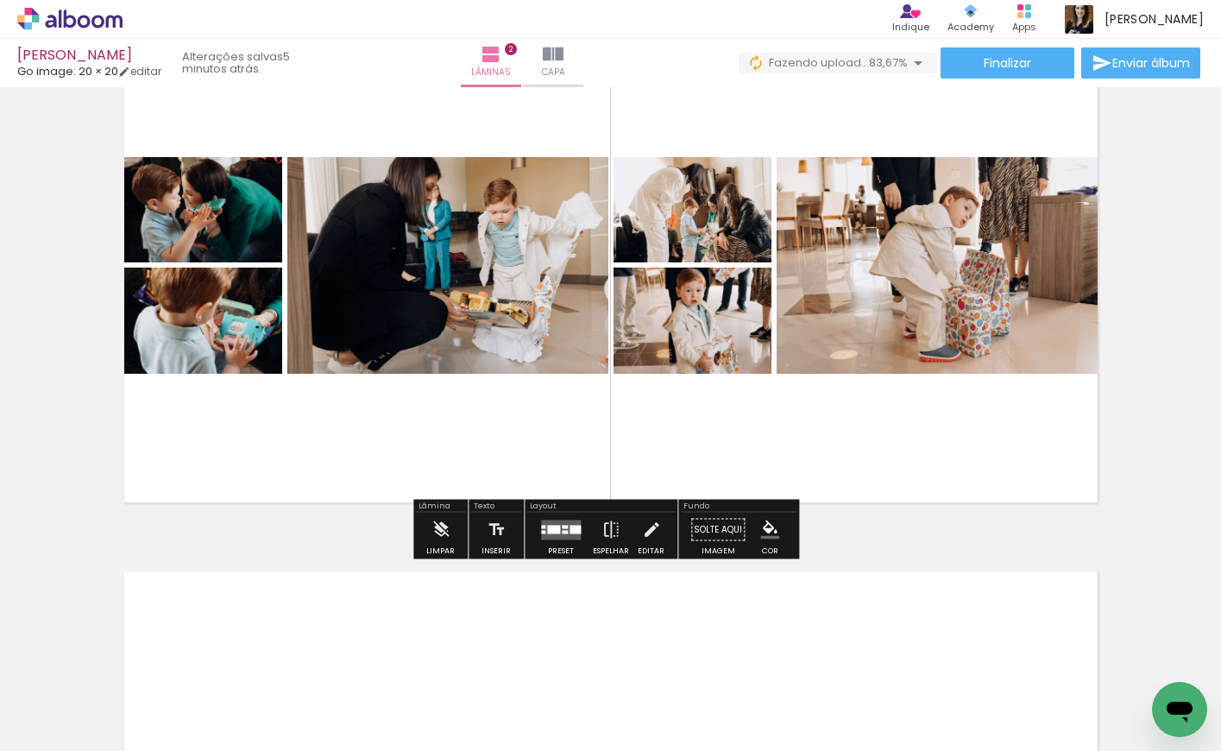
scroll to position [664, 0]
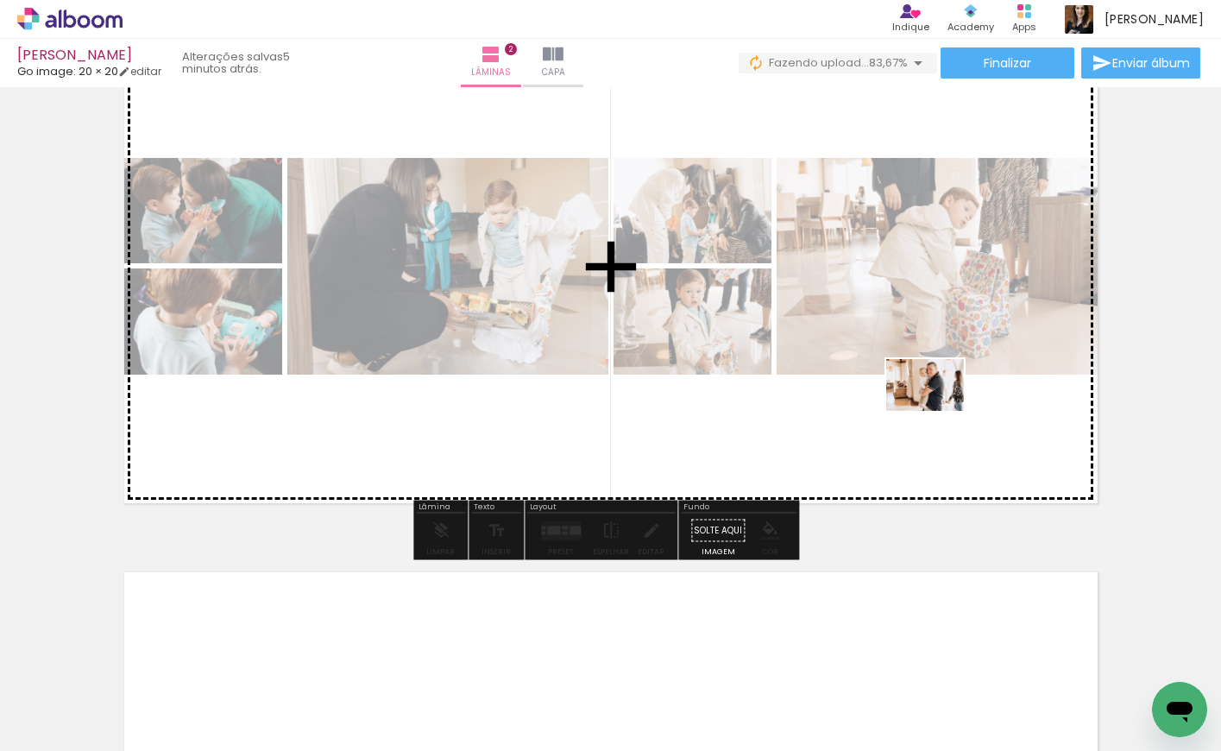
drag, startPoint x: 1085, startPoint y: 683, endPoint x: 938, endPoint y: 411, distance: 308.9
click at [938, 411] on quentale-workspace at bounding box center [610, 375] width 1221 height 751
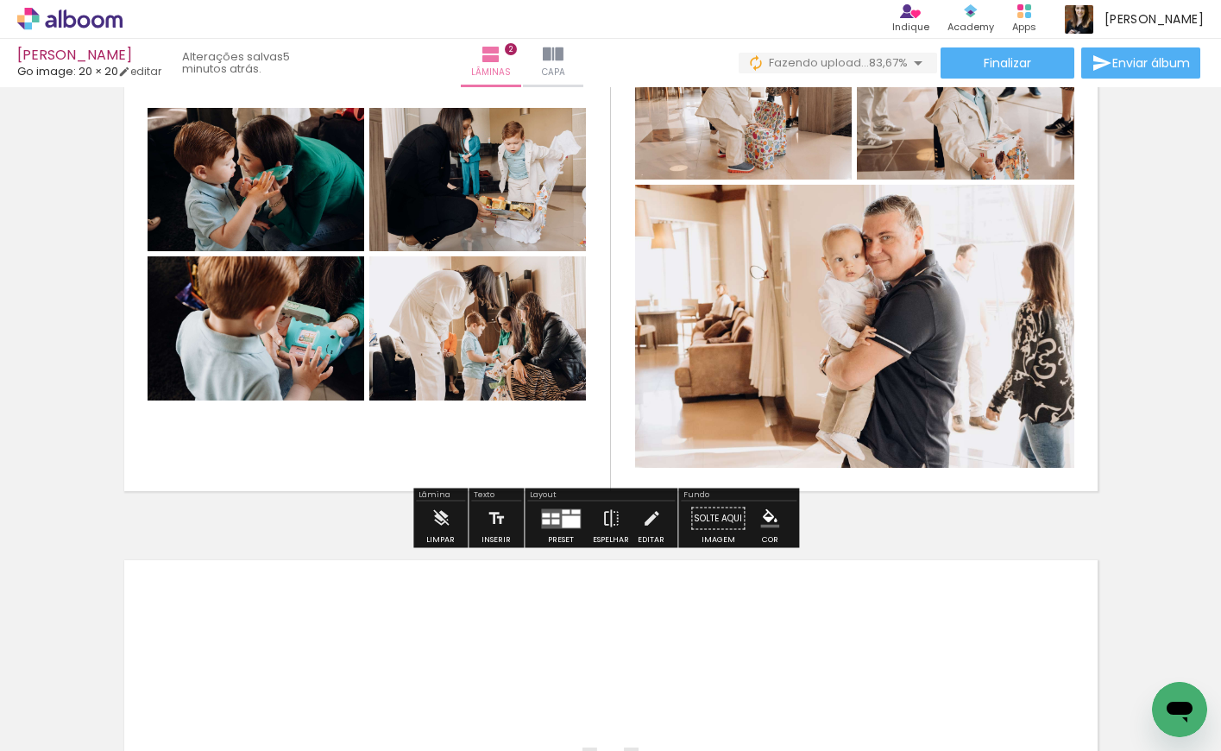
scroll to position [670, 0]
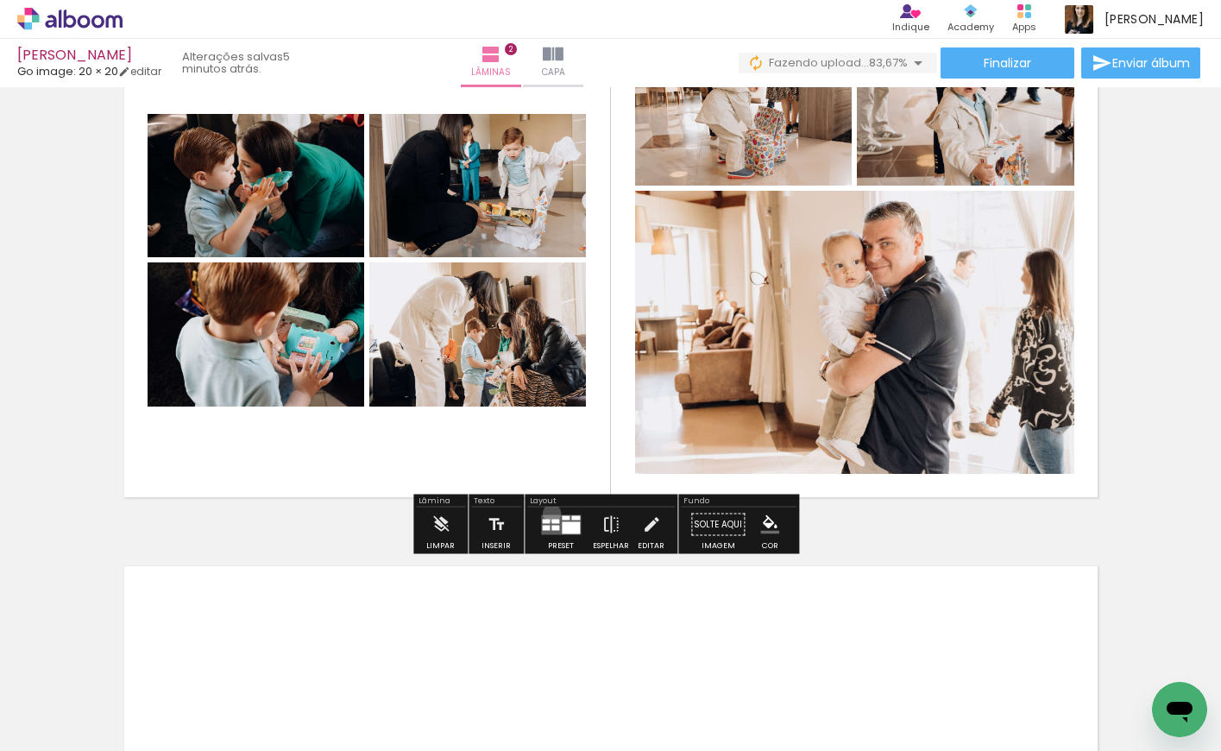
click at [548, 513] on div at bounding box center [561, 524] width 47 height 35
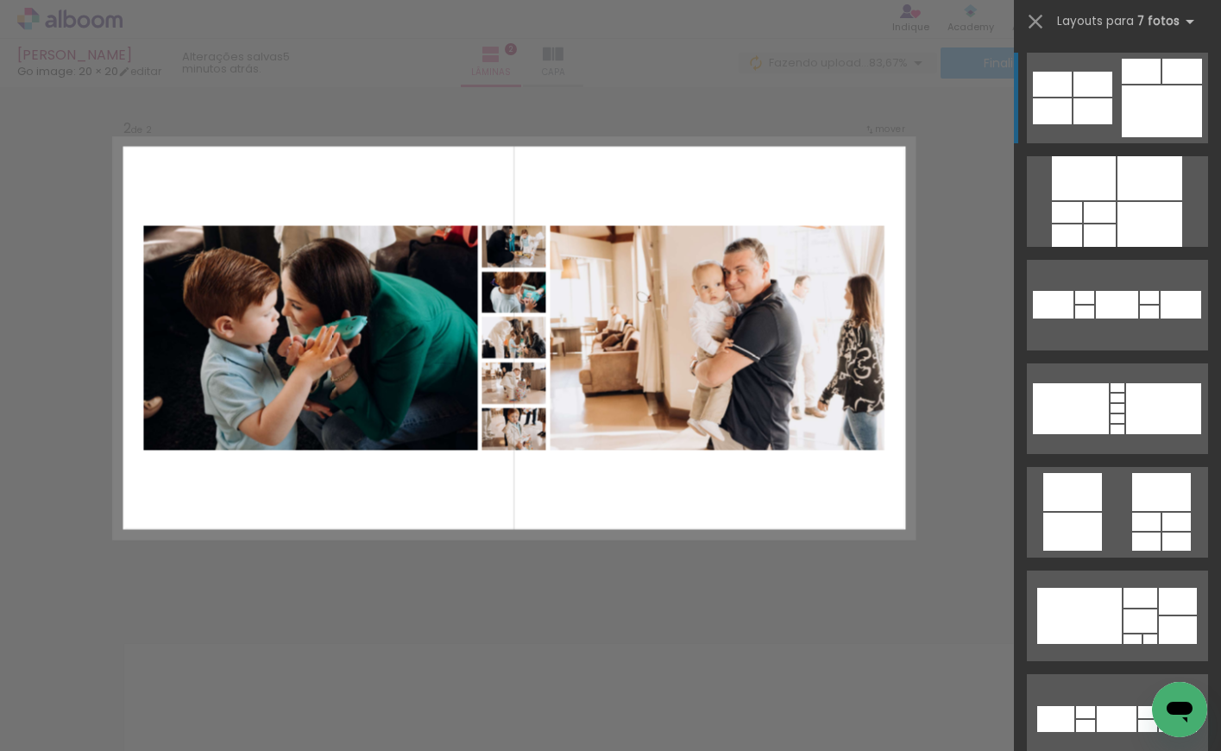
scroll to position [565, 0]
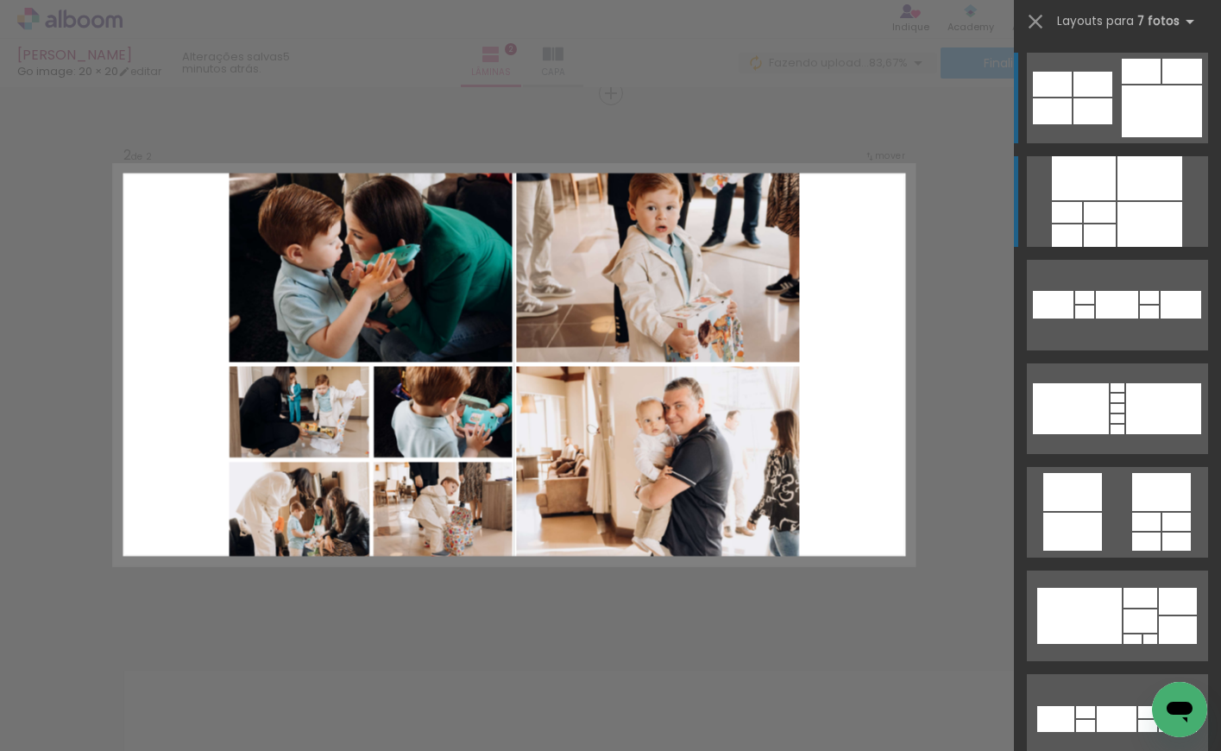
click at [1106, 203] on div at bounding box center [1100, 212] width 32 height 21
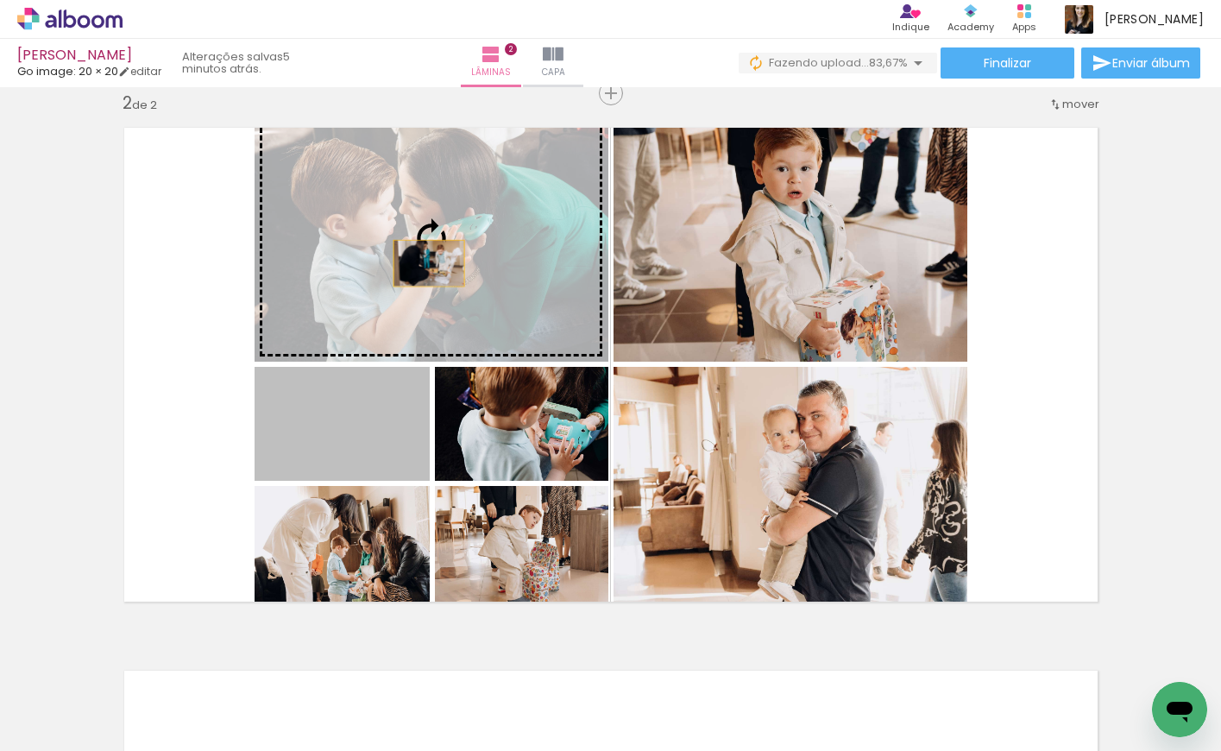
drag, startPoint x: 396, startPoint y: 434, endPoint x: 422, endPoint y: 263, distance: 172.8
click at [0, 0] on slot at bounding box center [0, 0] width 0 height 0
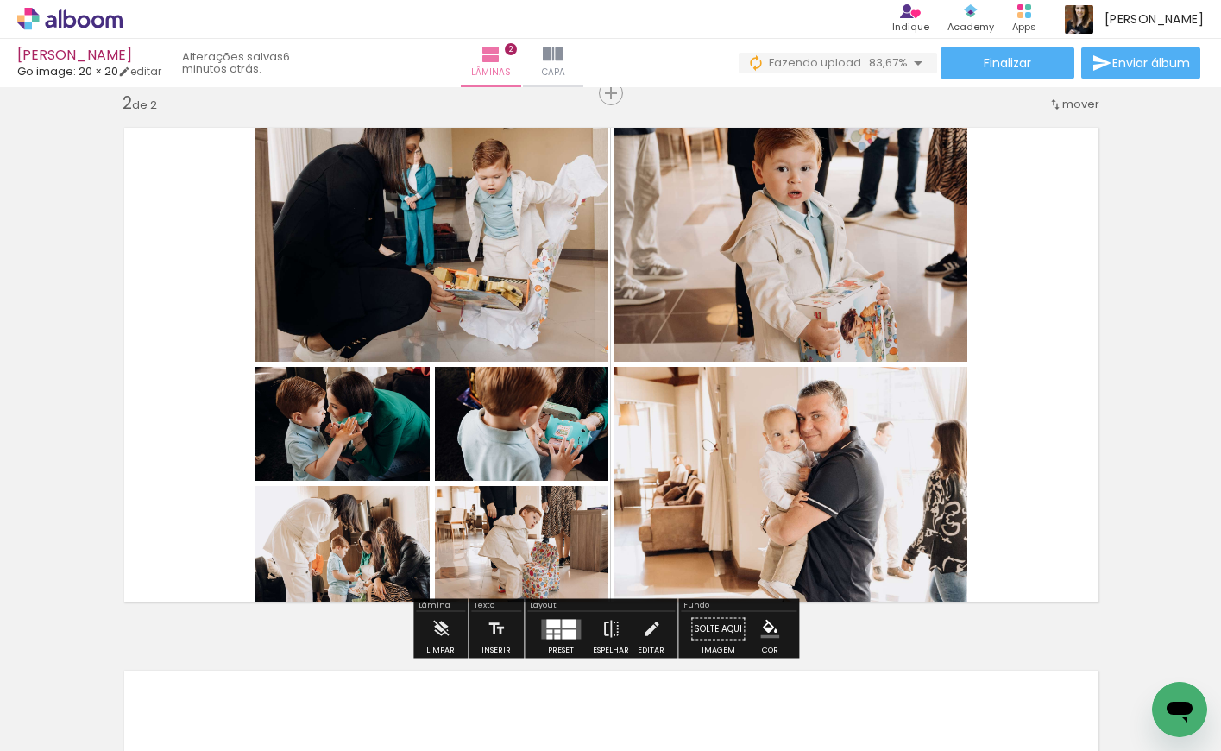
click at [1125, 311] on div "Inserir lâmina 1 de 2 Inserir lâmina 2 de 2" at bounding box center [610, 343] width 1221 height 1630
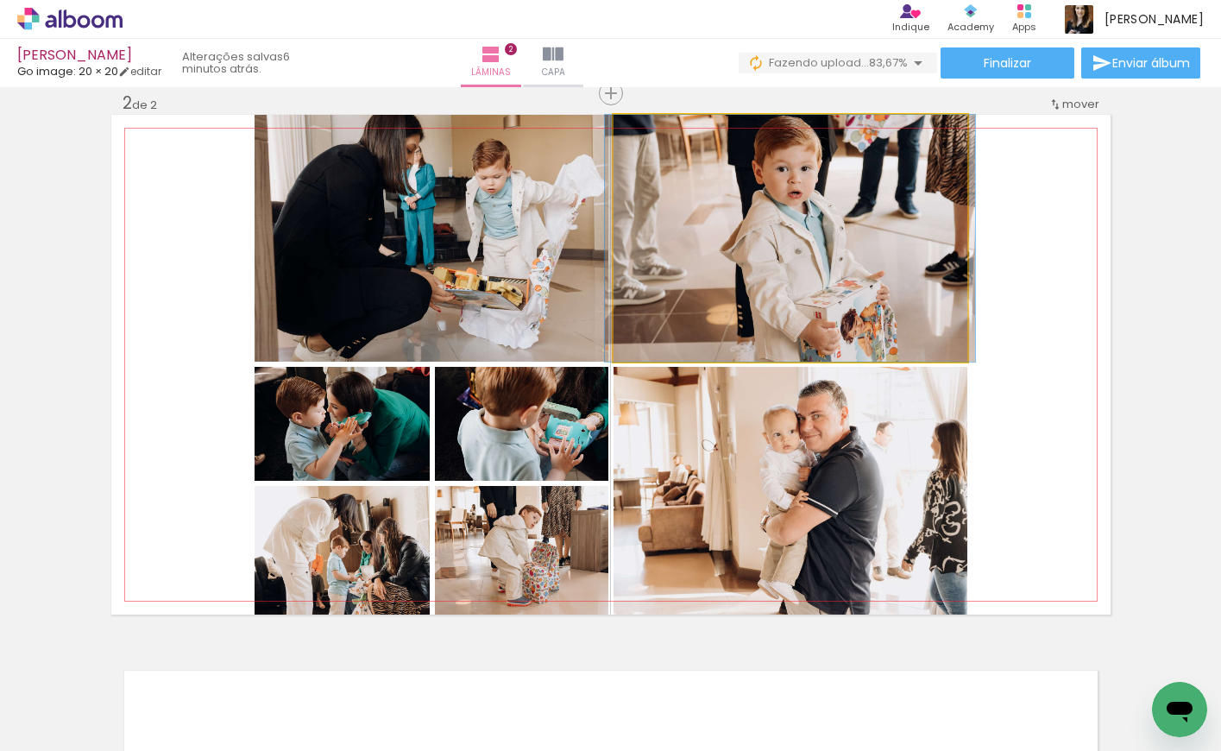
click at [782, 239] on quentale-photo at bounding box center [791, 238] width 354 height 247
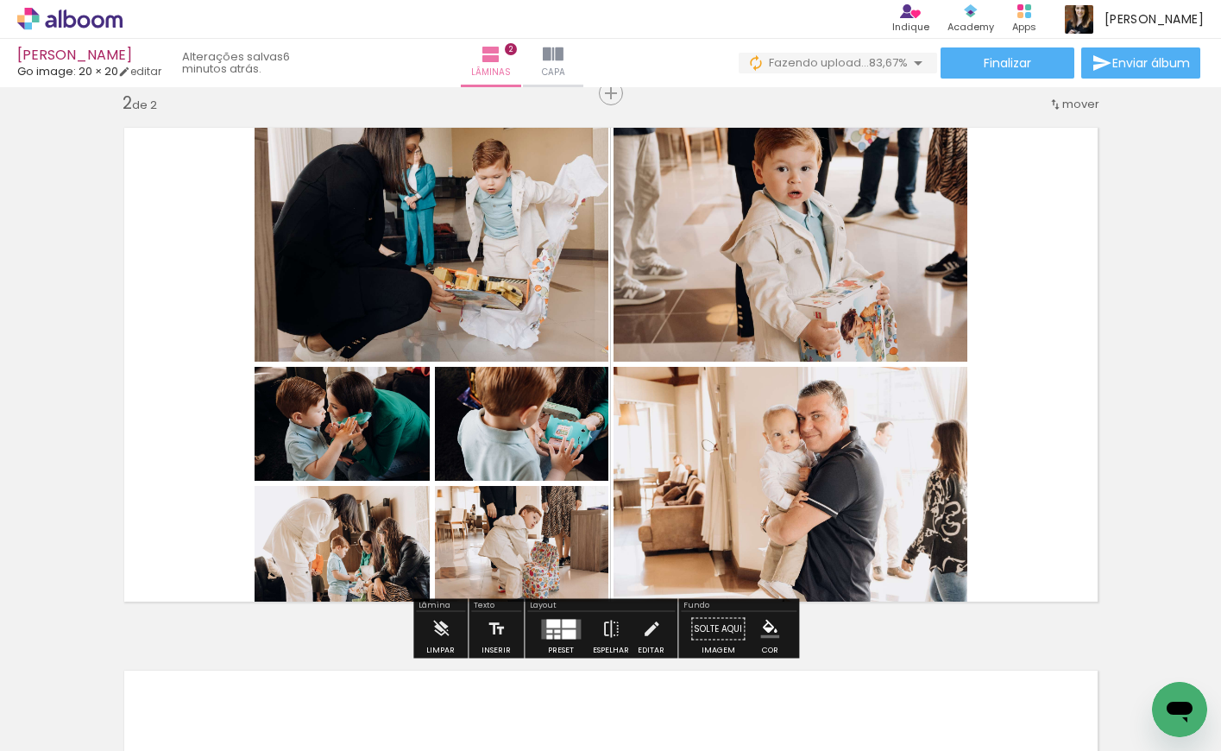
click at [570, 635] on div at bounding box center [569, 633] width 14 height 9
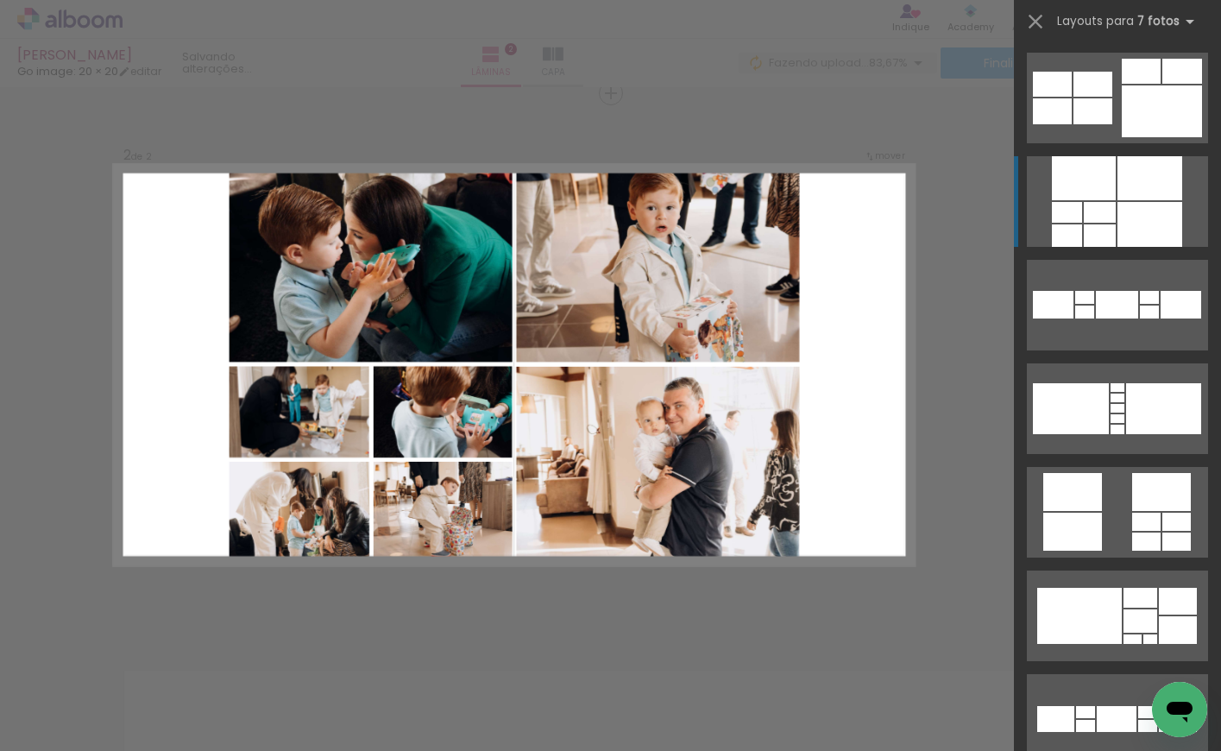
scroll to position [104, 0]
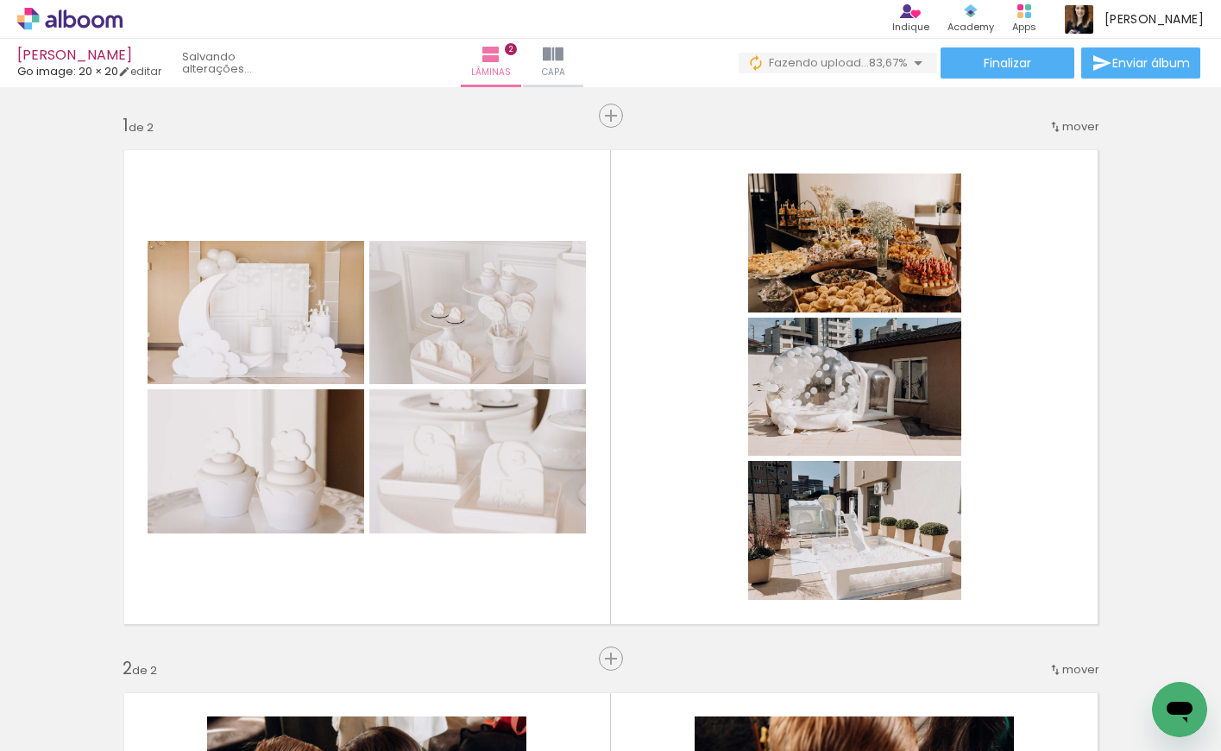
scroll to position [0, 3636]
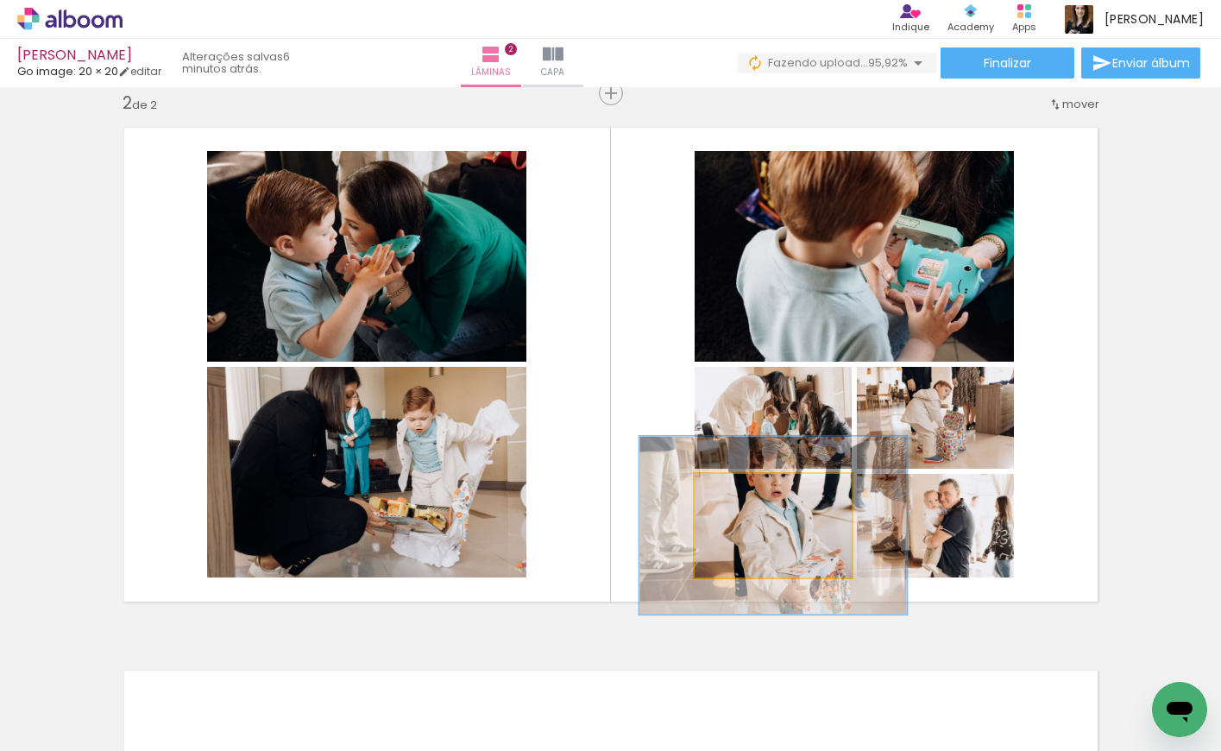
drag, startPoint x: 776, startPoint y: 504, endPoint x: 777, endPoint y: 260, distance: 244.3
click at [0, 0] on slot at bounding box center [0, 0] width 0 height 0
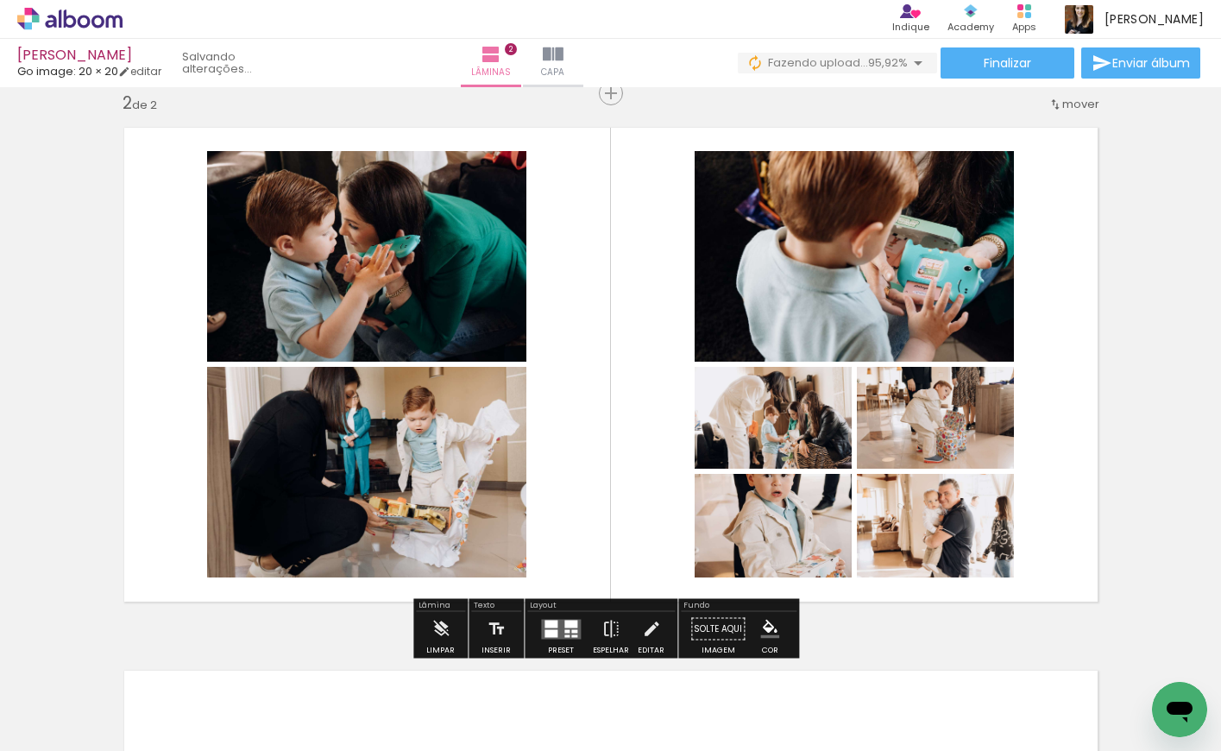
click at [552, 627] on quentale-layouter at bounding box center [561, 629] width 40 height 20
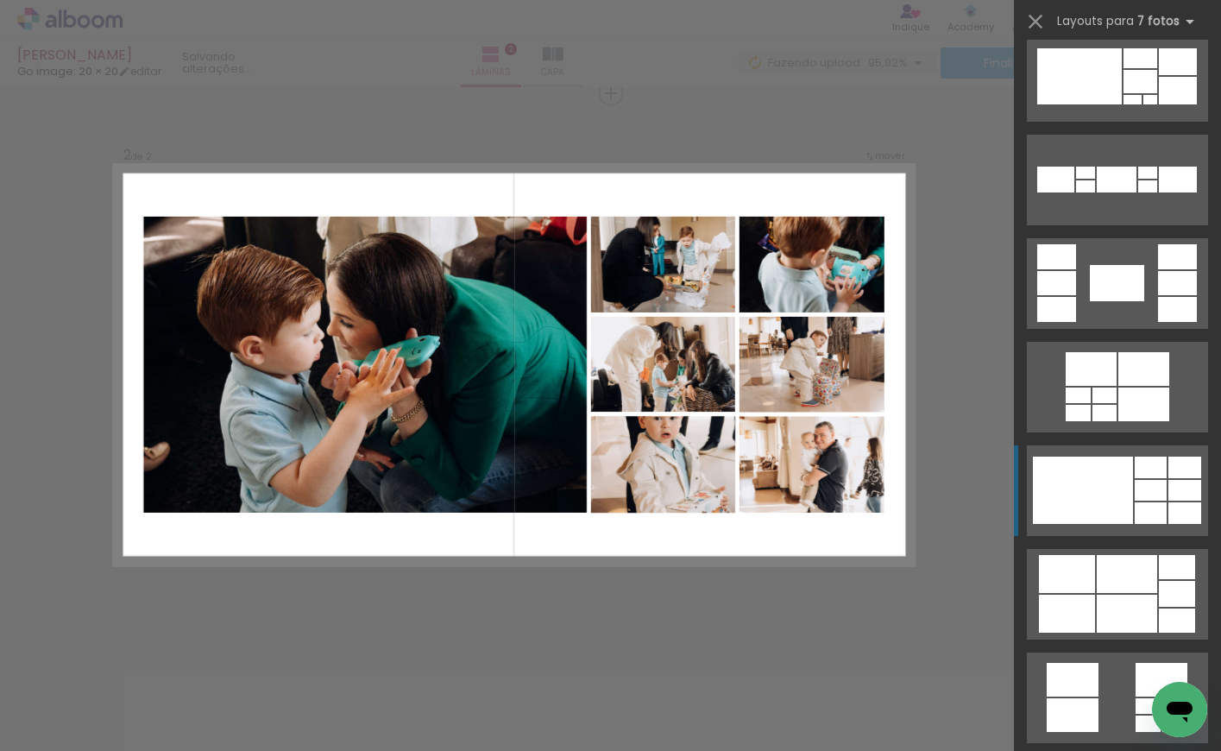
scroll to position [560, 0]
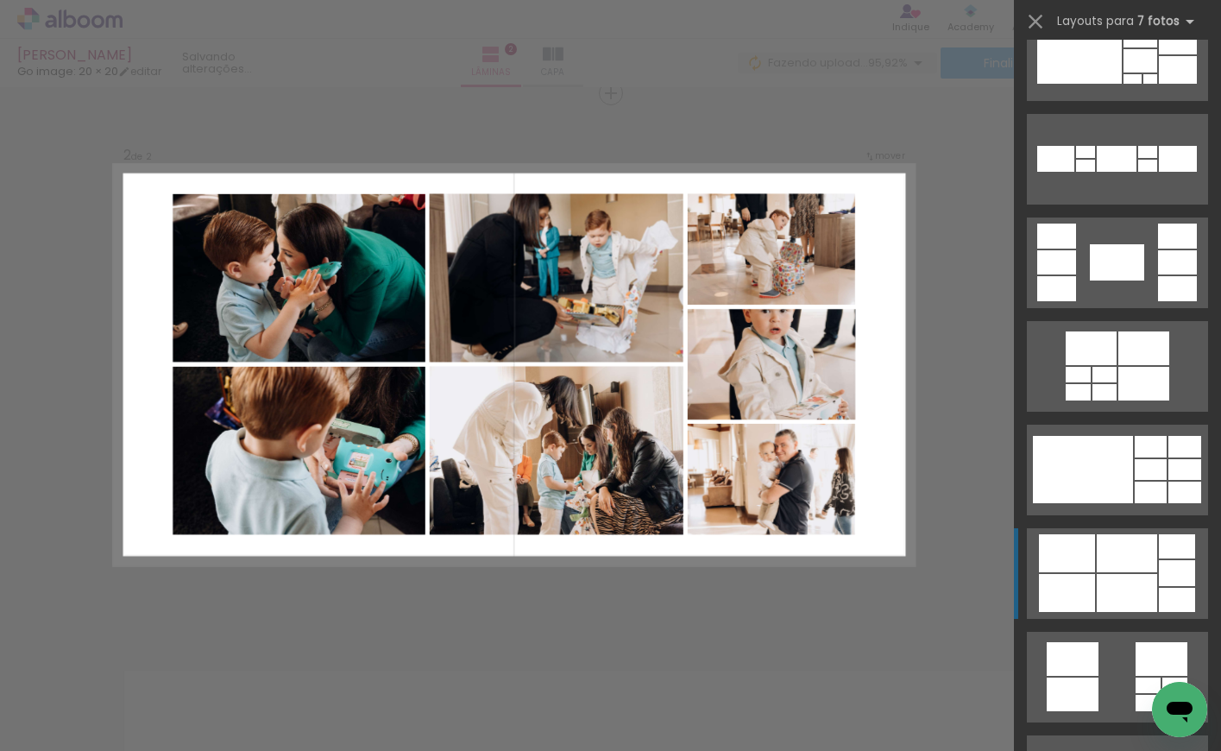
click at [1085, 539] on div at bounding box center [1067, 553] width 56 height 38
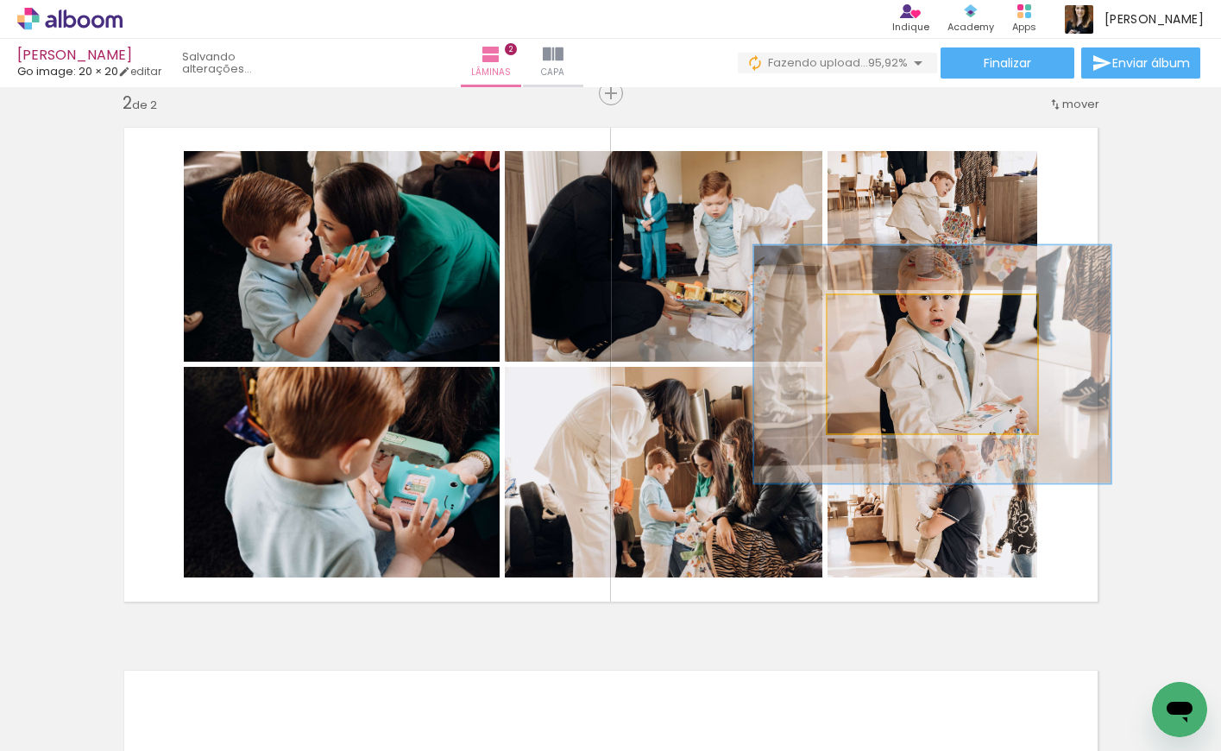
click at [928, 379] on quentale-photo at bounding box center [933, 364] width 210 height 138
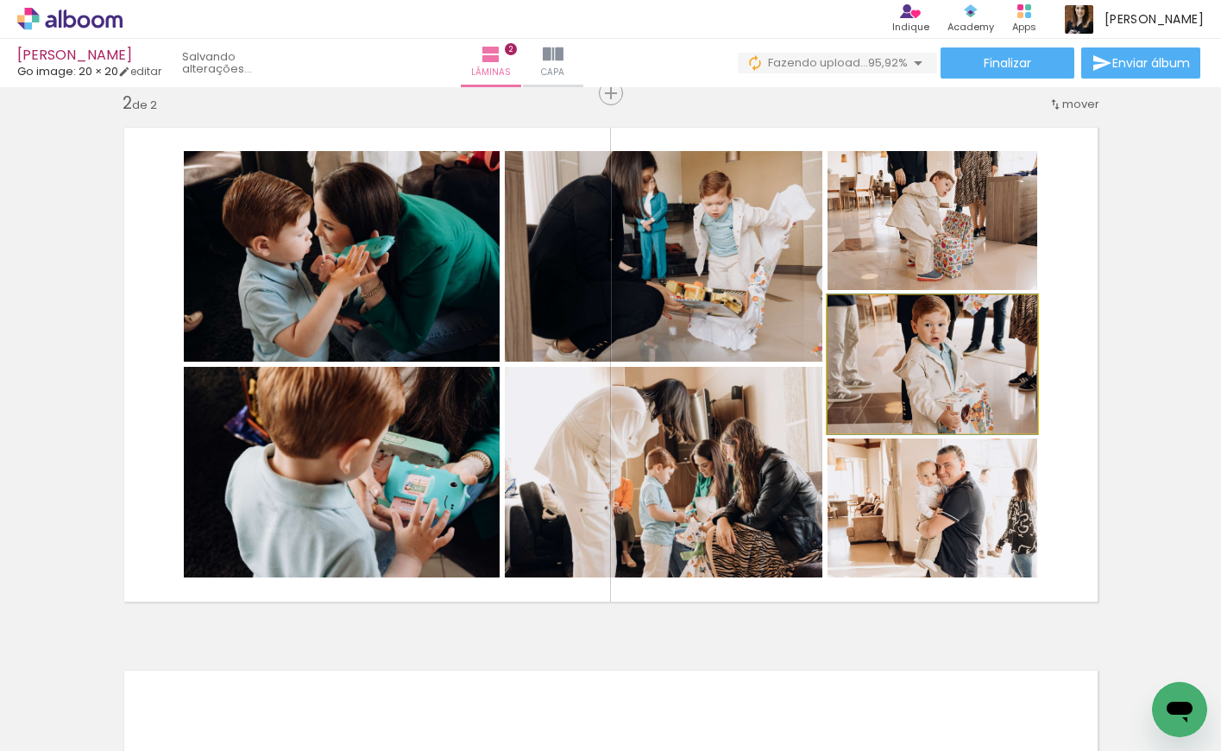
drag, startPoint x: 906, startPoint y: 312, endPoint x: 827, endPoint y: 307, distance: 79.6
type paper-slider "100"
click at [833, 307] on div at bounding box center [893, 313] width 120 height 26
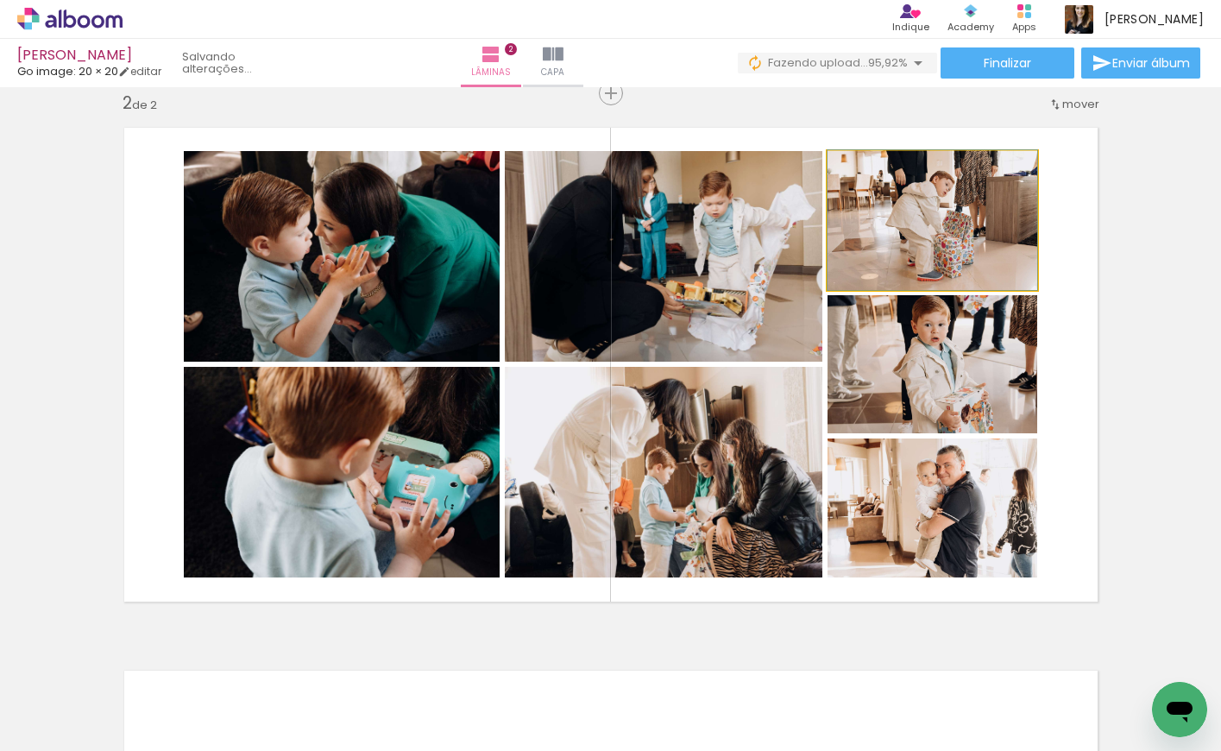
click at [942, 210] on quentale-photo at bounding box center [933, 220] width 210 height 139
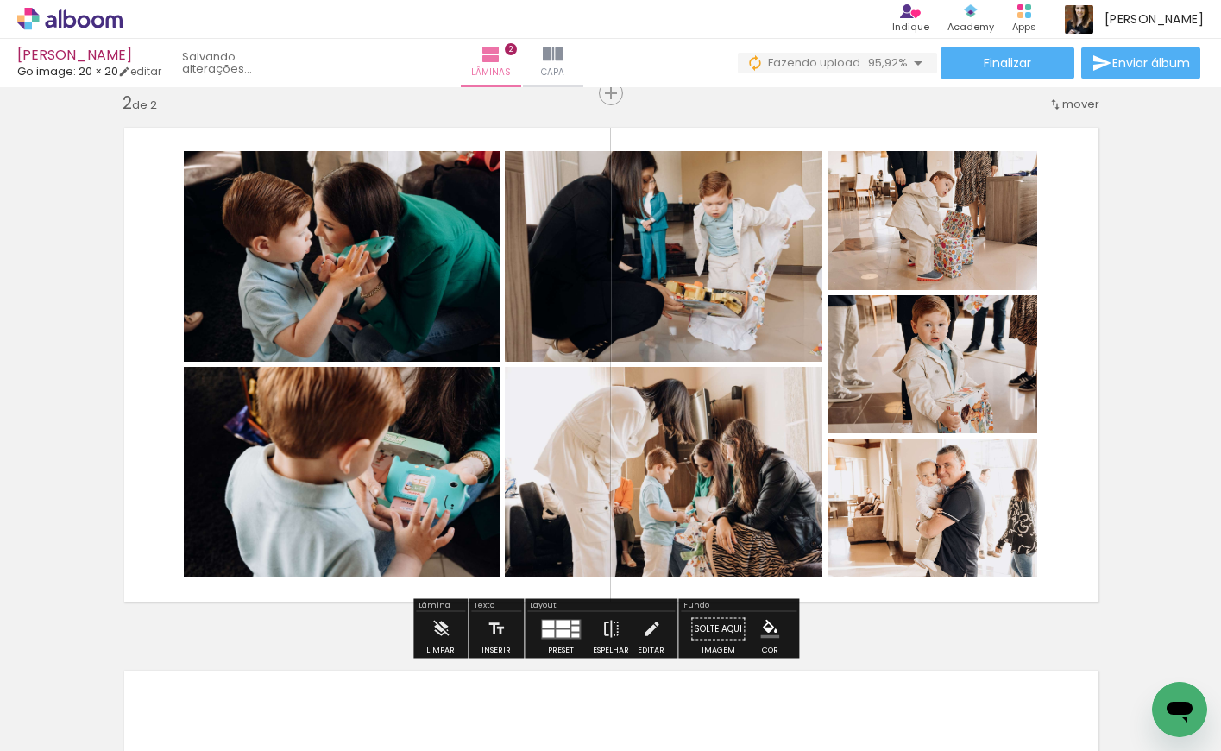
click at [1105, 419] on div "Inserir lâmina 1 de 2 Inserir lâmina 2 de 2" at bounding box center [610, 343] width 1221 height 1630
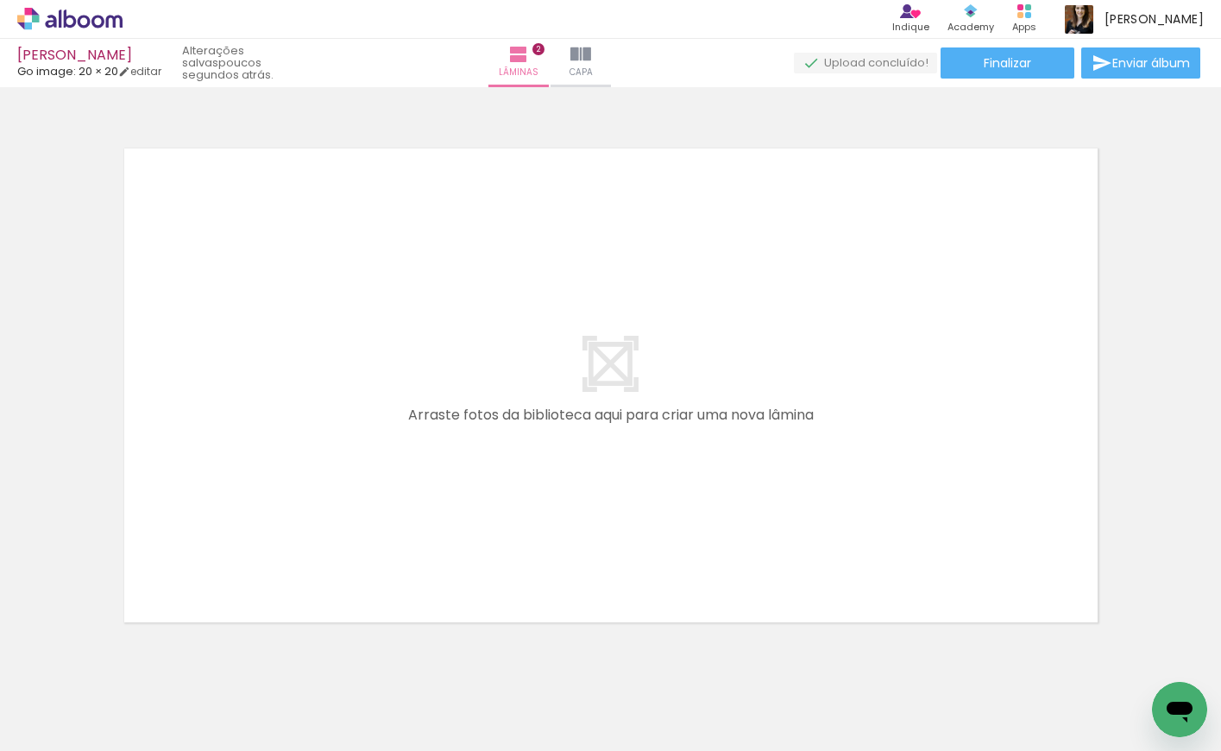
scroll to position [0, 1196]
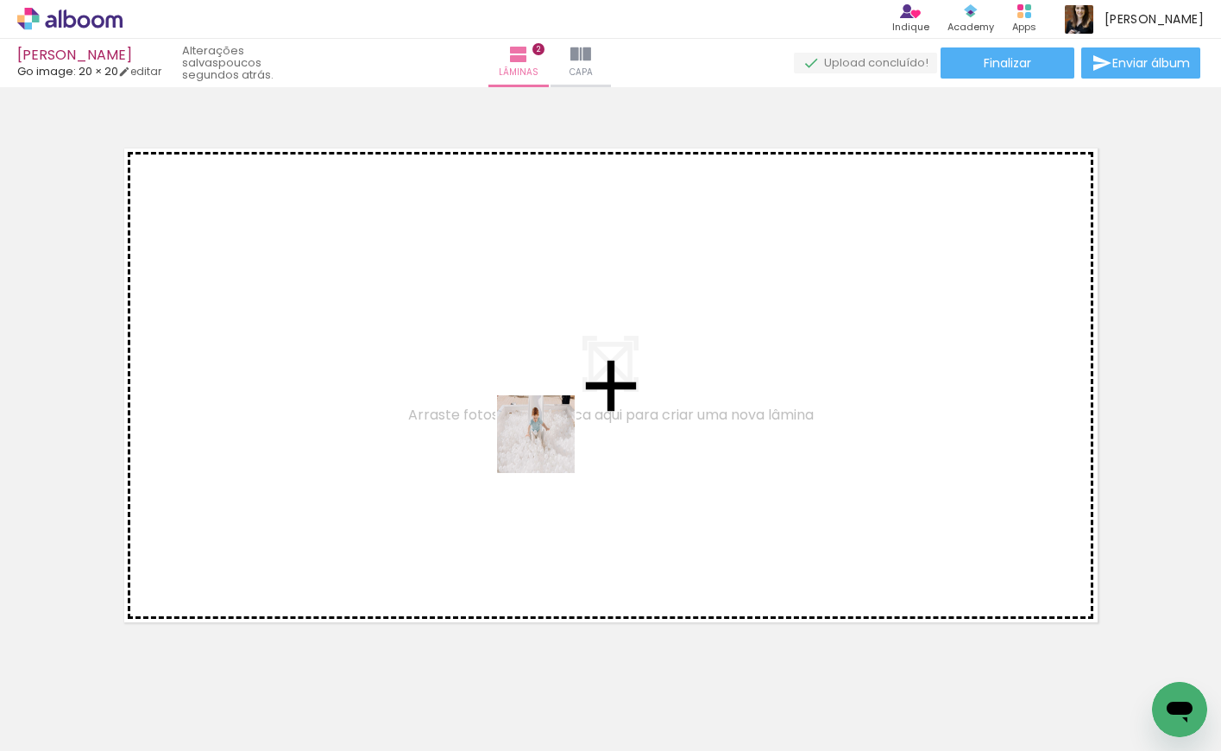
drag, startPoint x: 547, startPoint y: 697, endPoint x: 549, endPoint y: 439, distance: 258.1
click at [549, 439] on quentale-workspace at bounding box center [610, 375] width 1221 height 751
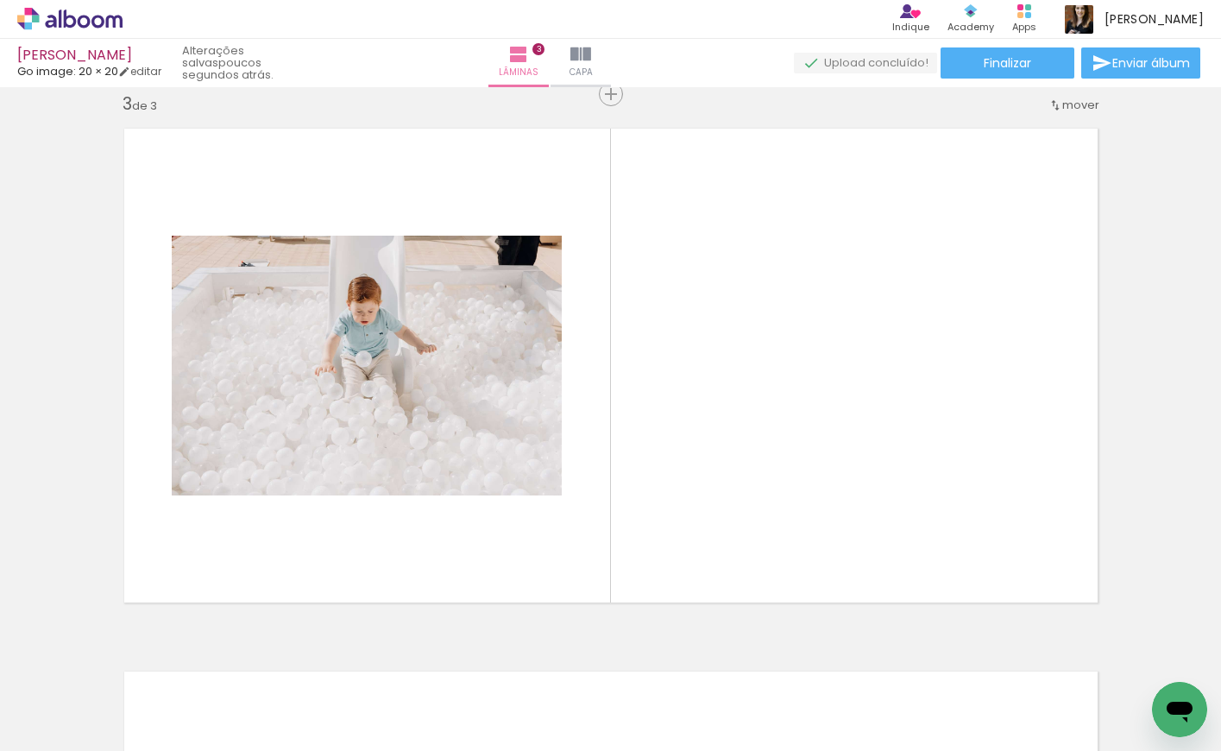
scroll to position [1108, 0]
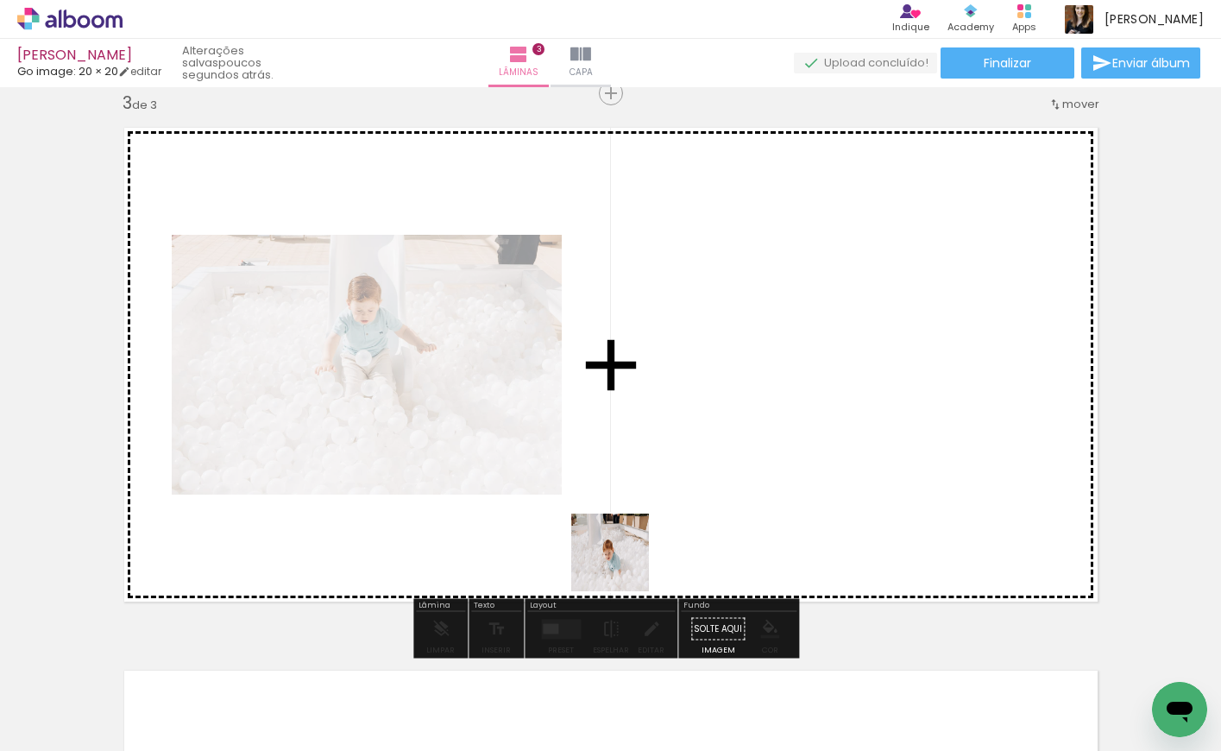
drag, startPoint x: 640, startPoint y: 700, endPoint x: 611, endPoint y: 474, distance: 228.0
click at [611, 474] on quentale-workspace at bounding box center [610, 375] width 1221 height 751
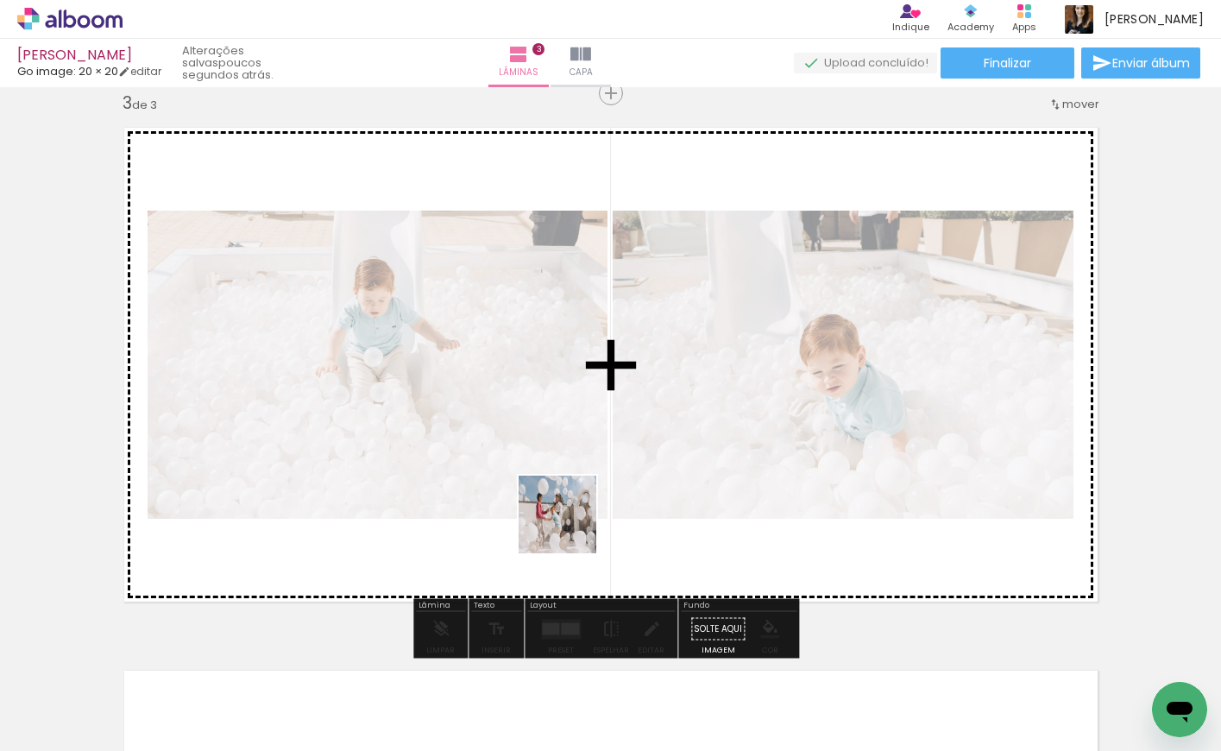
drag, startPoint x: 342, startPoint y: 708, endPoint x: 628, endPoint y: 471, distance: 371.5
click at [628, 471] on quentale-workspace at bounding box center [610, 375] width 1221 height 751
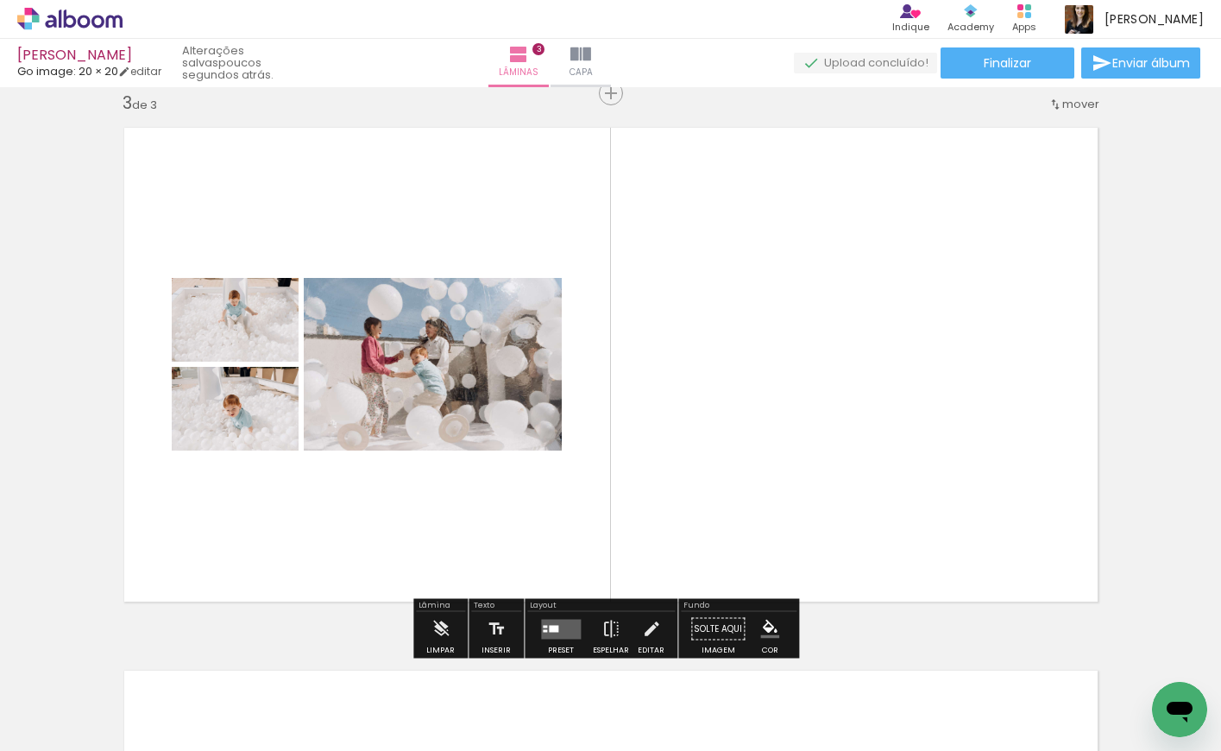
click at [549, 625] on div at bounding box center [553, 628] width 9 height 7
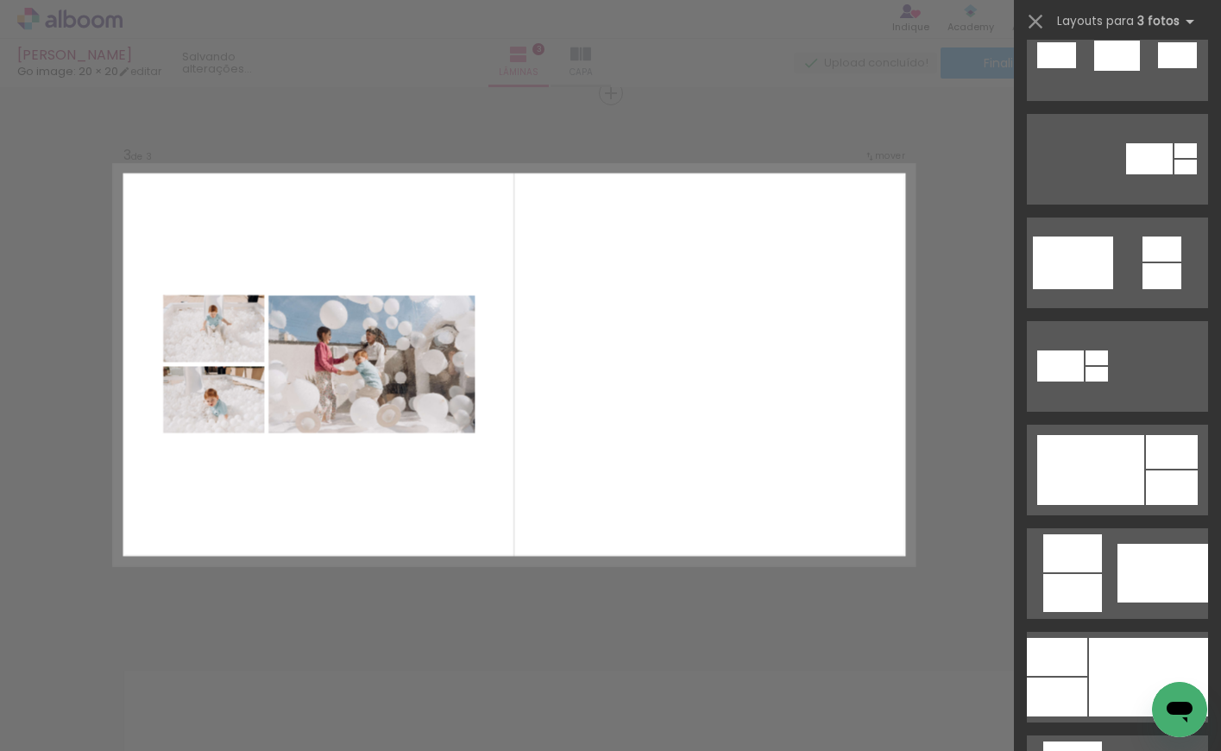
scroll to position [0, 0]
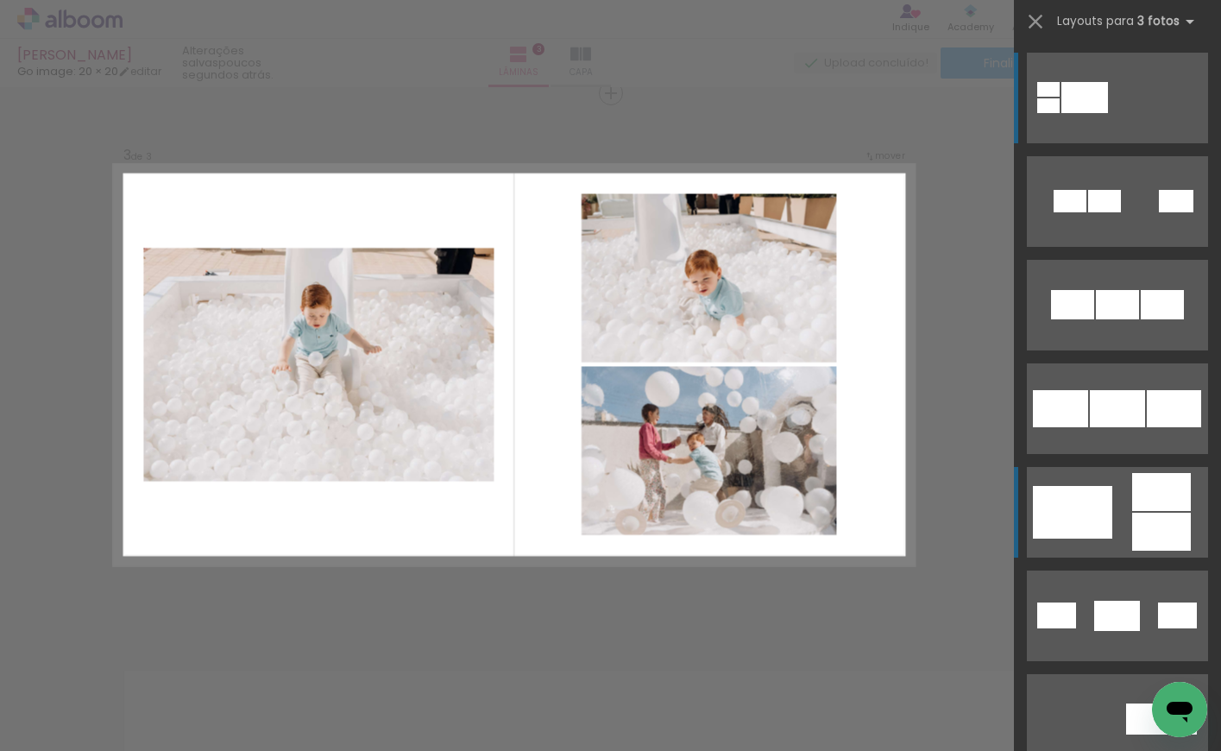
click at [1149, 511] on quentale-layouter at bounding box center [1117, 512] width 181 height 91
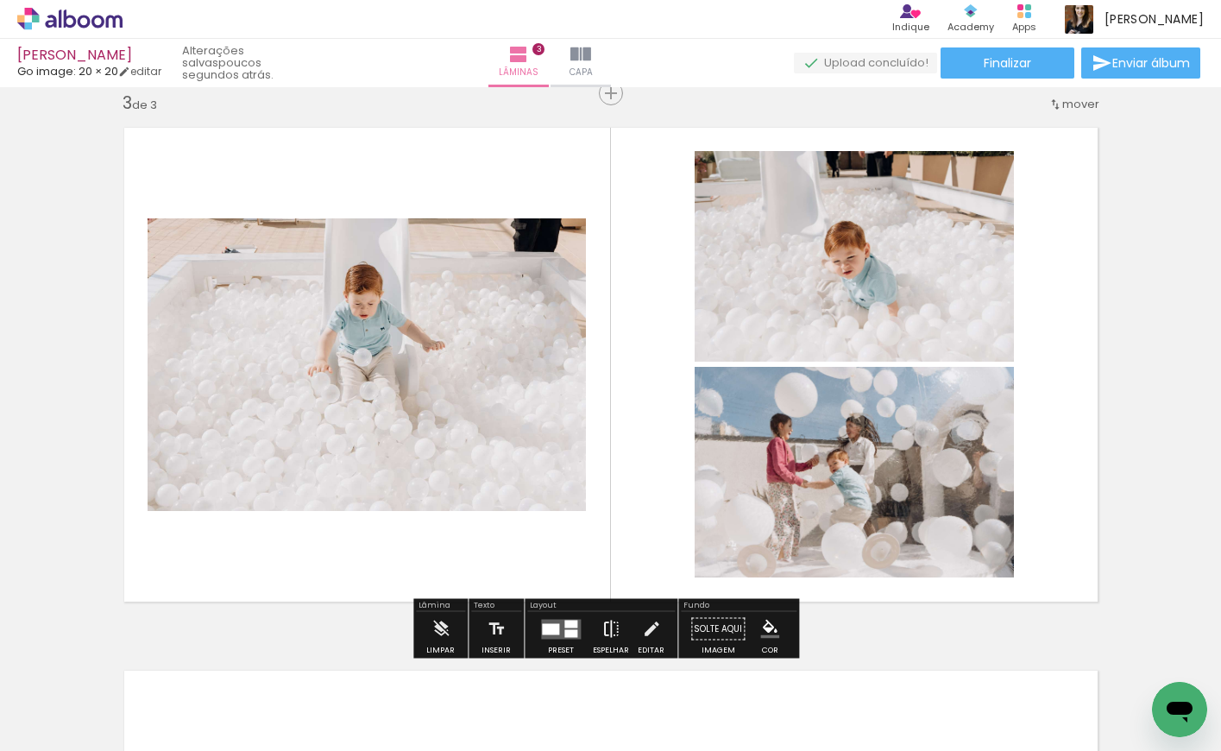
click at [614, 621] on iron-icon at bounding box center [611, 629] width 19 height 35
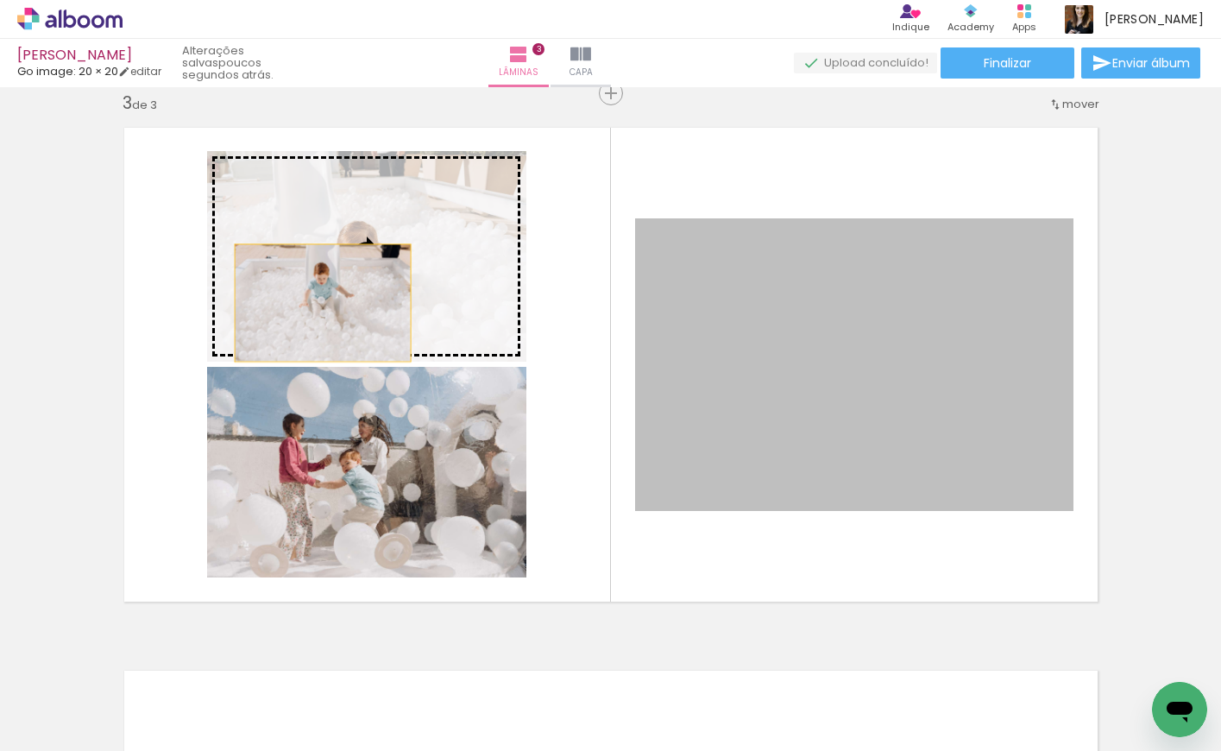
drag, startPoint x: 740, startPoint y: 411, endPoint x: 312, endPoint y: 301, distance: 441.1
click at [0, 0] on slot at bounding box center [0, 0] width 0 height 0
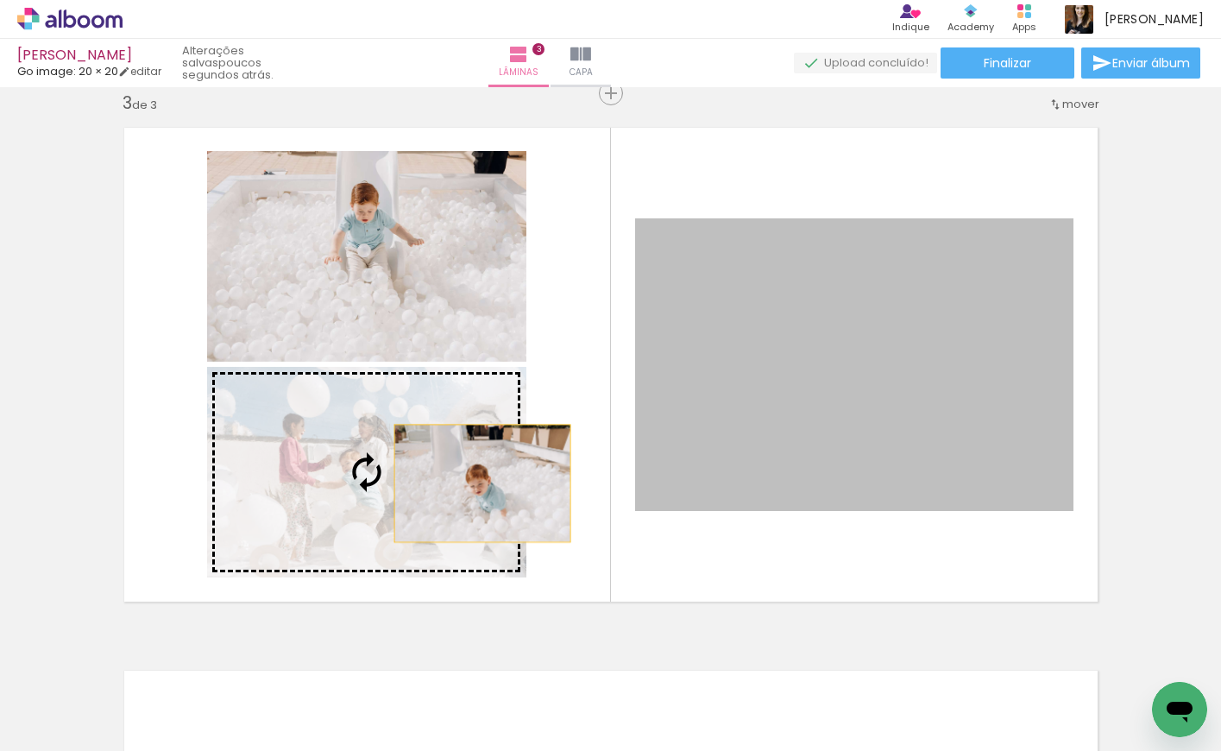
drag, startPoint x: 748, startPoint y: 406, endPoint x: 461, endPoint y: 486, distance: 298.4
click at [0, 0] on slot at bounding box center [0, 0] width 0 height 0
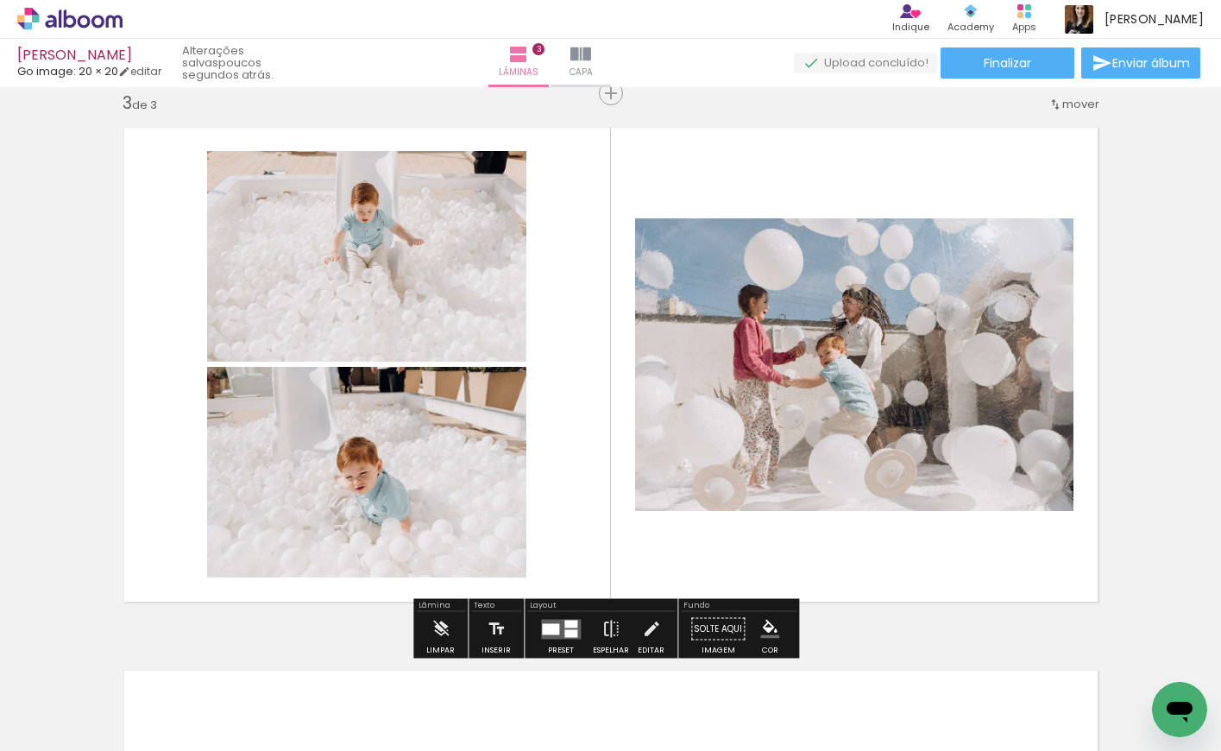
click at [1116, 419] on div "Inserir lâmina 1 de 3 Inserir lâmina 2 de 3 Inserir lâmina 3 de 3" at bounding box center [610, 71] width 1221 height 2172
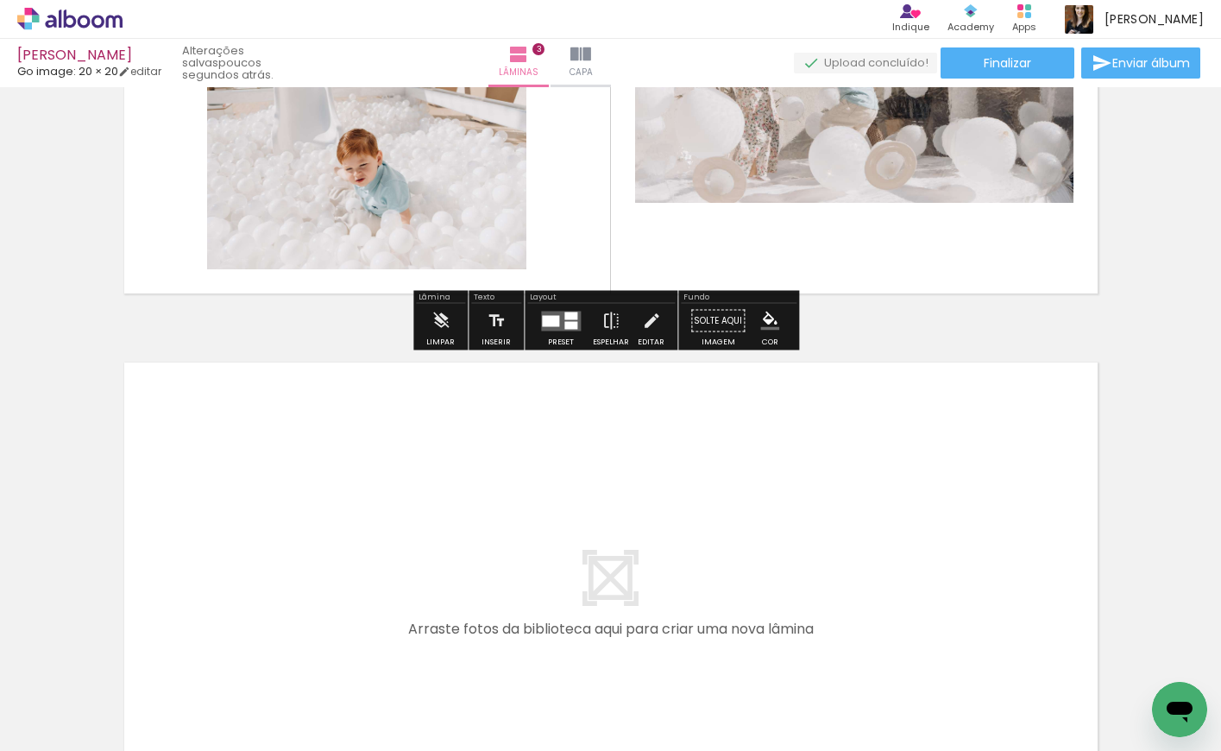
scroll to position [1483, 0]
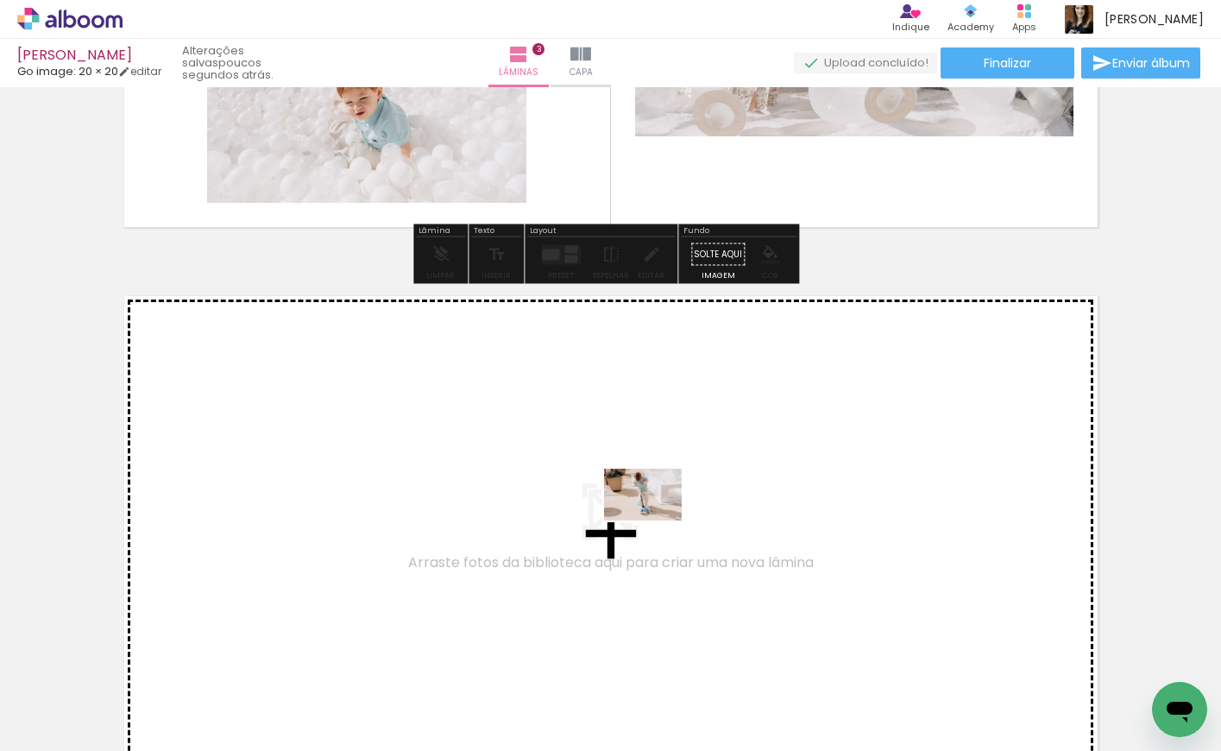
drag, startPoint x: 728, startPoint y: 700, endPoint x: 656, endPoint y: 520, distance: 193.3
click at [656, 520] on quentale-workspace at bounding box center [610, 375] width 1221 height 751
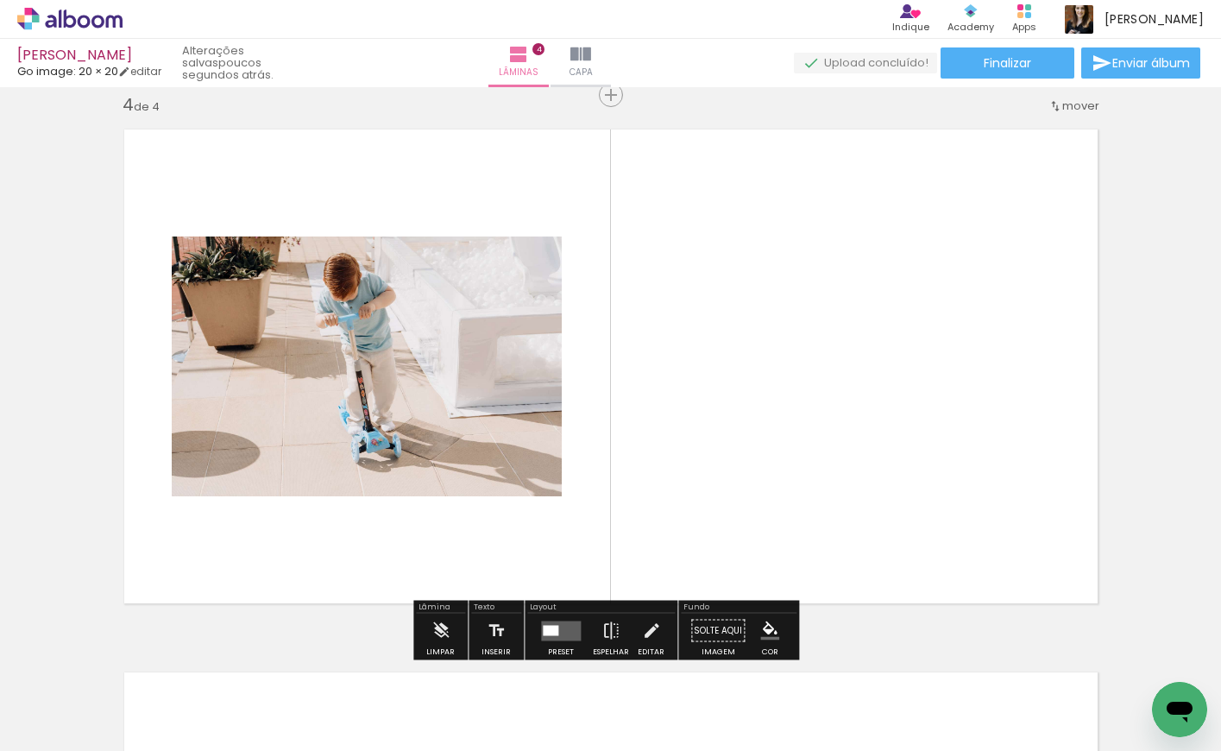
scroll to position [1651, 0]
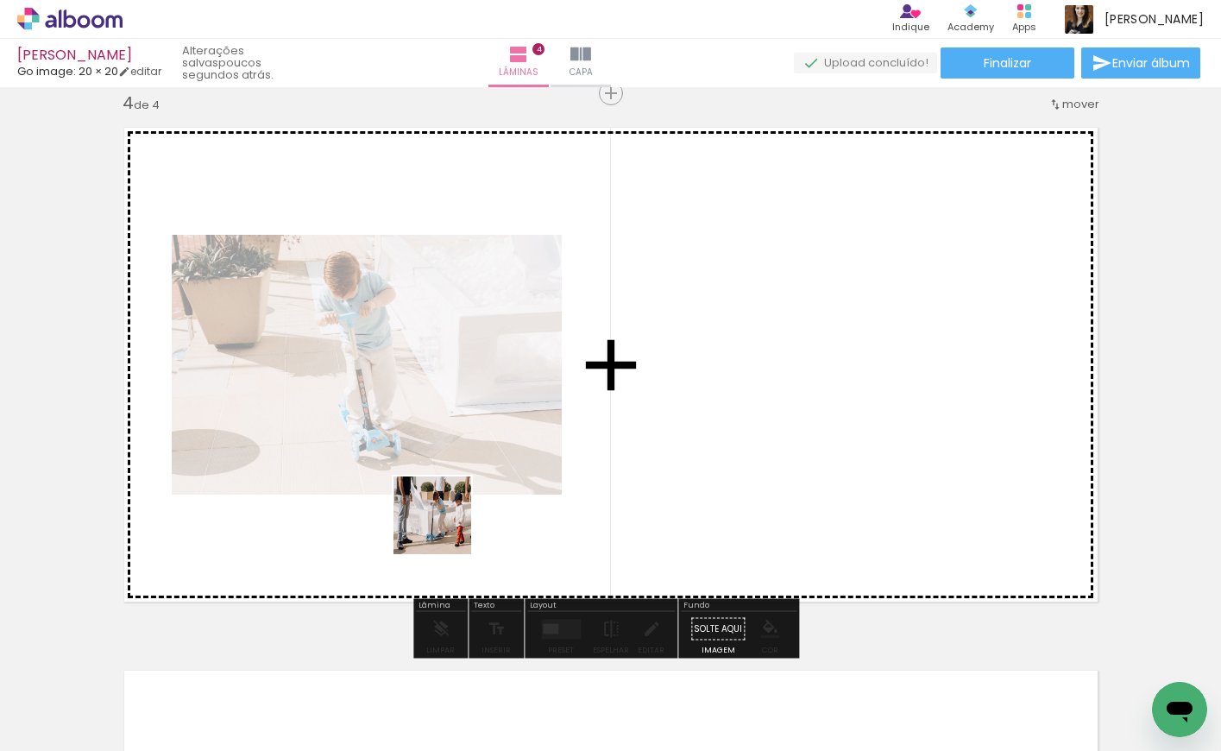
drag, startPoint x: 429, startPoint y: 687, endPoint x: 445, endPoint y: 528, distance: 159.7
click at [445, 528] on quentale-workspace at bounding box center [610, 375] width 1221 height 751
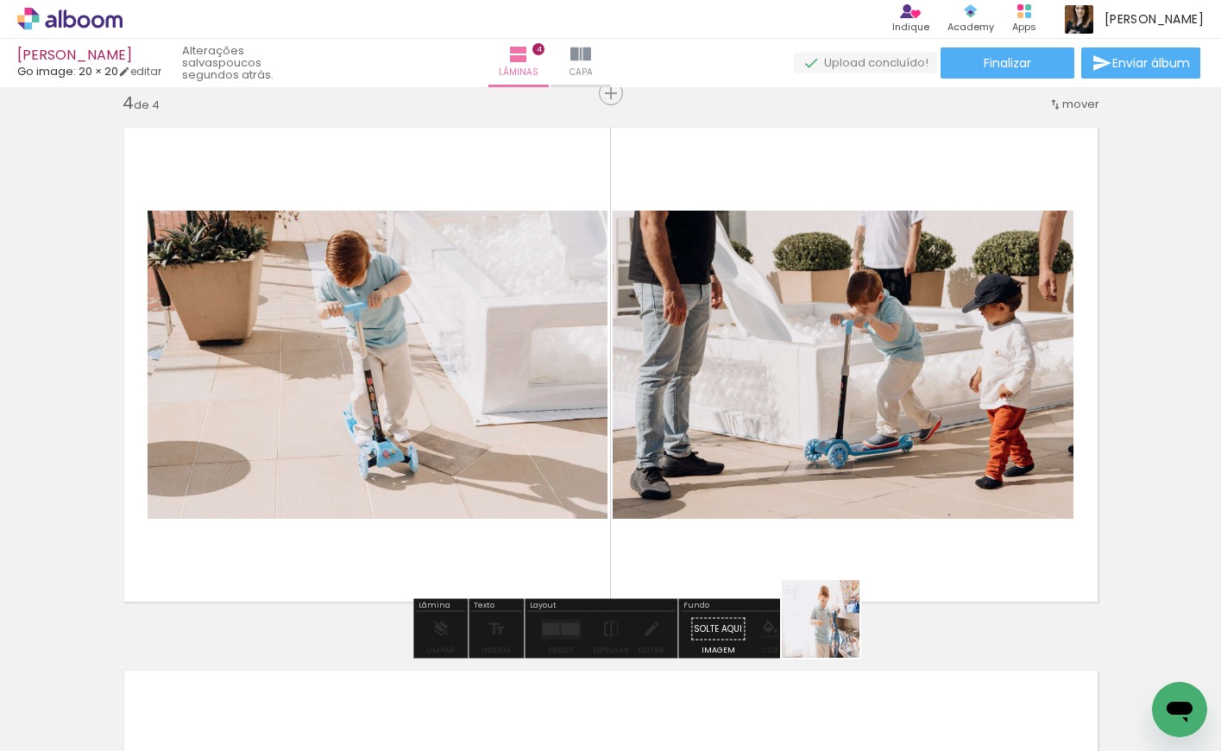
drag, startPoint x: 845, startPoint y: 710, endPoint x: 831, endPoint y: 496, distance: 214.5
click at [777, 407] on quentale-workspace at bounding box center [610, 375] width 1221 height 751
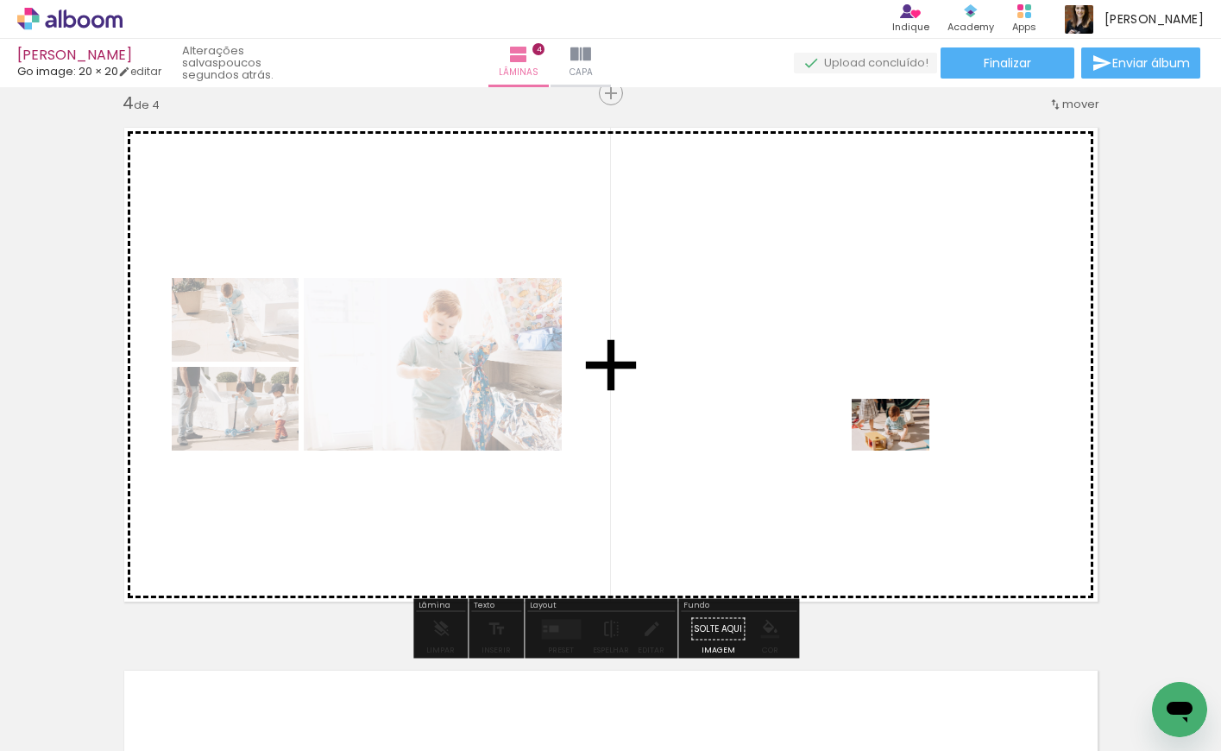
drag, startPoint x: 932, startPoint y: 705, endPoint x: 988, endPoint y: 634, distance: 90.3
click at [903, 450] on quentale-workspace at bounding box center [610, 375] width 1221 height 751
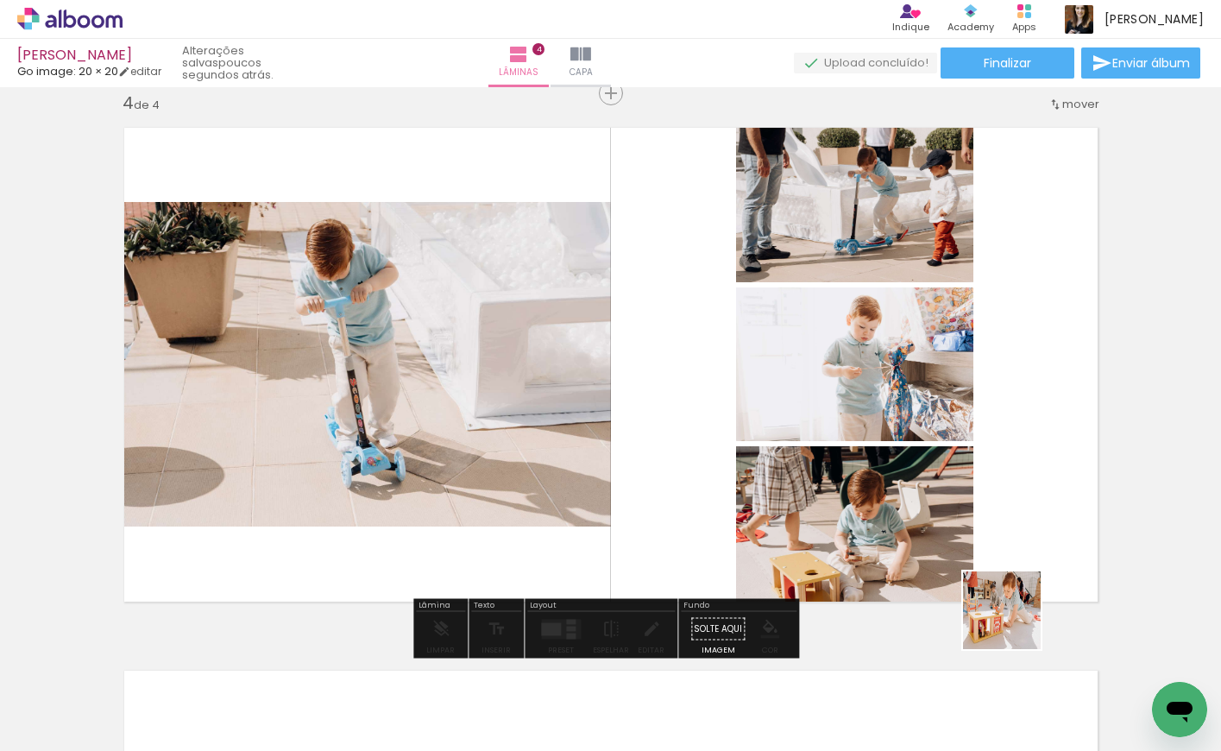
drag, startPoint x: 1015, startPoint y: 707, endPoint x: 1021, endPoint y: 417, distance: 290.1
click at [1021, 417] on quentale-workspace at bounding box center [610, 375] width 1221 height 751
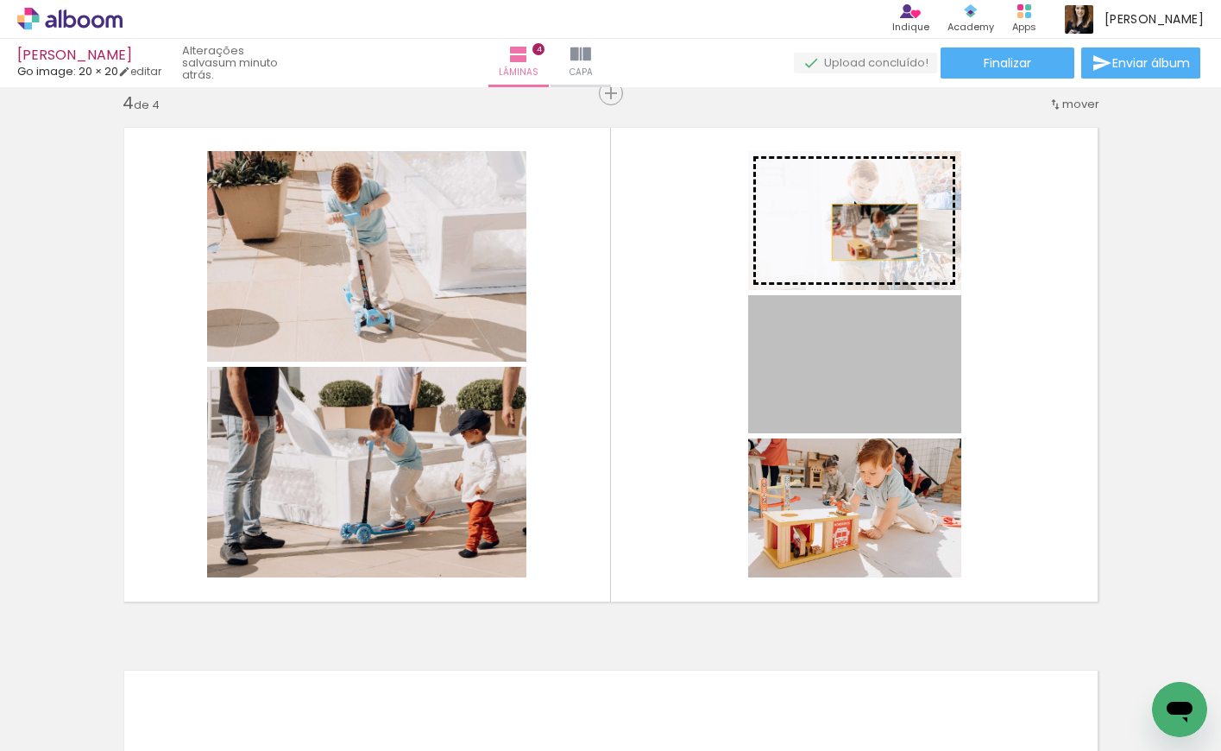
drag, startPoint x: 886, startPoint y: 375, endPoint x: 868, endPoint y: 232, distance: 144.3
click at [0, 0] on slot at bounding box center [0, 0] width 0 height 0
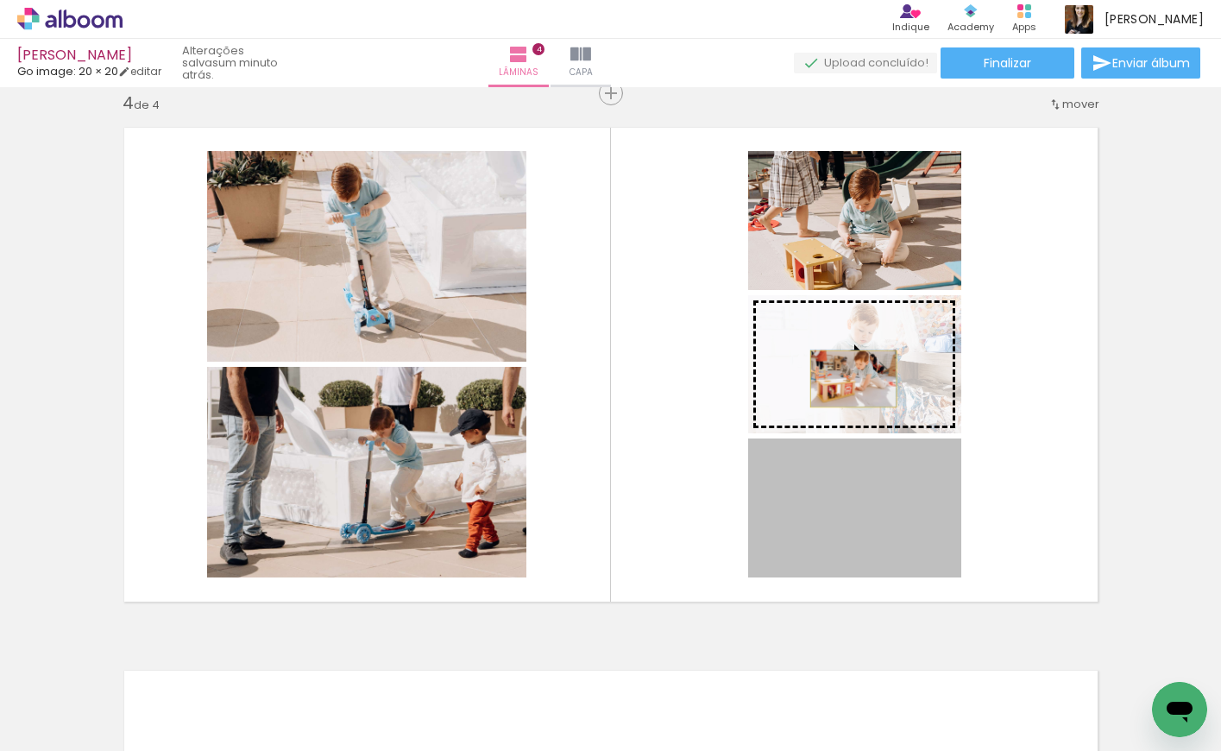
drag, startPoint x: 843, startPoint y: 558, endPoint x: 847, endPoint y: 379, distance: 178.7
click at [0, 0] on slot at bounding box center [0, 0] width 0 height 0
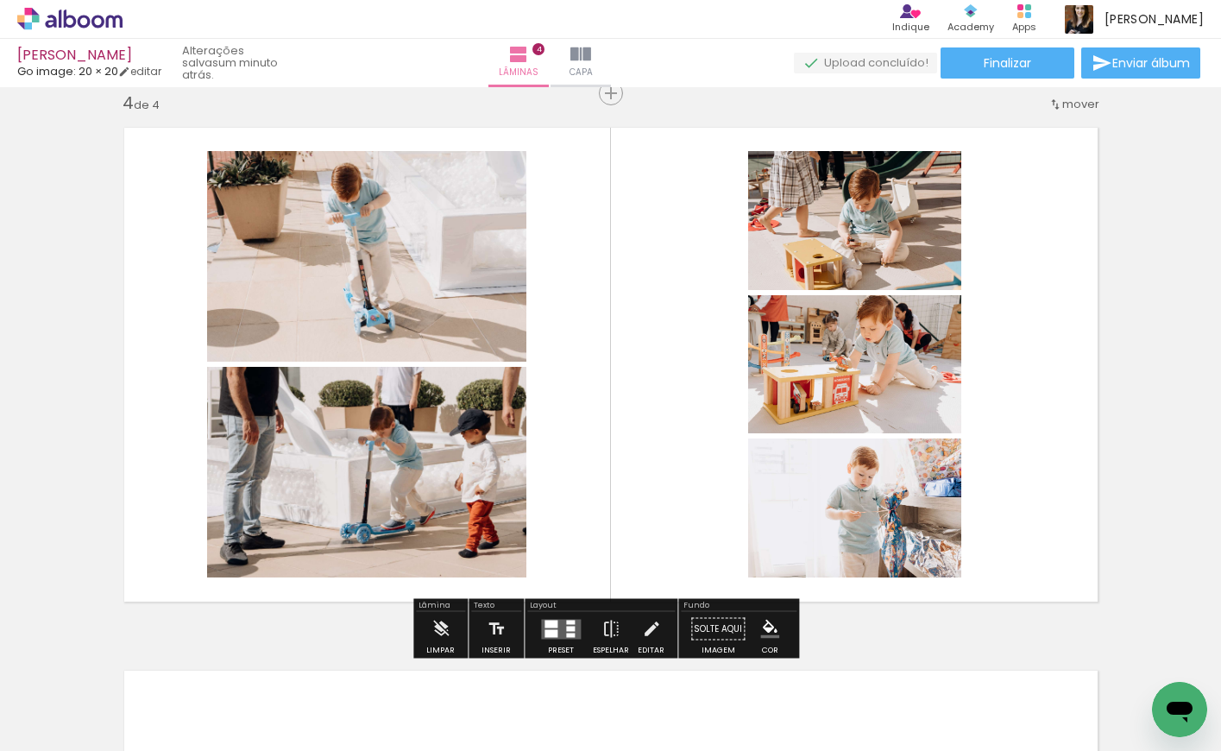
click at [1063, 408] on quentale-layouter at bounding box center [610, 365] width 999 height 500
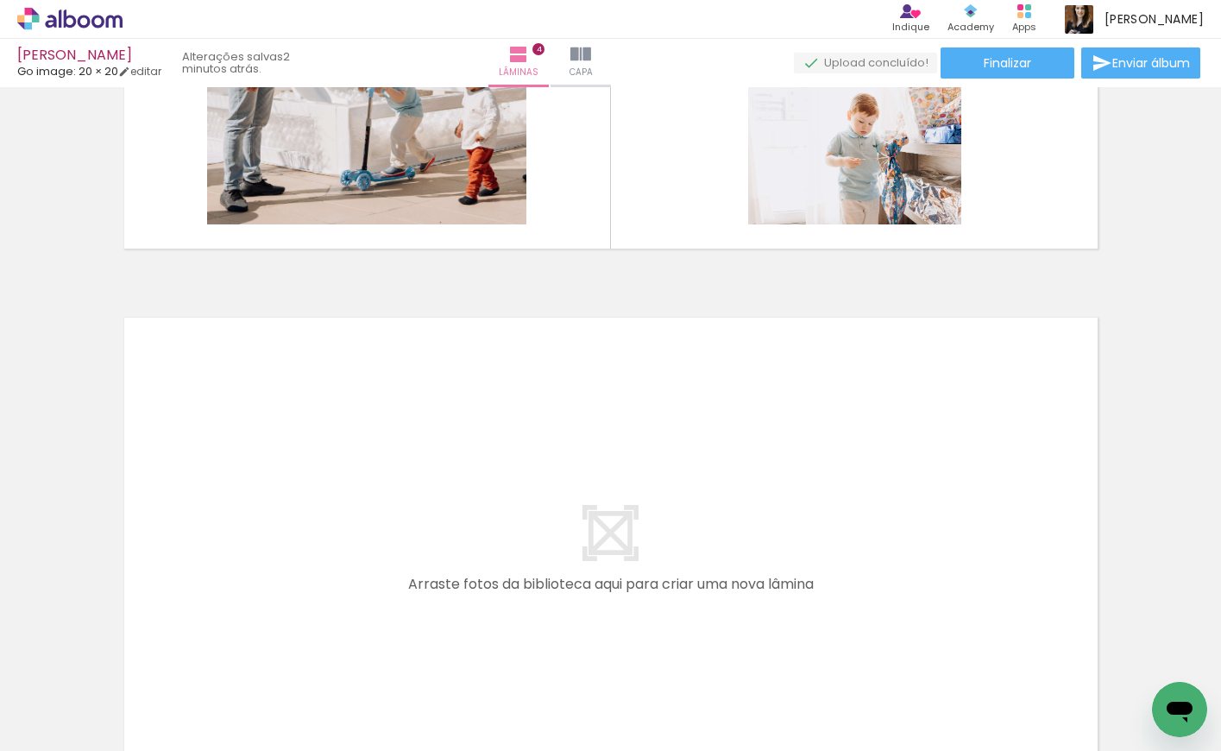
scroll to position [0, 1932]
drag, startPoint x: 391, startPoint y: 701, endPoint x: 476, endPoint y: 645, distance: 102.2
click at [418, 532] on quentale-workspace at bounding box center [610, 375] width 1221 height 751
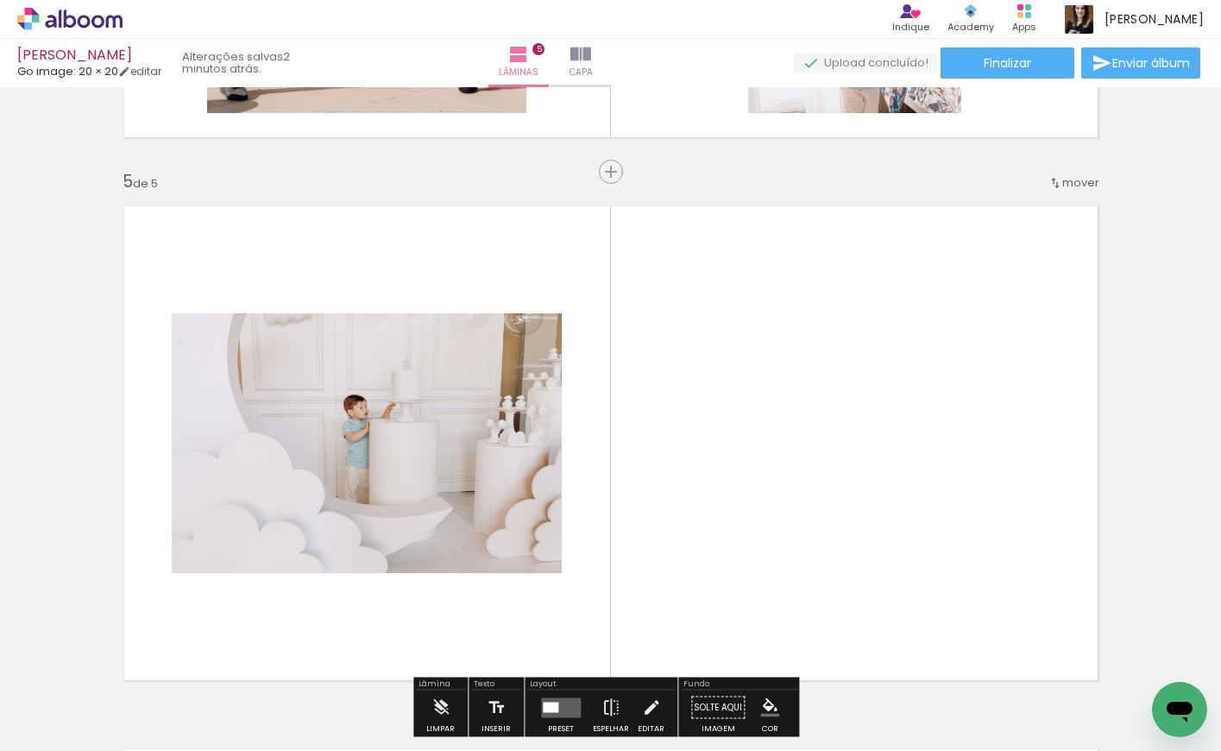
scroll to position [2194, 0]
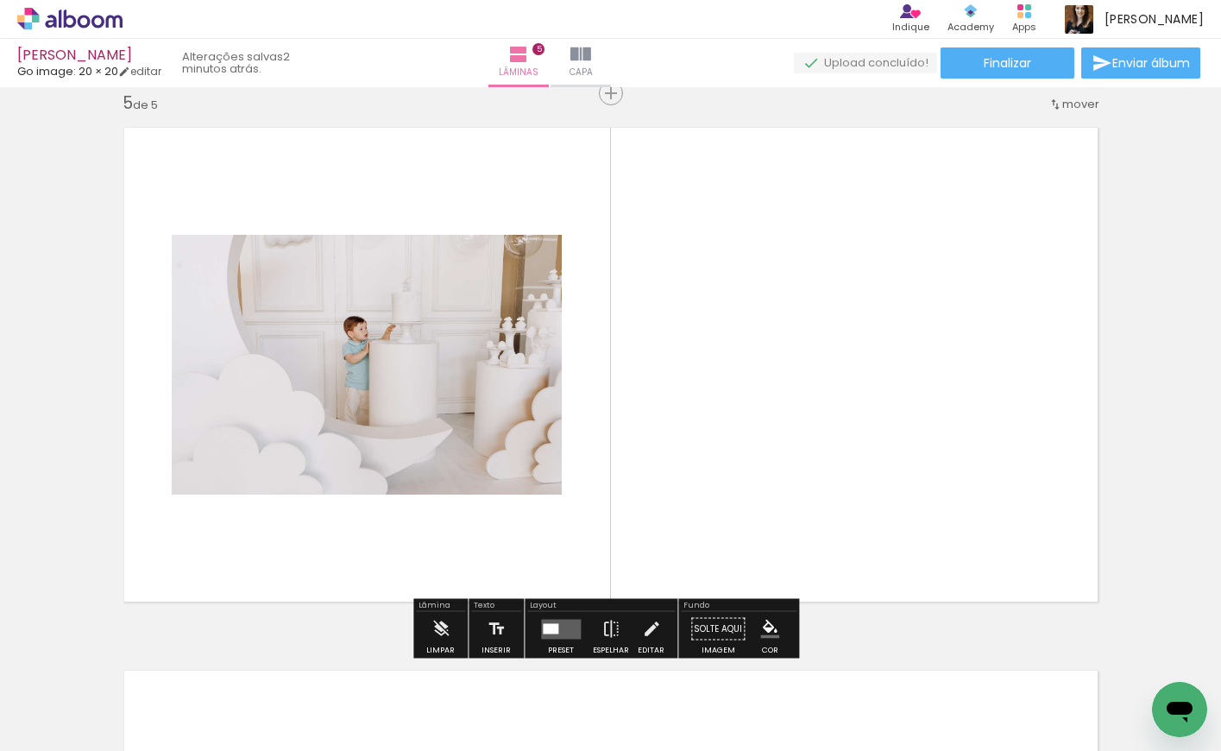
drag, startPoint x: 488, startPoint y: 690, endPoint x: 538, endPoint y: 501, distance: 195.5
click at [517, 470] on quentale-workspace at bounding box center [610, 375] width 1221 height 751
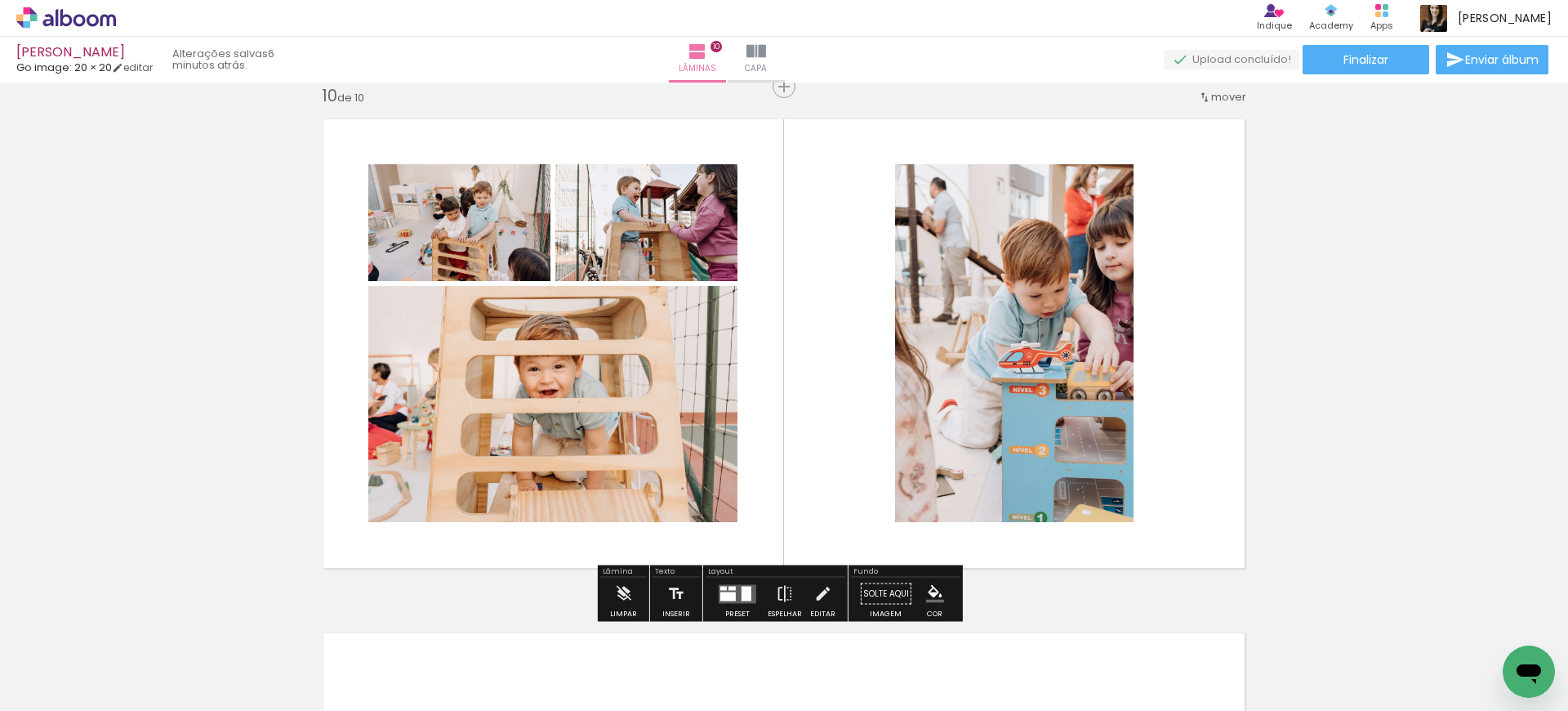
scroll to position [4648, 0]
click at [1389, 61] on paper-button "Finalizar" at bounding box center [1366, 59] width 127 height 29
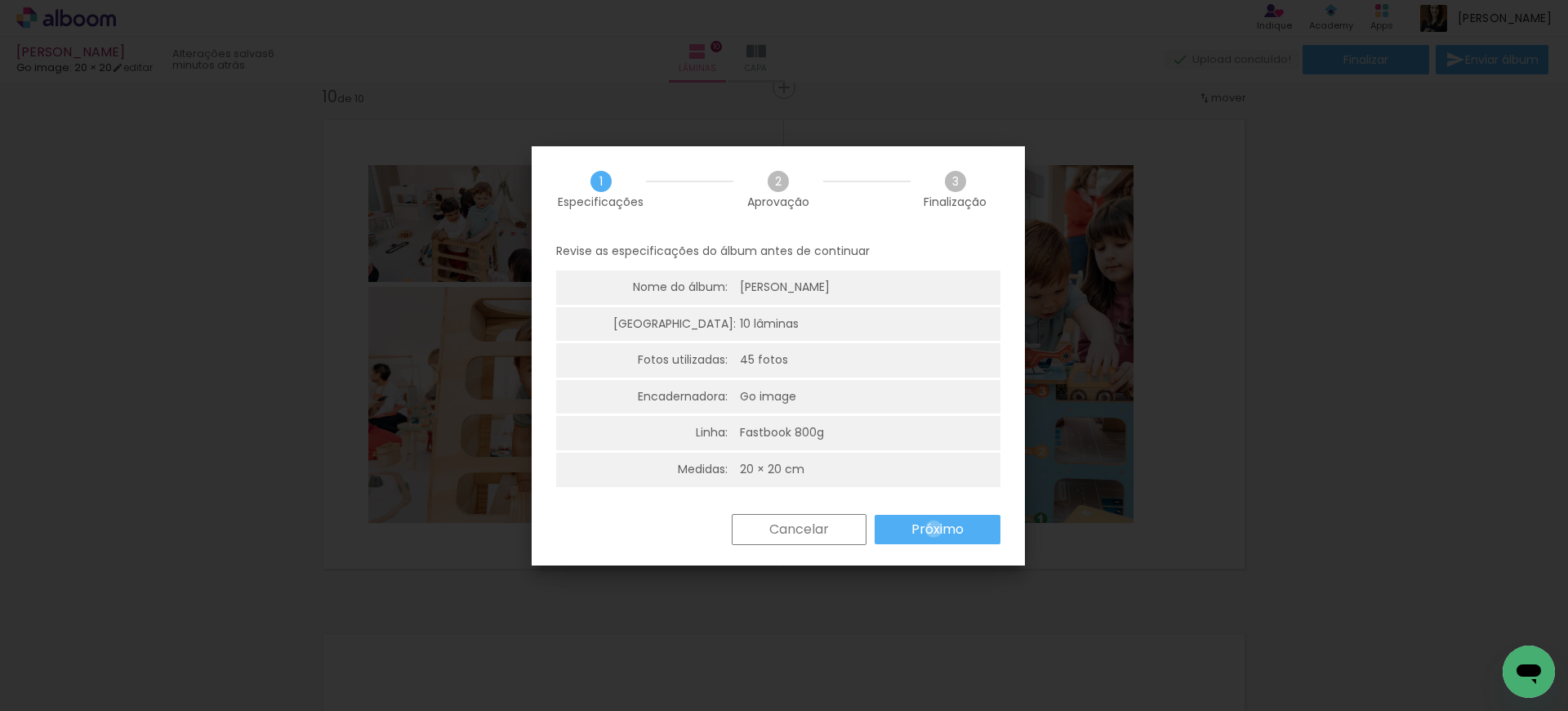
click at [0, 0] on slot "Próximo" at bounding box center [0, 0] width 0 height 0
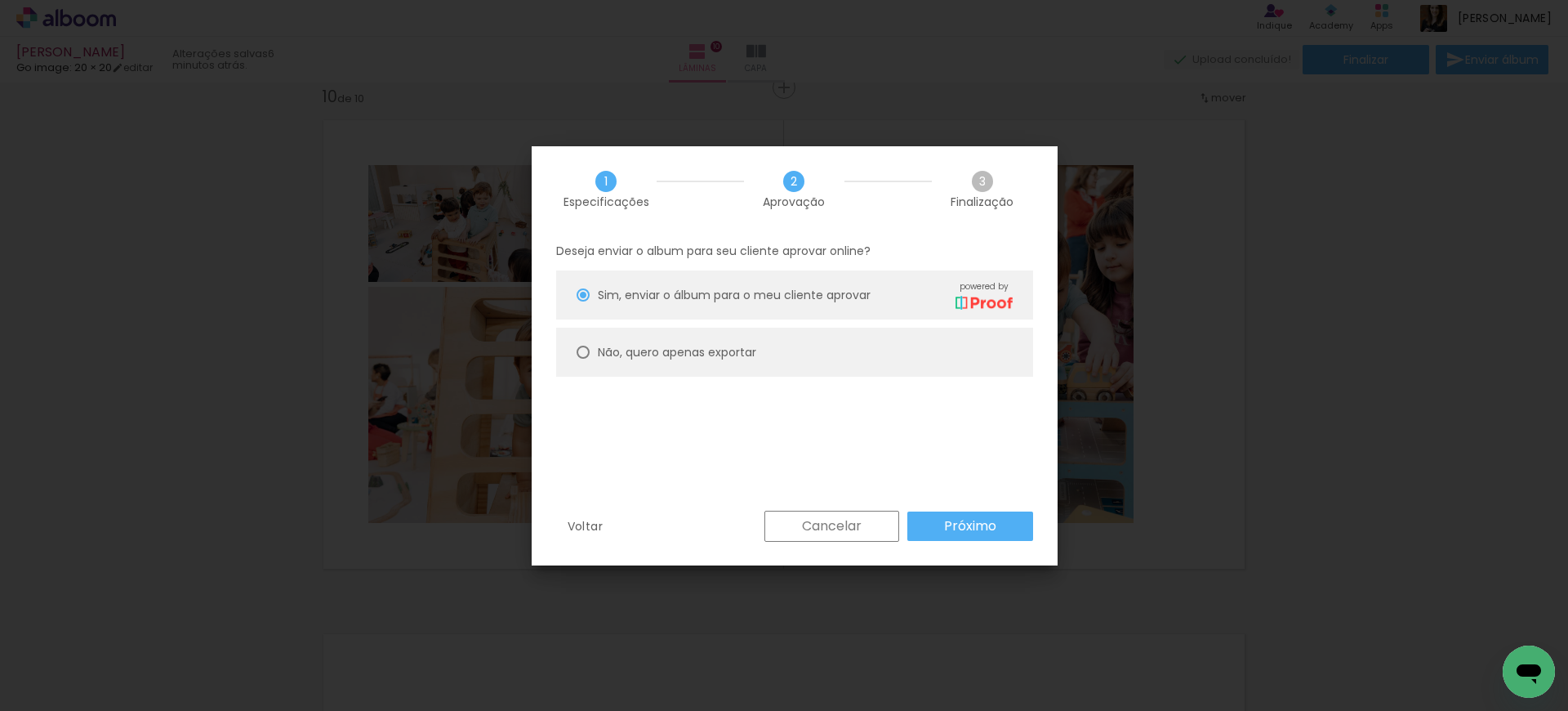
click at [645, 342] on paper-radio-button "Não, quero apenas exportar" at bounding box center [795, 352] width 477 height 49
type paper-radio-button "on"
click at [930, 514] on paper-button "Próximo" at bounding box center [970, 525] width 126 height 29
type input "Alta, 300 DPI"
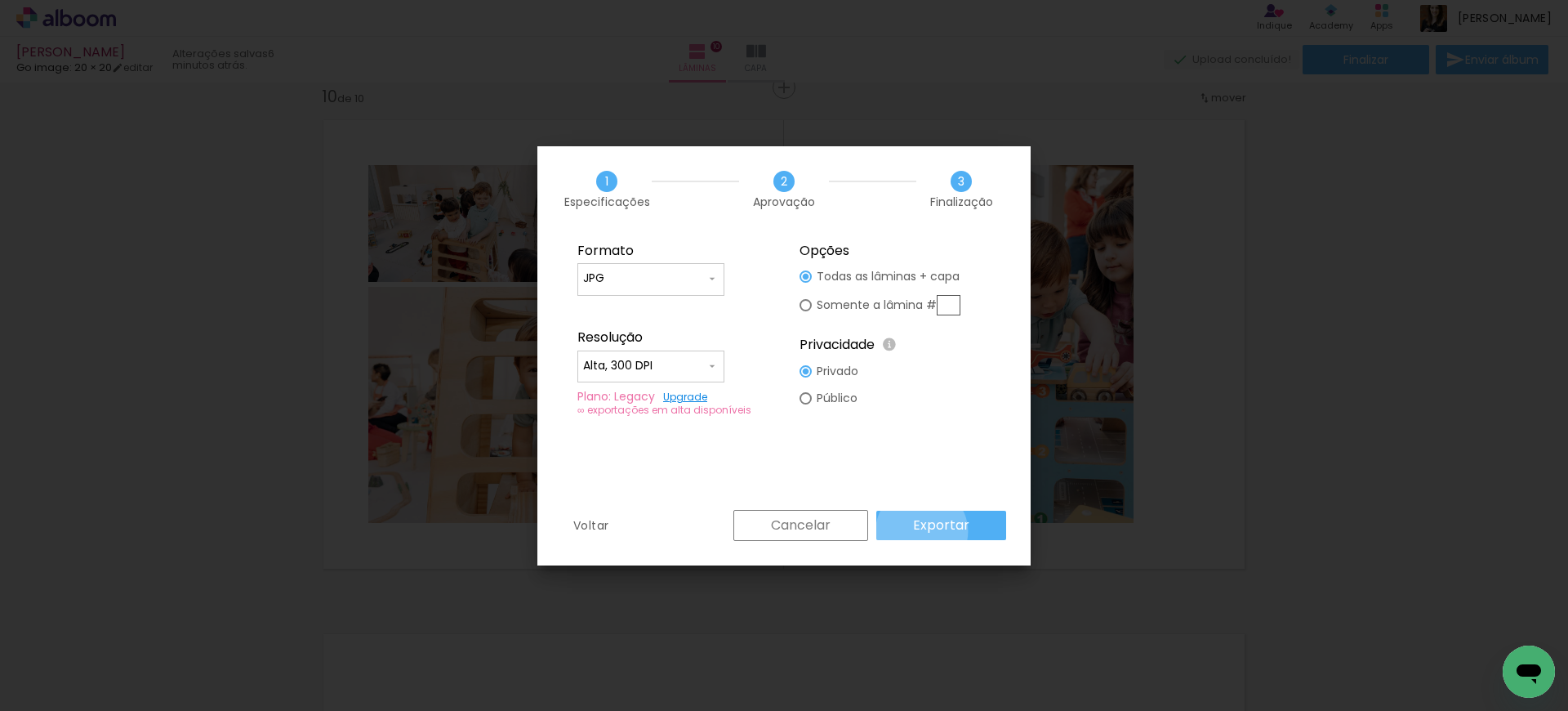
click at [0, 0] on slot "Exportar" at bounding box center [0, 0] width 0 height 0
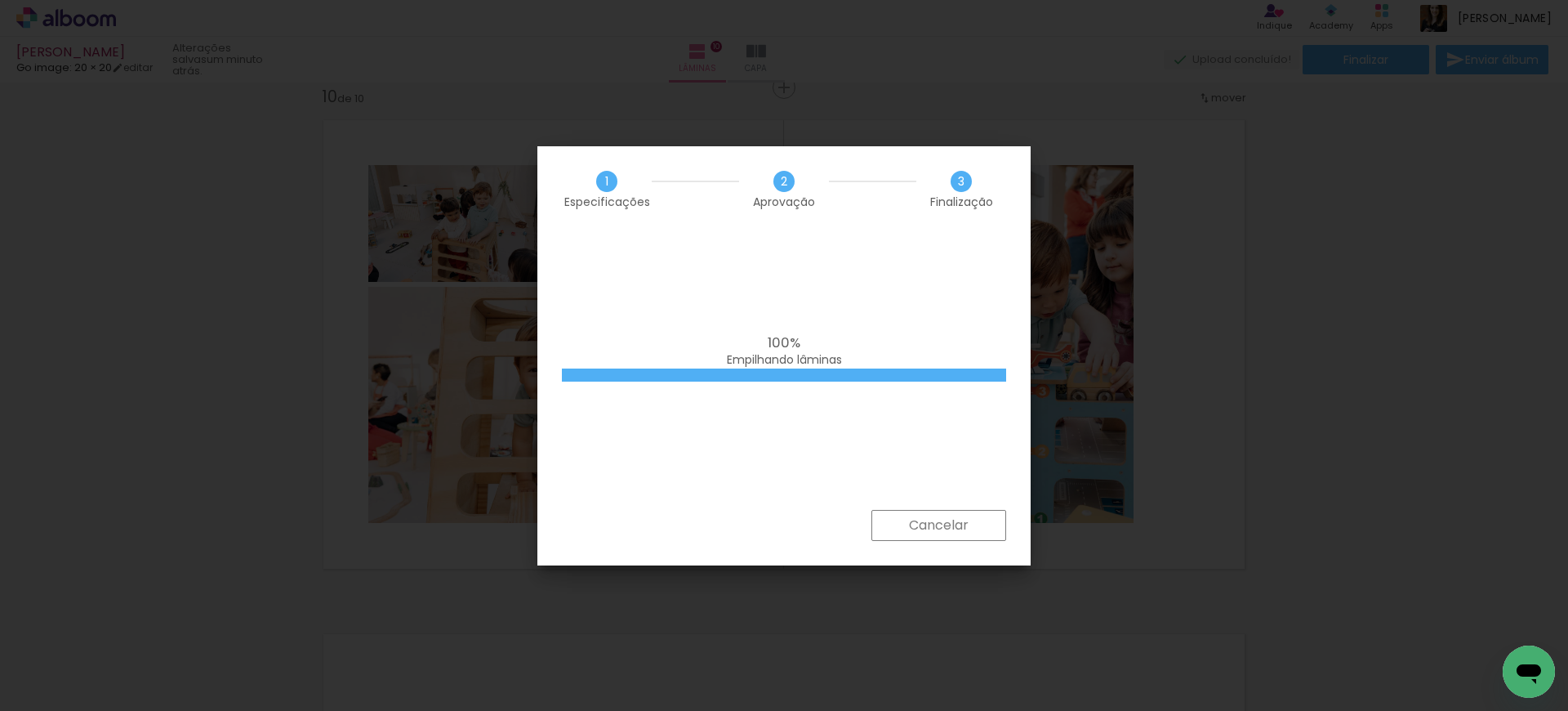
drag, startPoint x: 889, startPoint y: 174, endPoint x: 899, endPoint y: 176, distance: 10.2
click at [899, 176] on div "1 Especificações 2 Aprovação 3 Finalização" at bounding box center [784, 188] width 493 height 86
click at [850, 81] on iron-overlay-backdrop at bounding box center [784, 355] width 1568 height 711
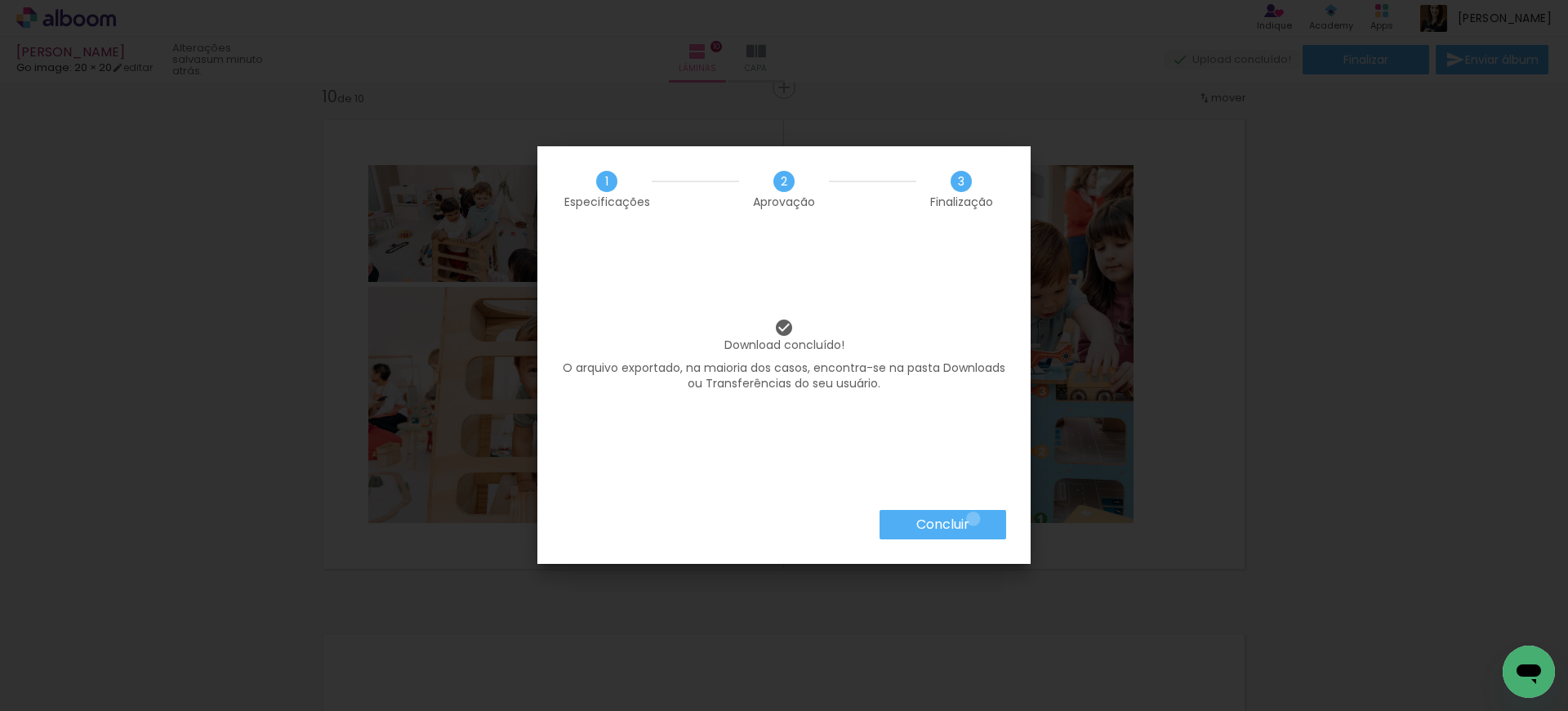
click at [972, 519] on paper-button "Concluir" at bounding box center [943, 524] width 127 height 29
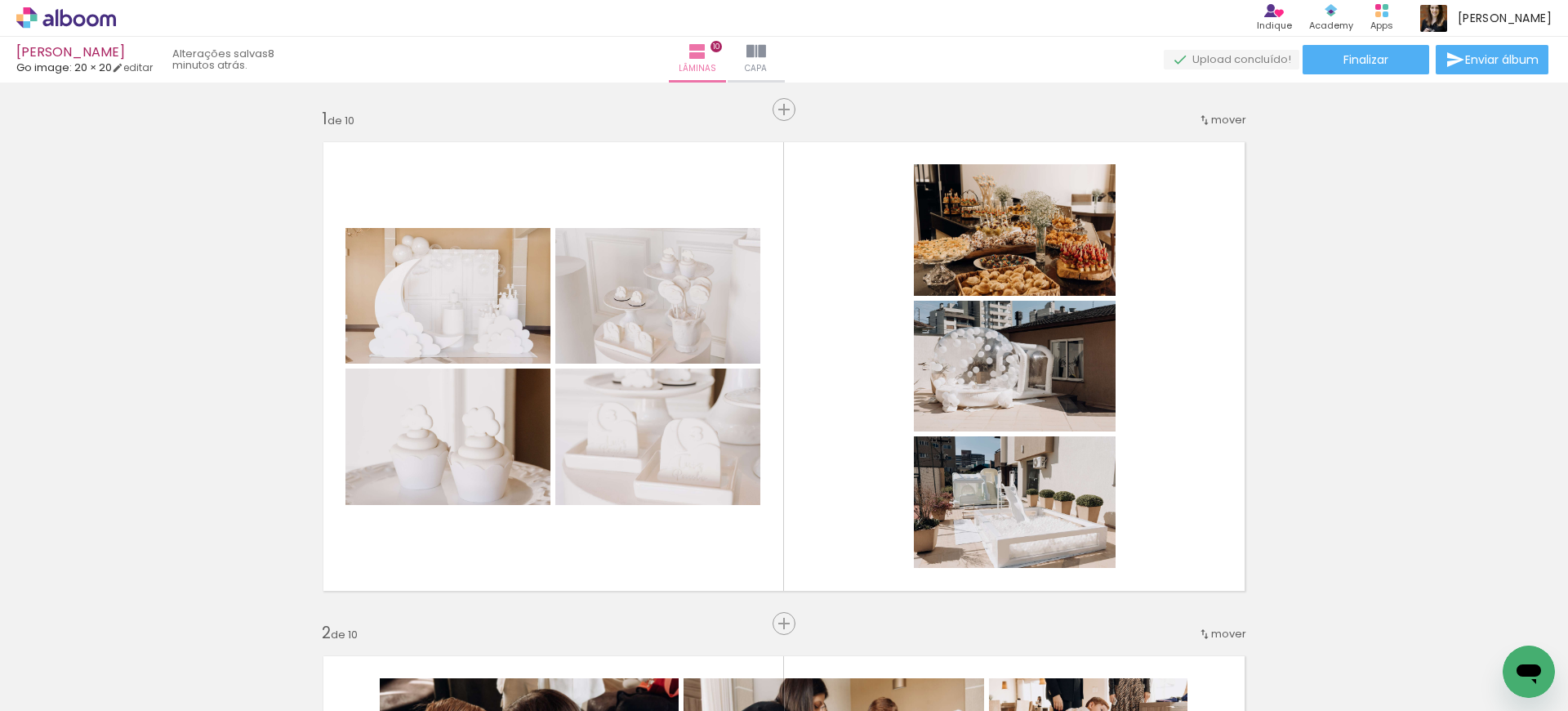
scroll to position [0, 2687]
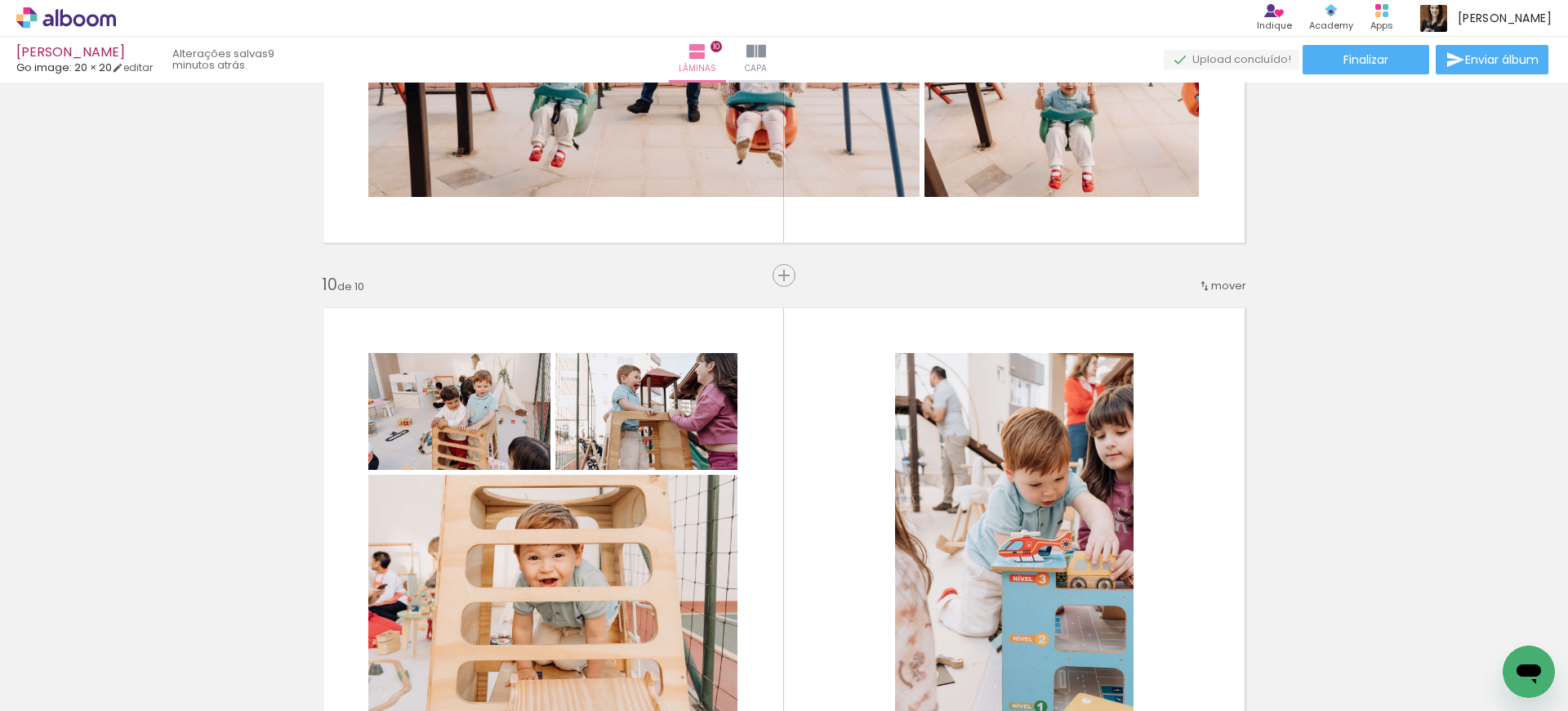
scroll to position [4459, 0]
